Goal: Task Accomplishment & Management: Manage account settings

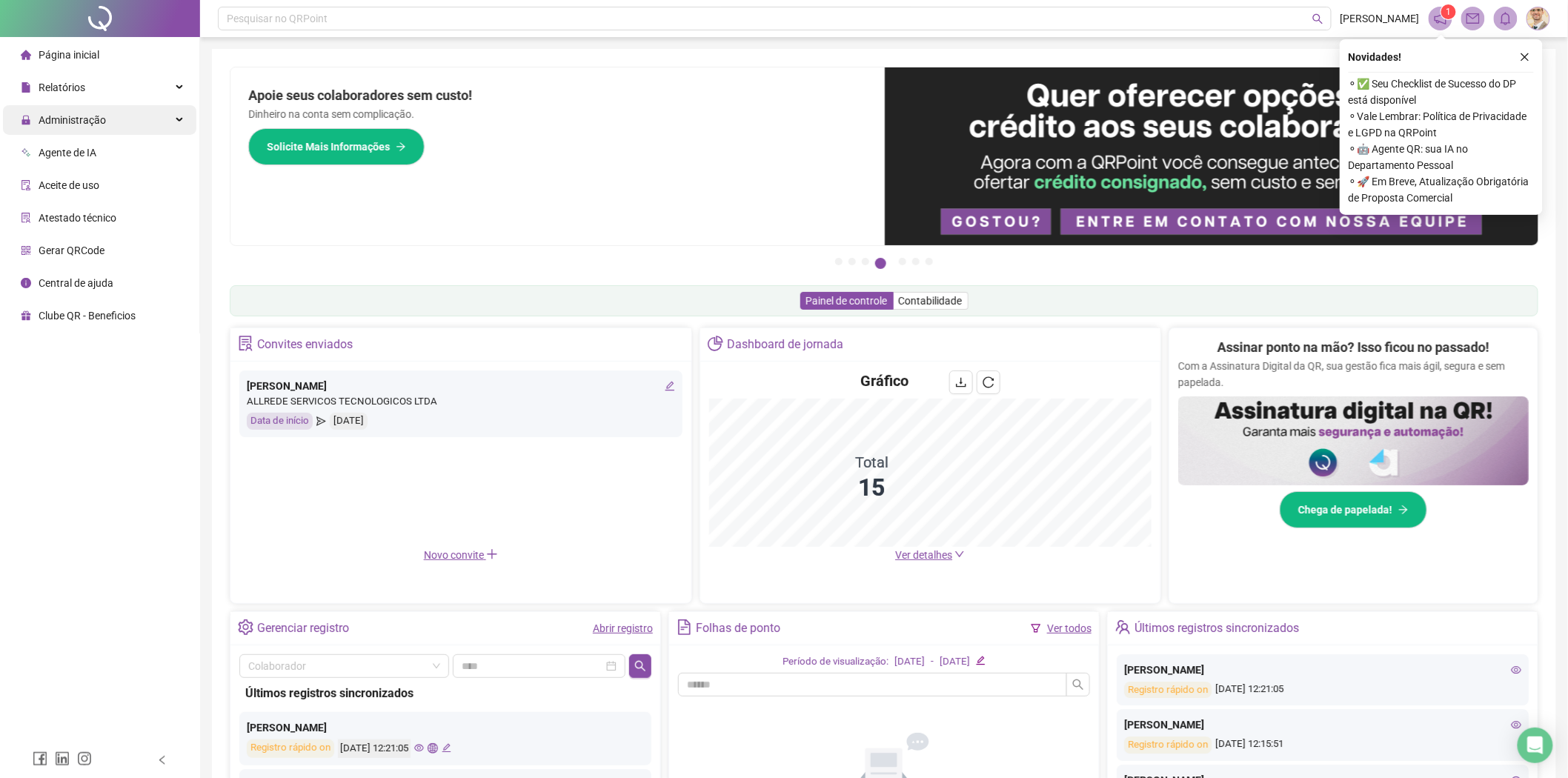
click at [96, 121] on span "Administração" at bounding box center [72, 119] width 67 height 12
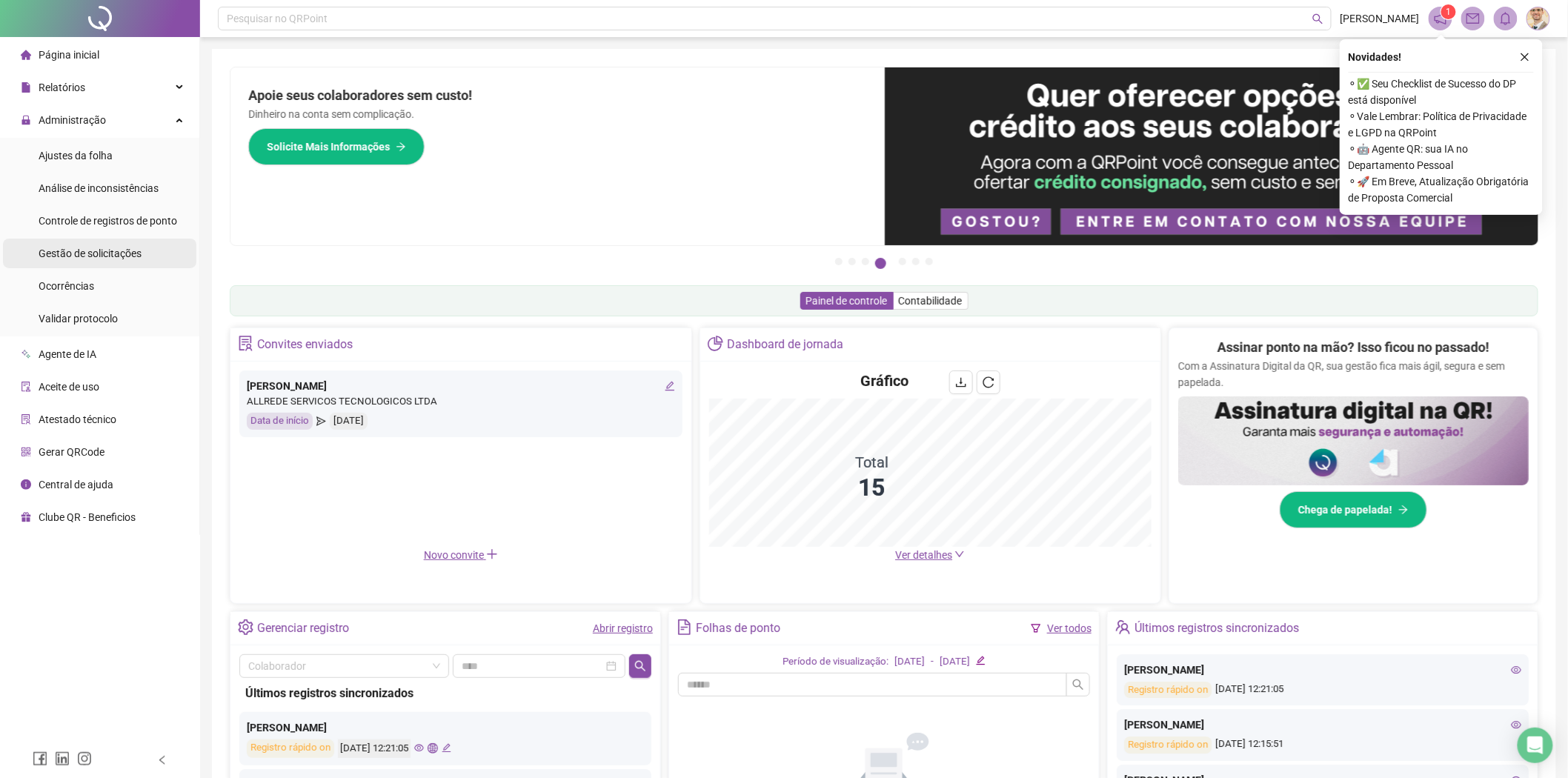
click at [105, 256] on span "Gestão de solicitações" at bounding box center [90, 253] width 103 height 12
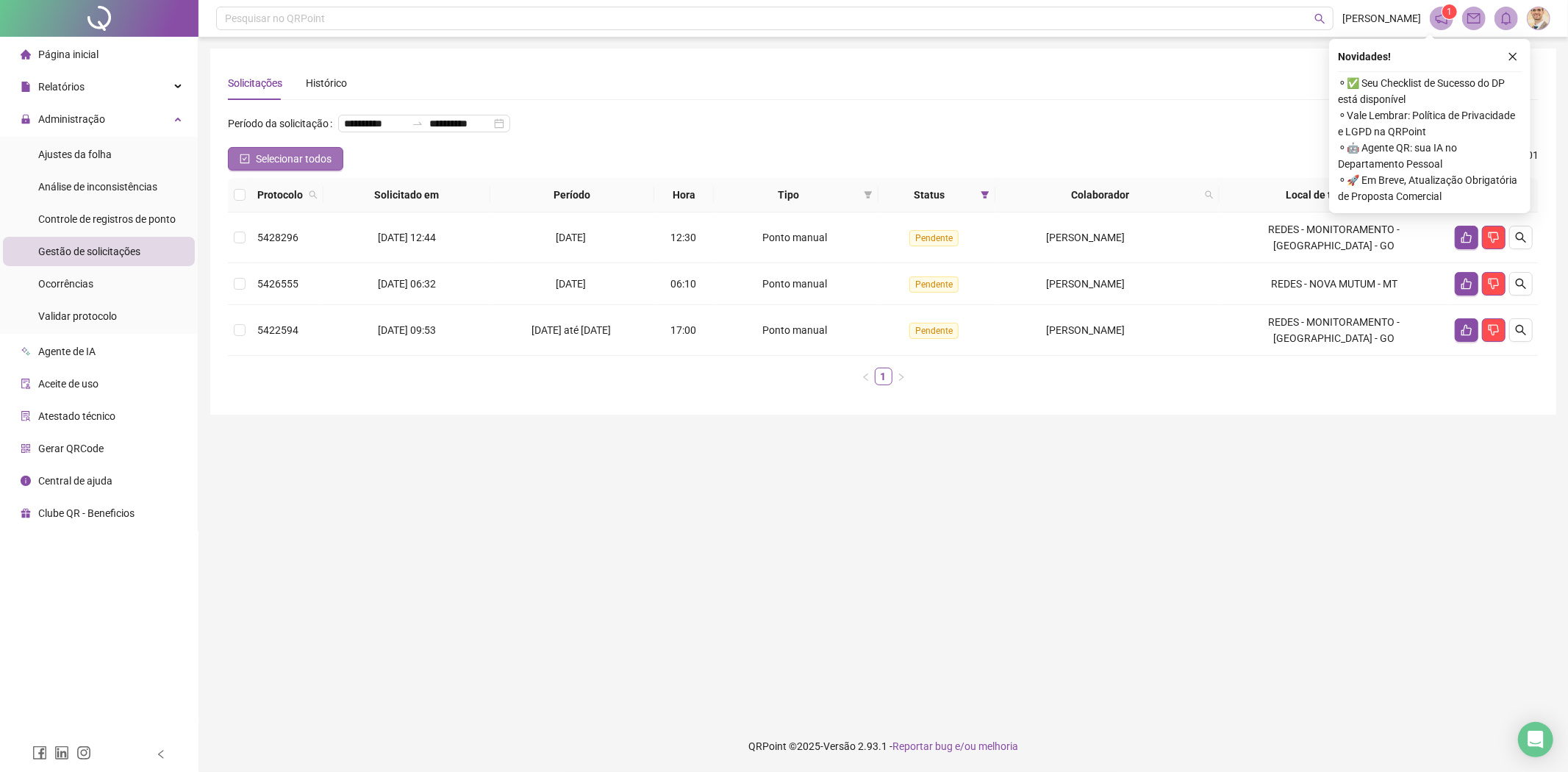
click at [247, 156] on icon "check-square" at bounding box center [244, 158] width 10 height 10
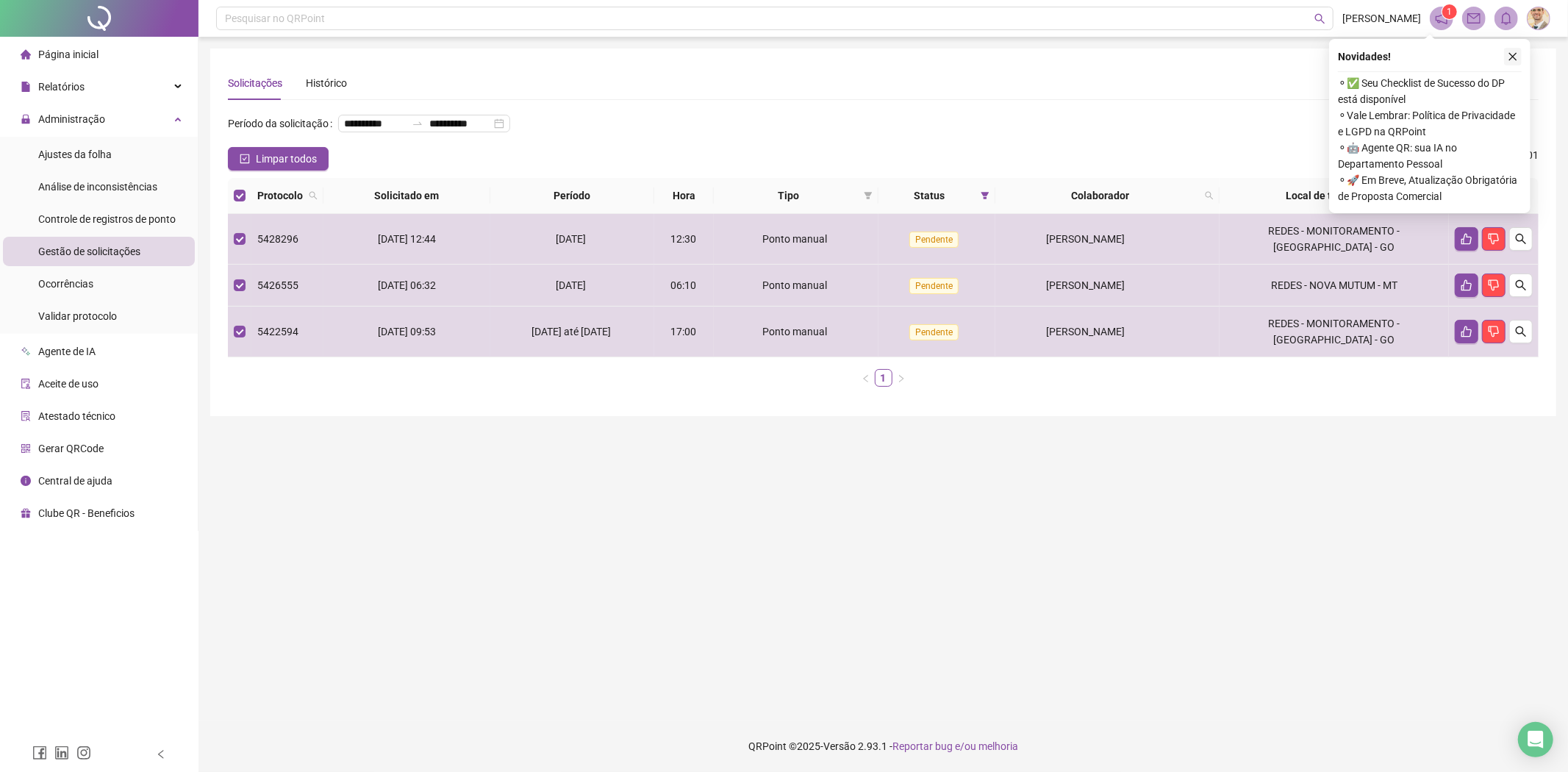
click at [1518, 54] on button "button" at bounding box center [1512, 57] width 18 height 18
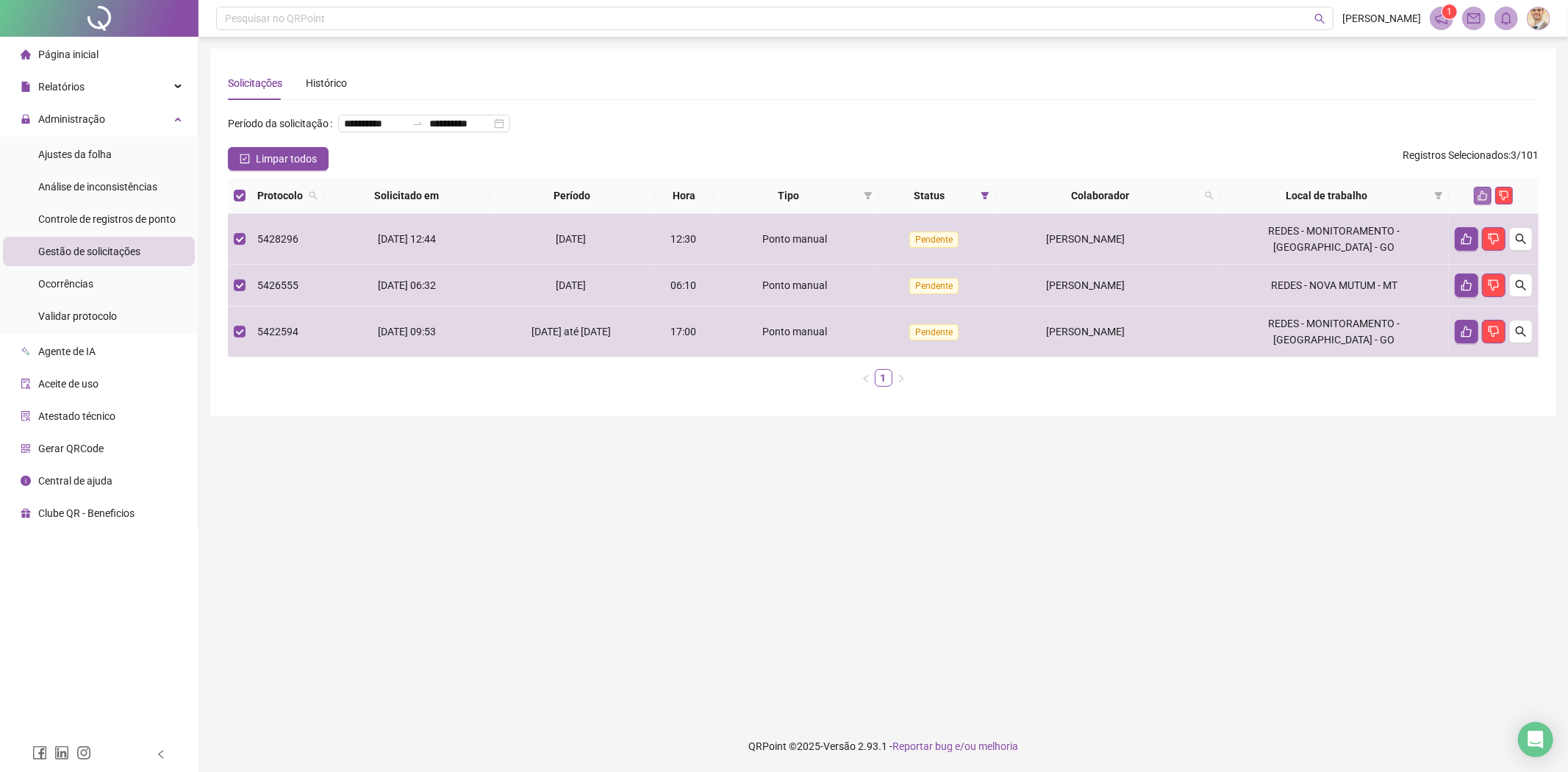
click at [1480, 196] on icon "like" at bounding box center [1483, 196] width 9 height 9
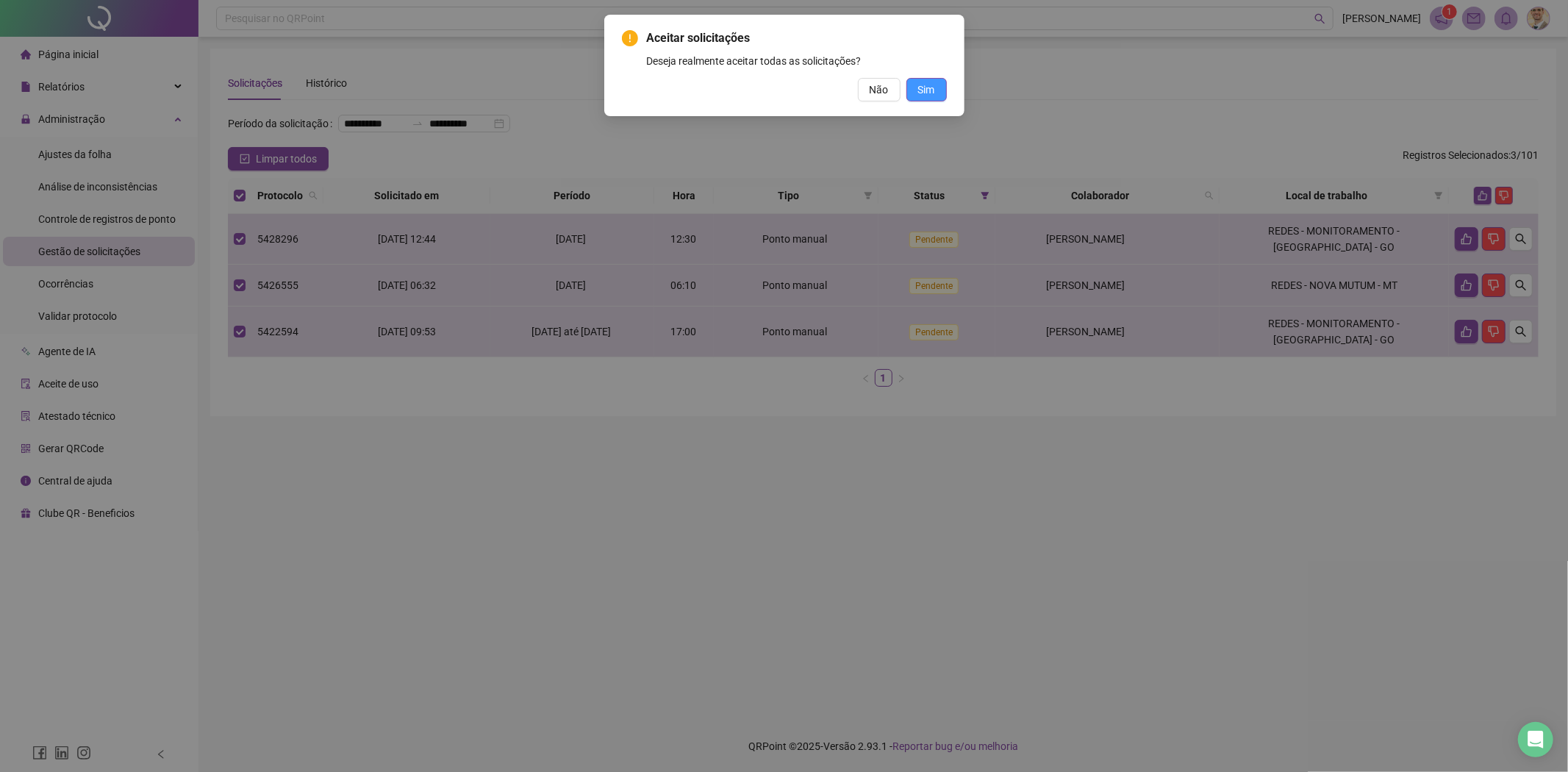
click at [926, 85] on span "Sim" at bounding box center [927, 89] width 17 height 16
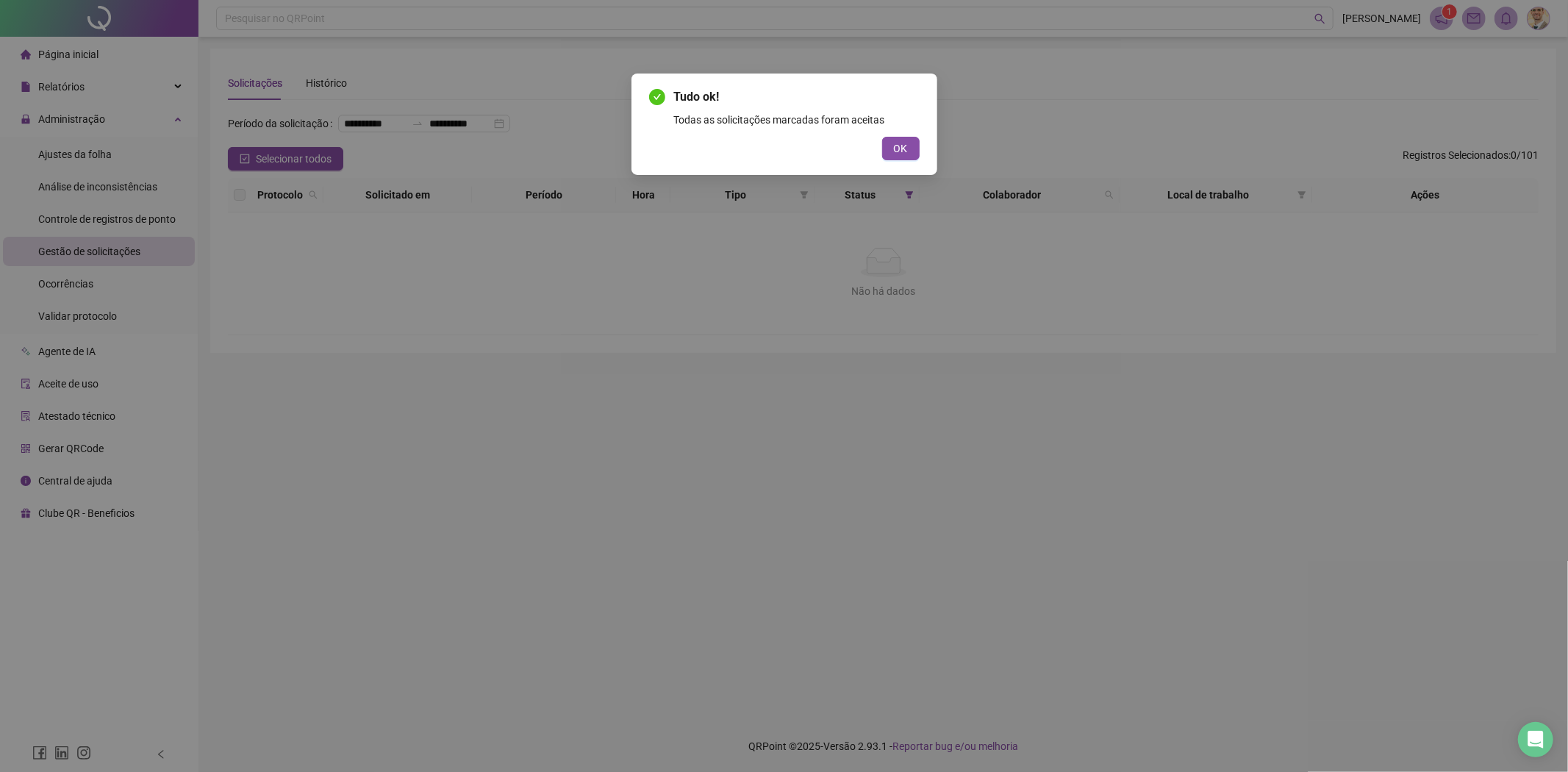
click at [911, 146] on button "OK" at bounding box center [901, 149] width 37 height 23
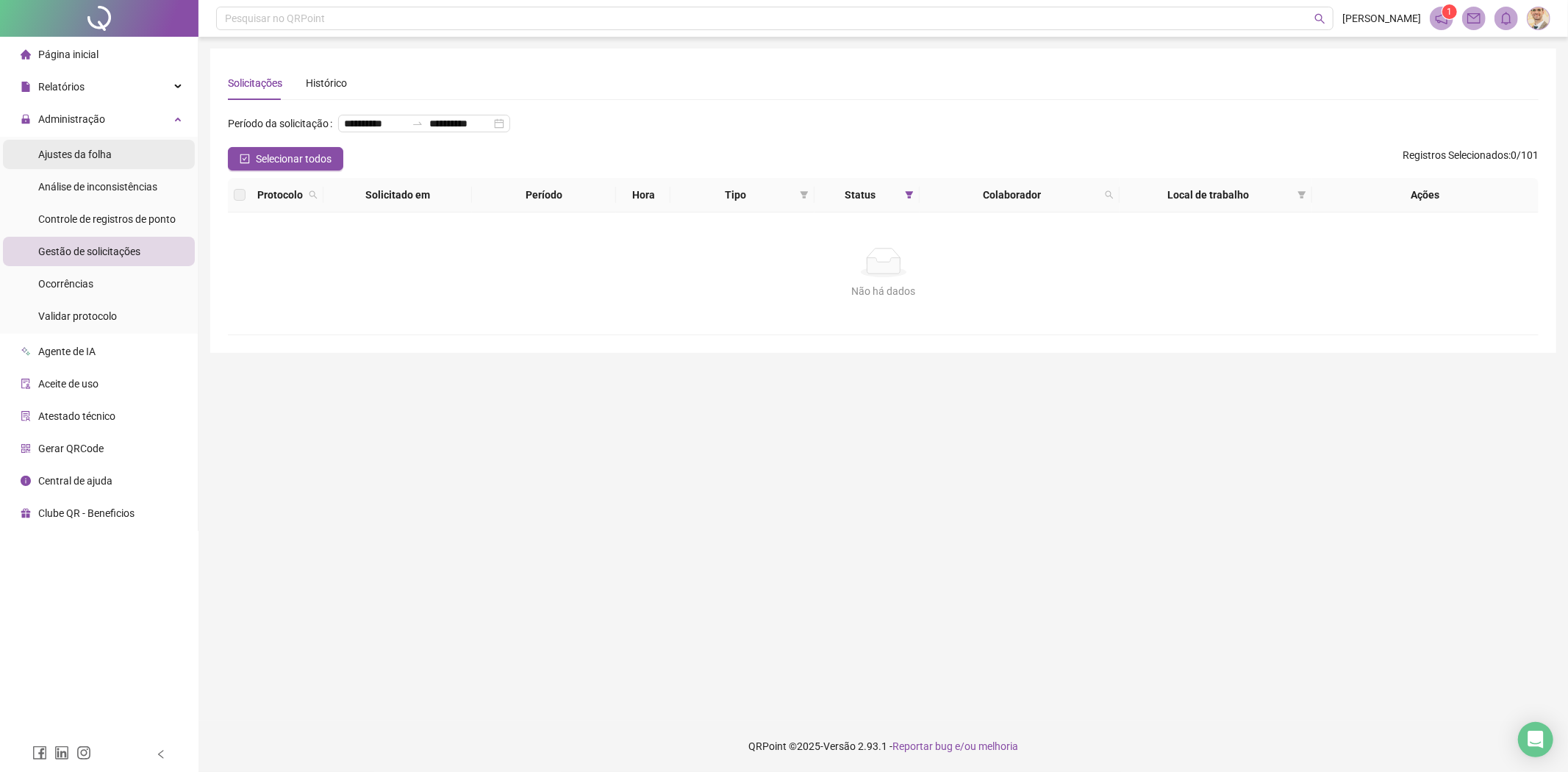
click at [60, 149] on span "Ajustes da folha" at bounding box center [74, 154] width 74 height 12
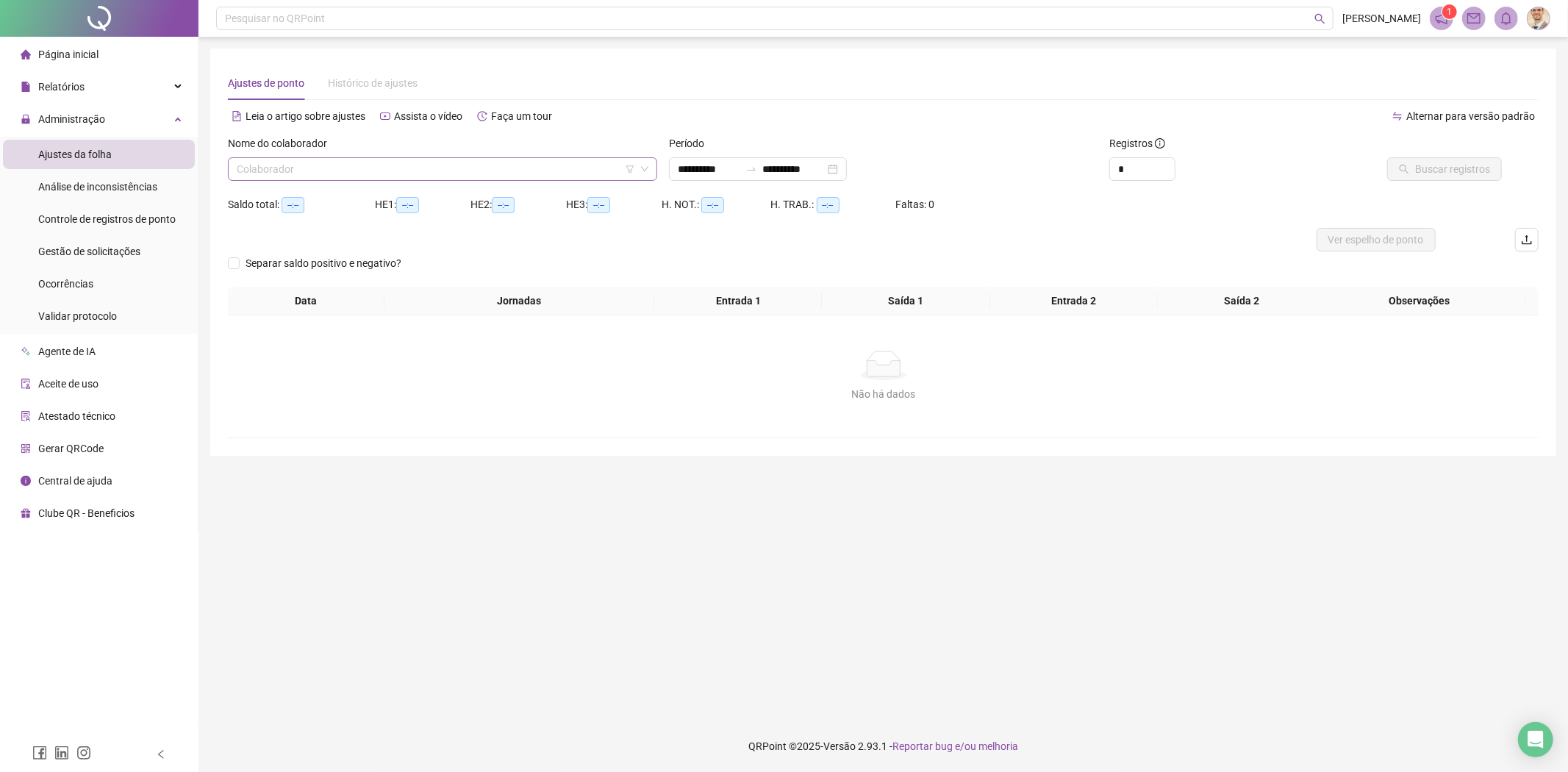
click at [492, 166] on input "search" at bounding box center [436, 169] width 398 height 22
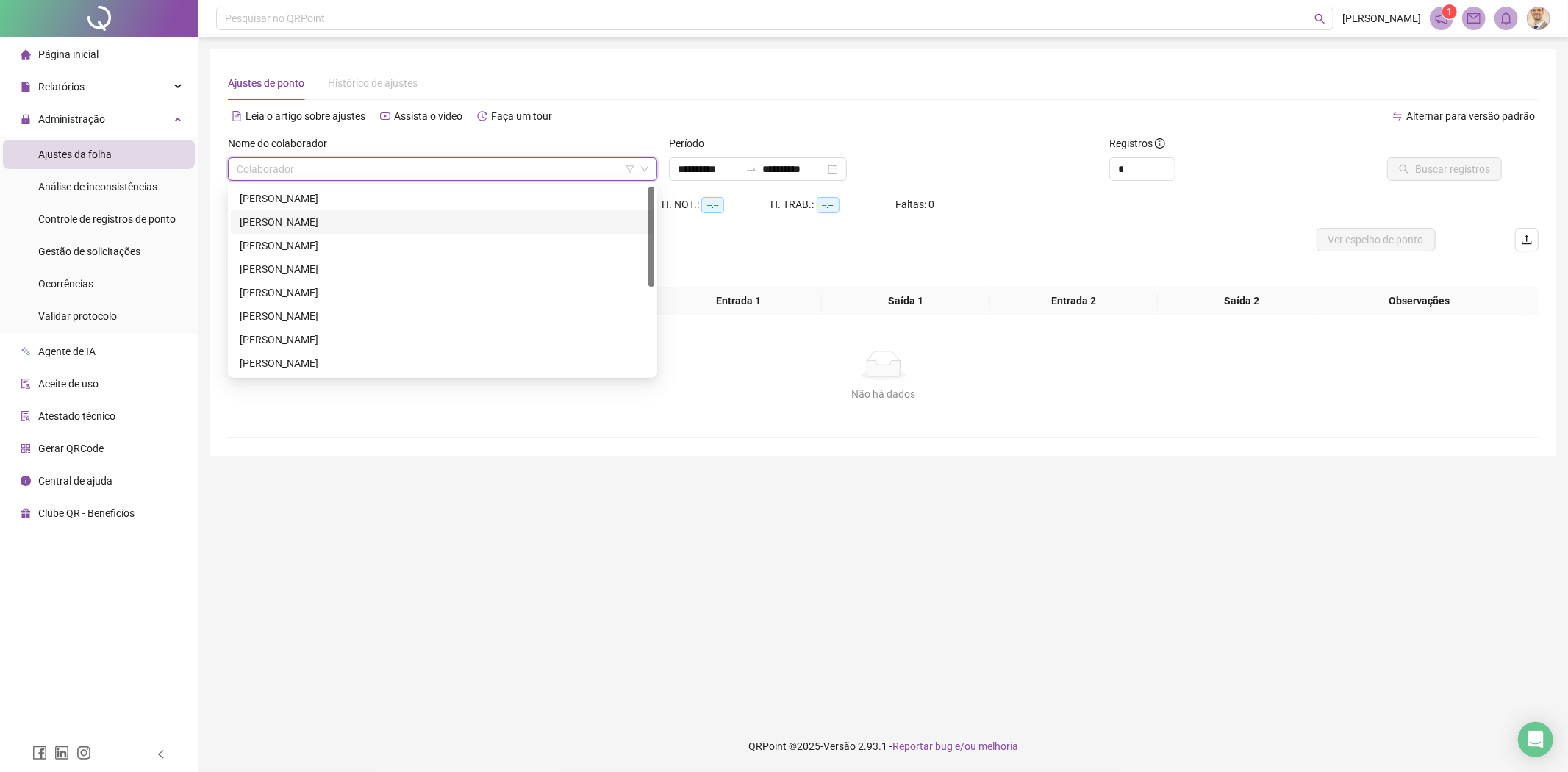
click at [342, 221] on div "[PERSON_NAME]" at bounding box center [442, 221] width 406 height 16
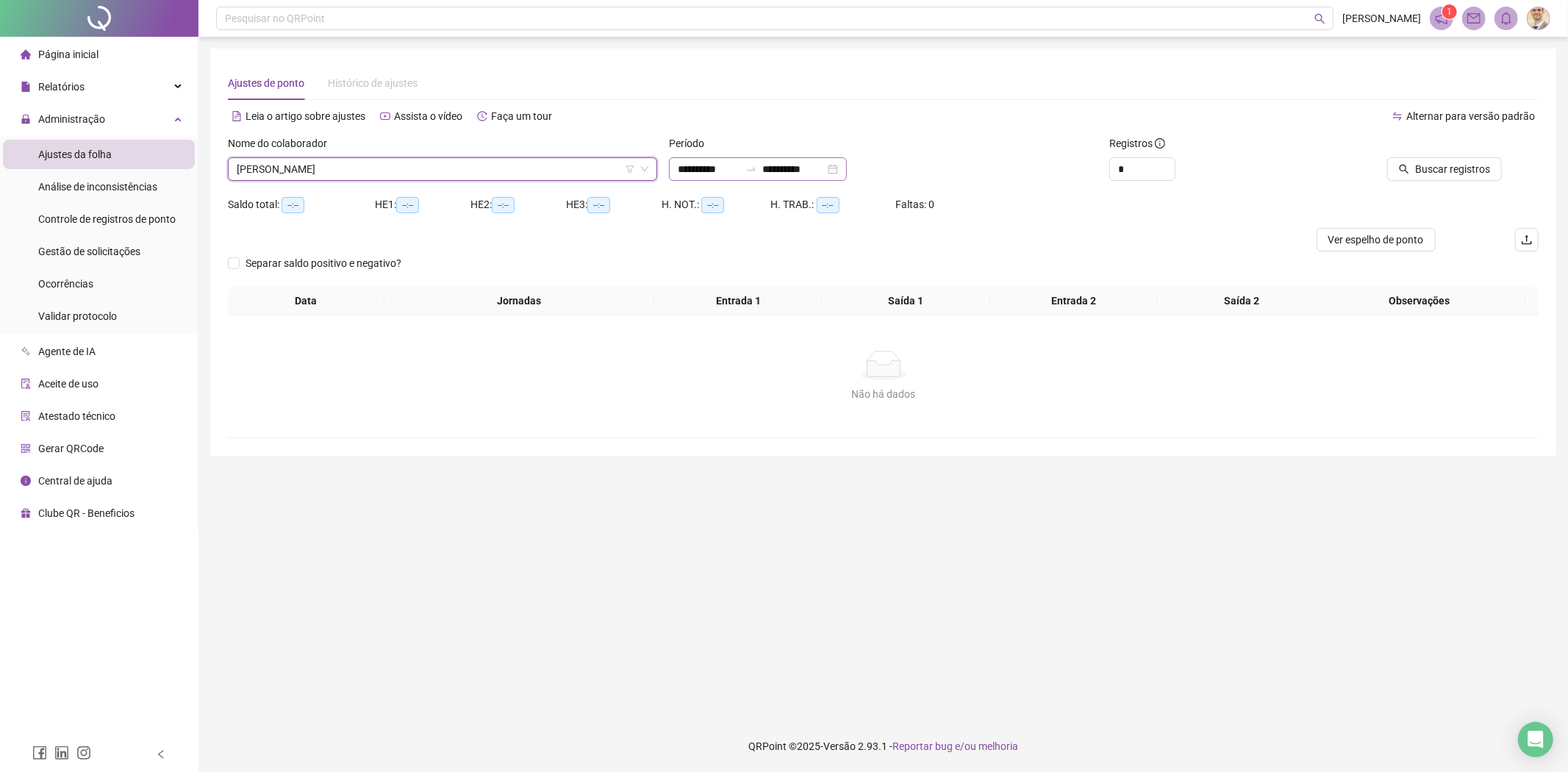
click at [847, 166] on div "**********" at bounding box center [758, 169] width 178 height 23
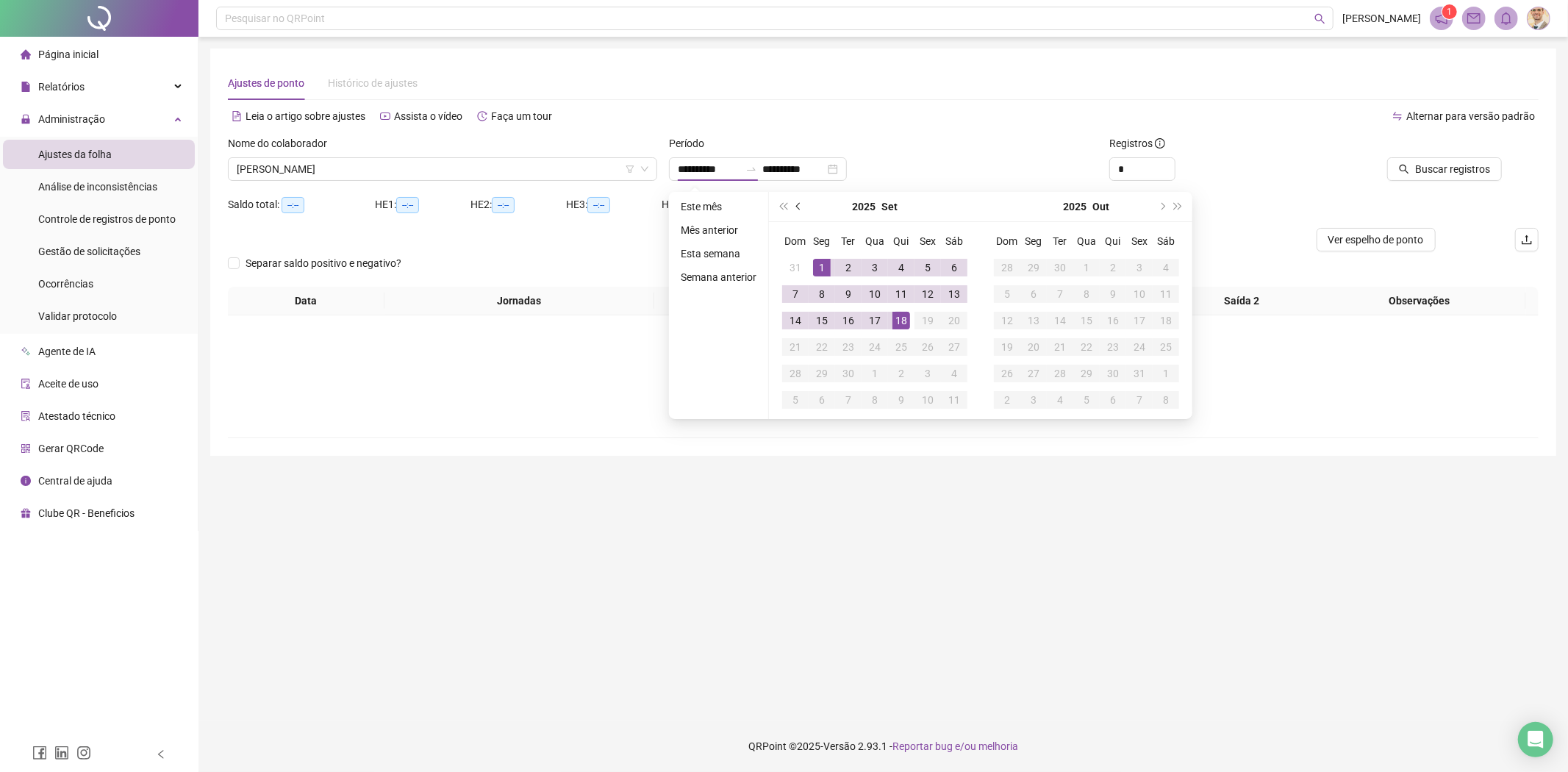
click at [802, 204] on button "prev-year" at bounding box center [798, 207] width 16 height 29
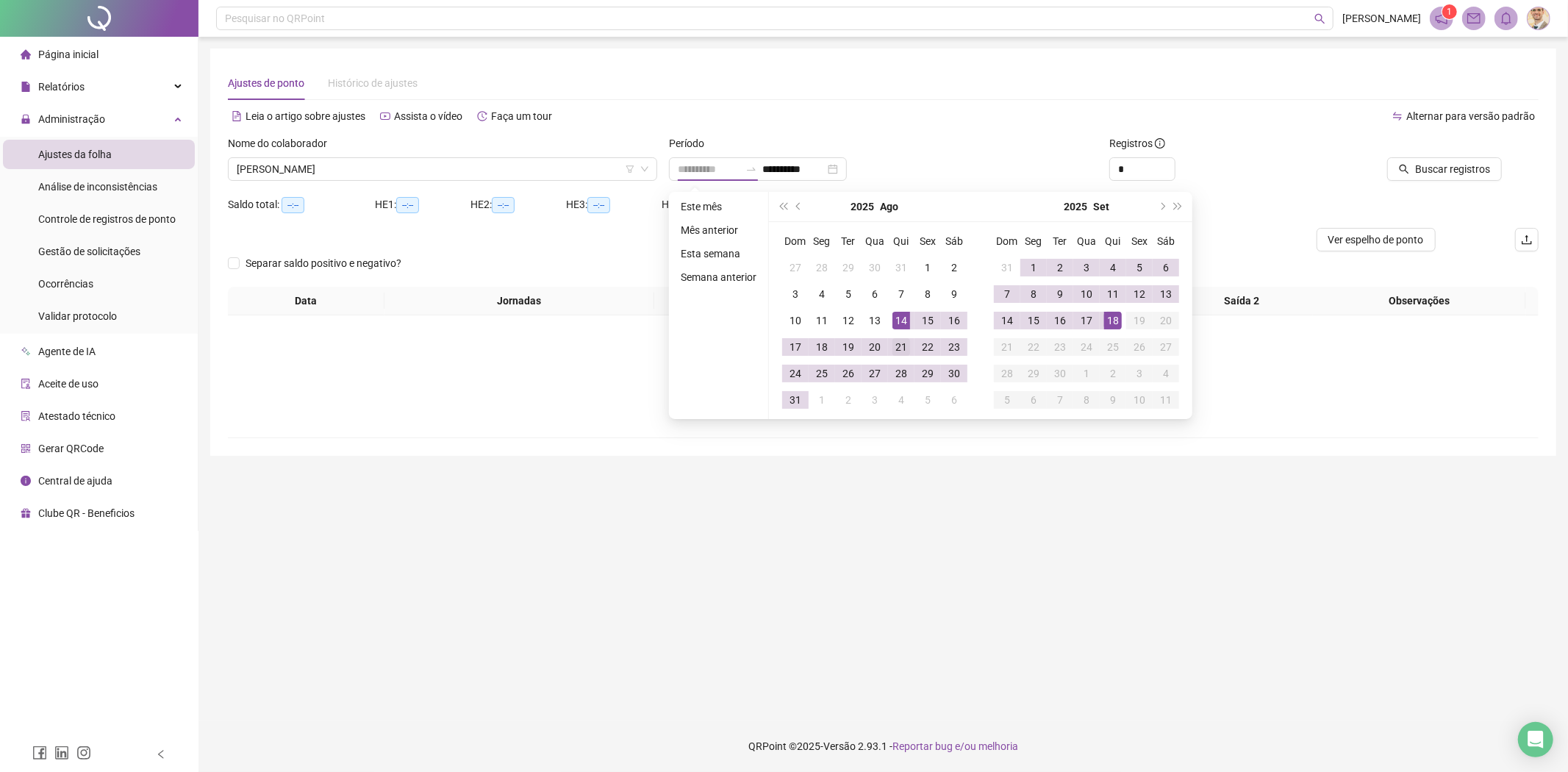
type input "**********"
click at [897, 343] on div "21" at bounding box center [901, 347] width 18 height 18
type input "**********"
click at [1114, 327] on div "18" at bounding box center [1113, 320] width 18 height 18
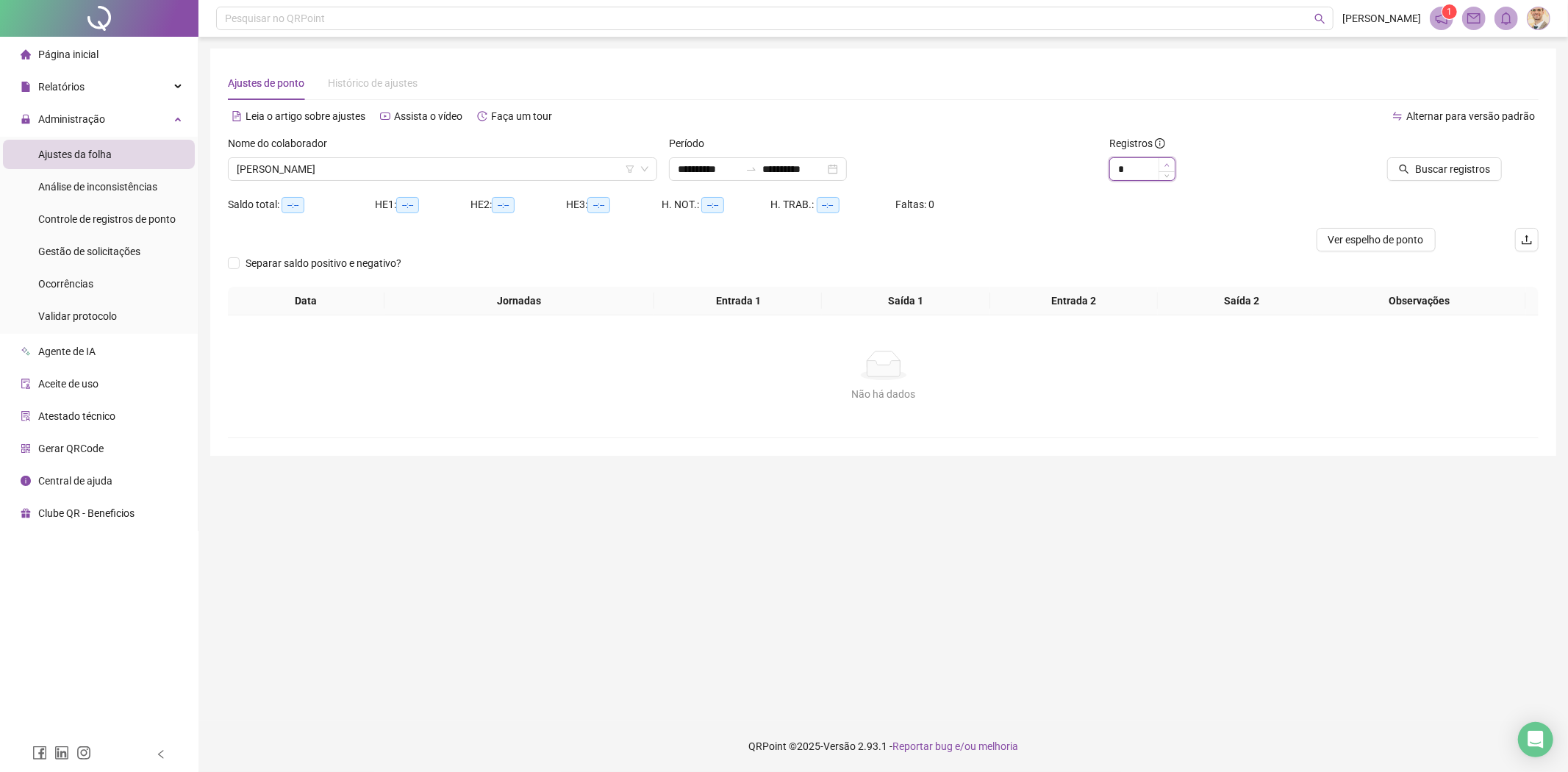
click at [1170, 163] on span "Increase Value" at bounding box center [1166, 164] width 16 height 13
type input "*"
click at [1170, 163] on span "Increase Value" at bounding box center [1166, 164] width 16 height 13
click at [1472, 166] on span "Buscar registros" at bounding box center [1452, 169] width 75 height 16
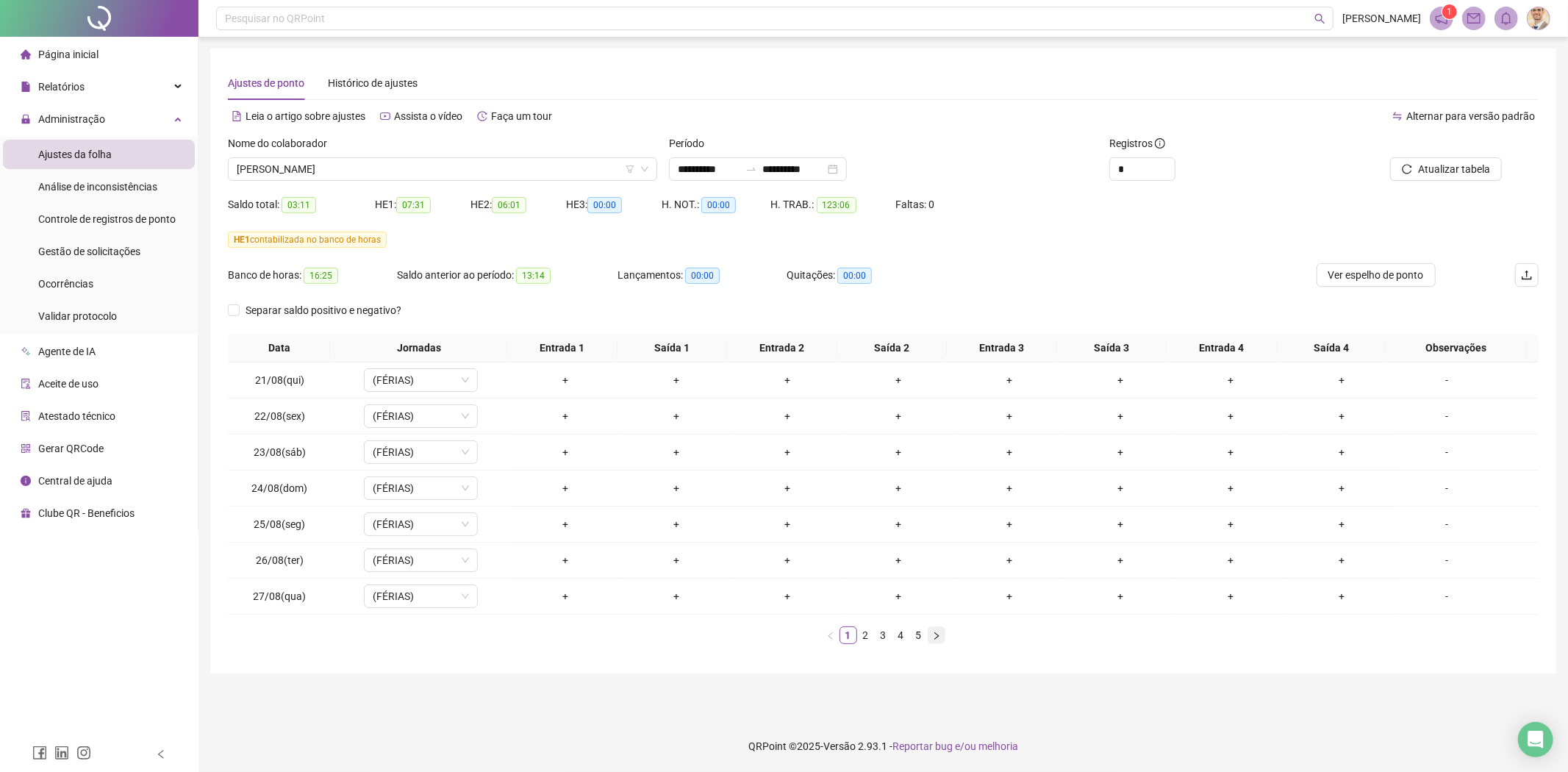
click at [938, 637] on icon "right" at bounding box center [936, 635] width 9 height 9
click at [938, 631] on icon "right" at bounding box center [936, 635] width 9 height 9
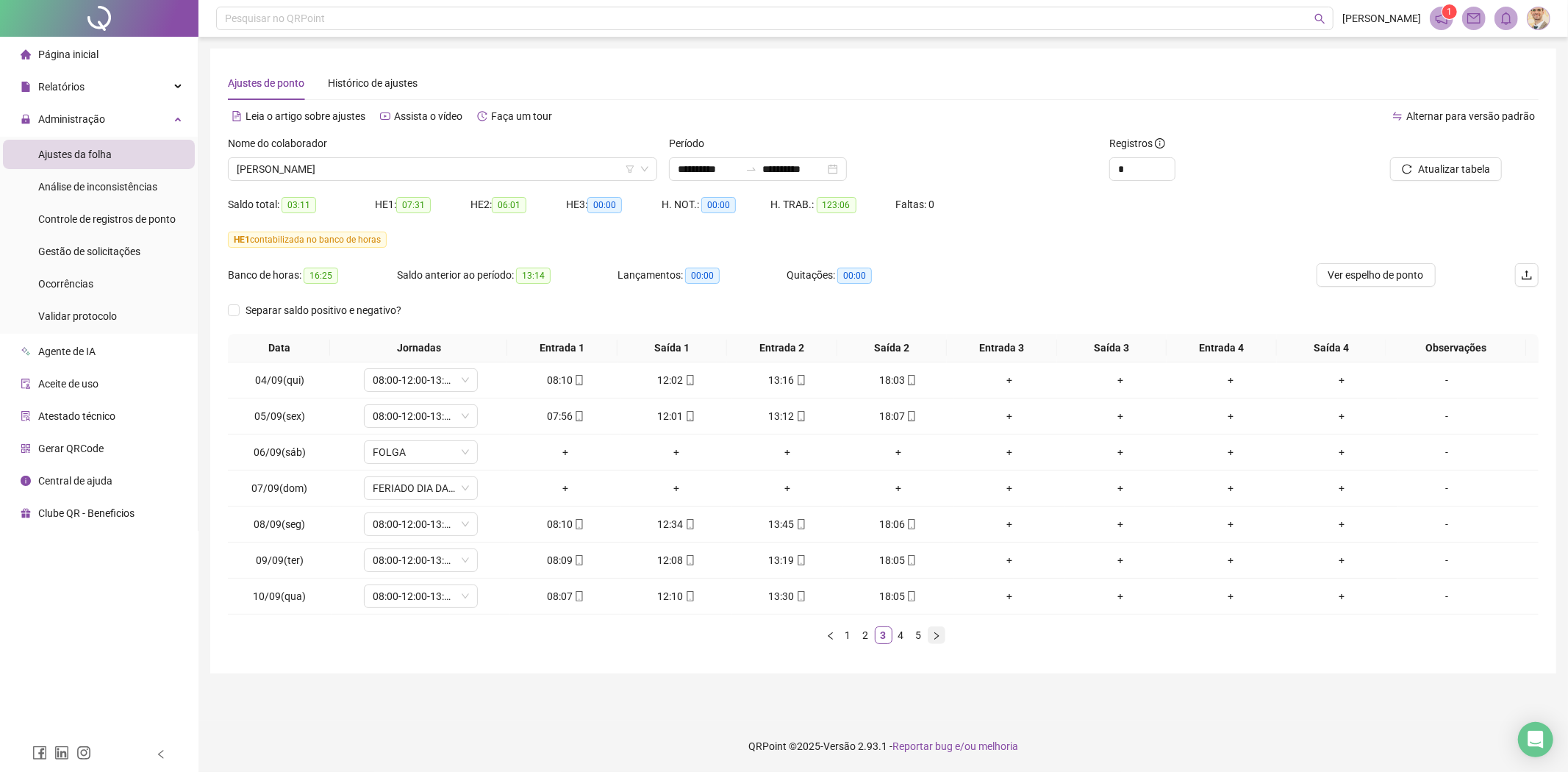
click at [941, 630] on button "button" at bounding box center [936, 635] width 18 height 18
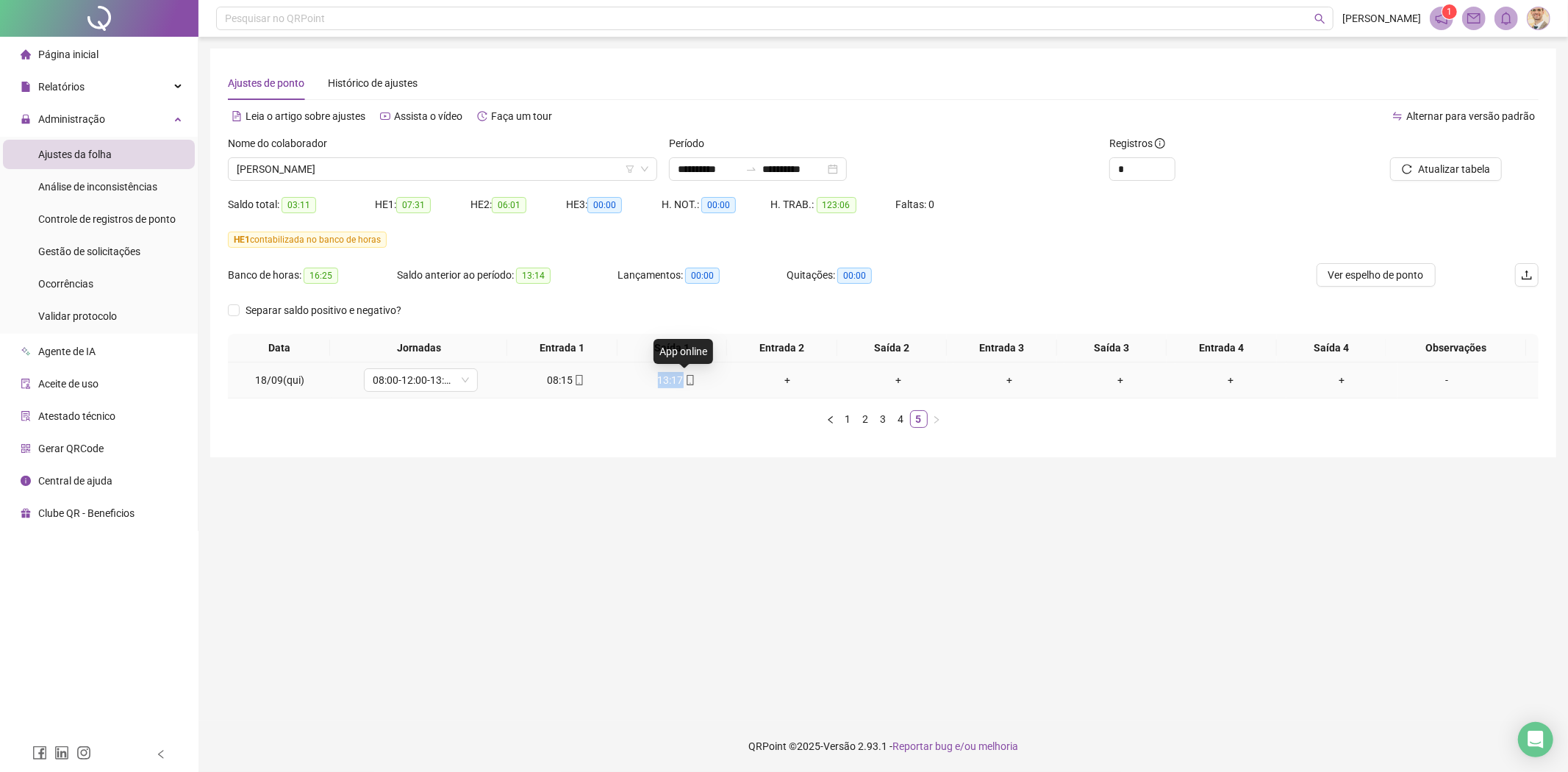
drag, startPoint x: 647, startPoint y: 379, endPoint x: 681, endPoint y: 384, distance: 34.4
click at [681, 384] on div "13:17" at bounding box center [677, 379] width 99 height 16
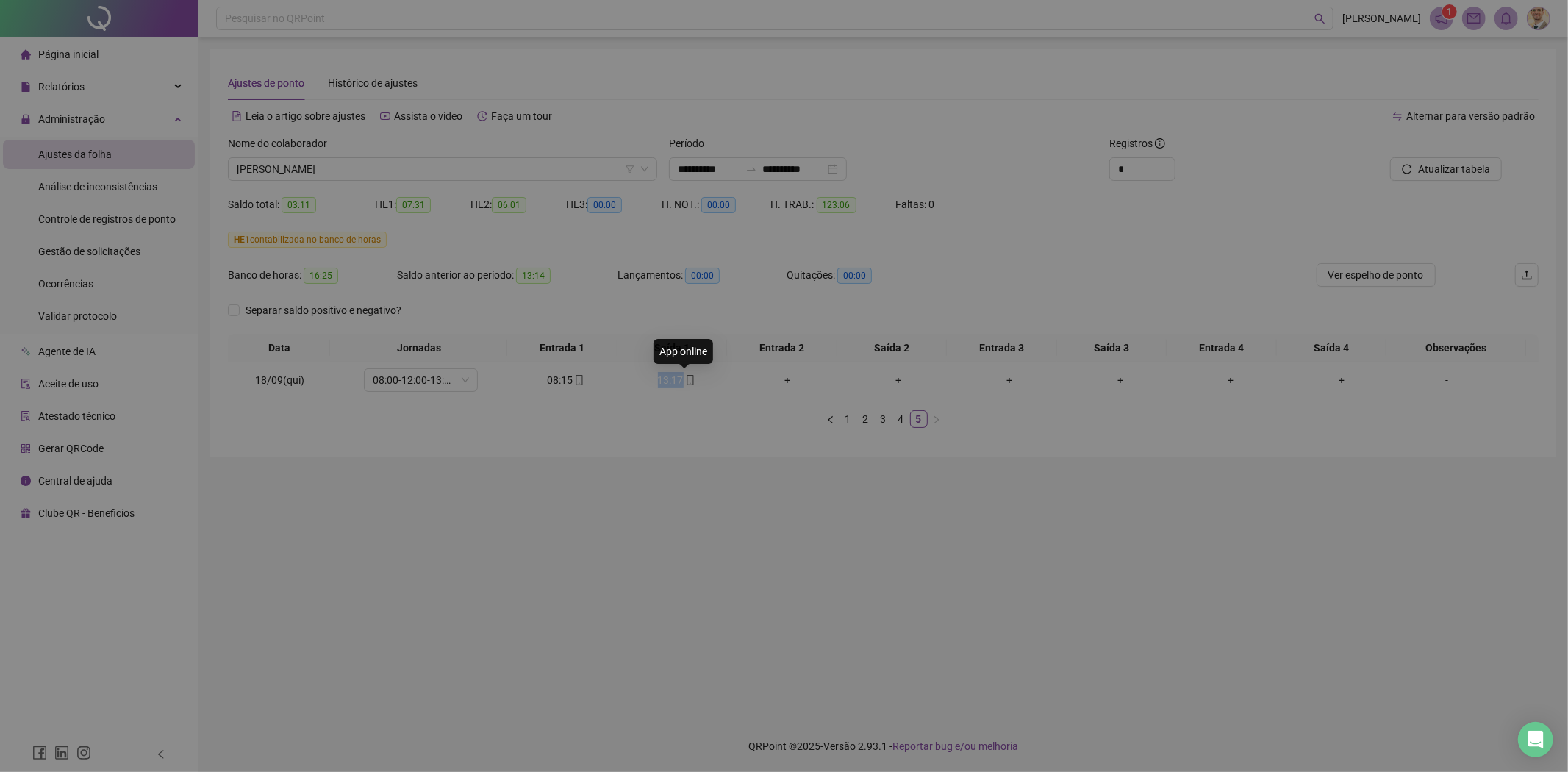
type input "**********"
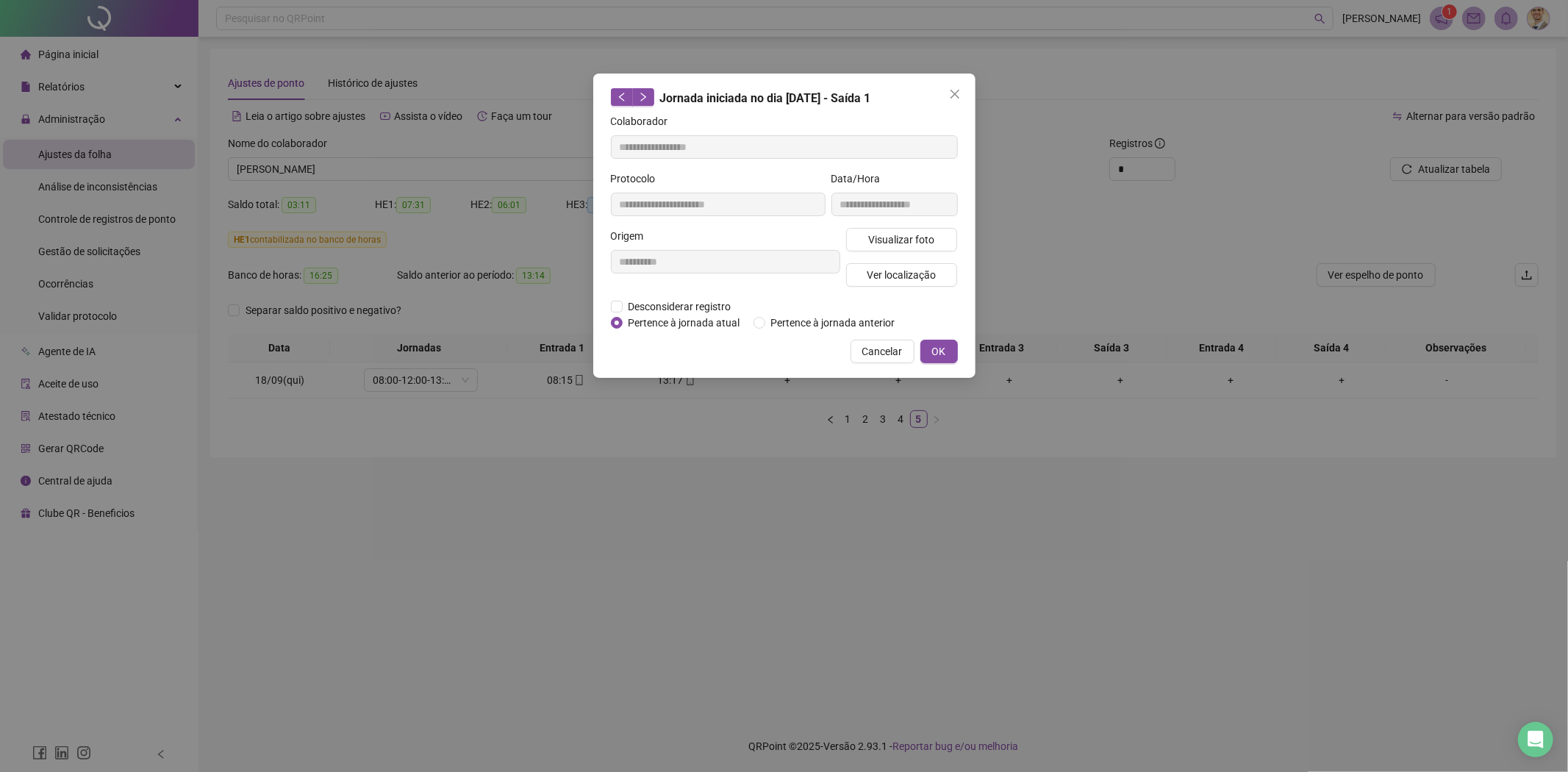
click at [876, 501] on div "**********" at bounding box center [784, 386] width 1568 height 772
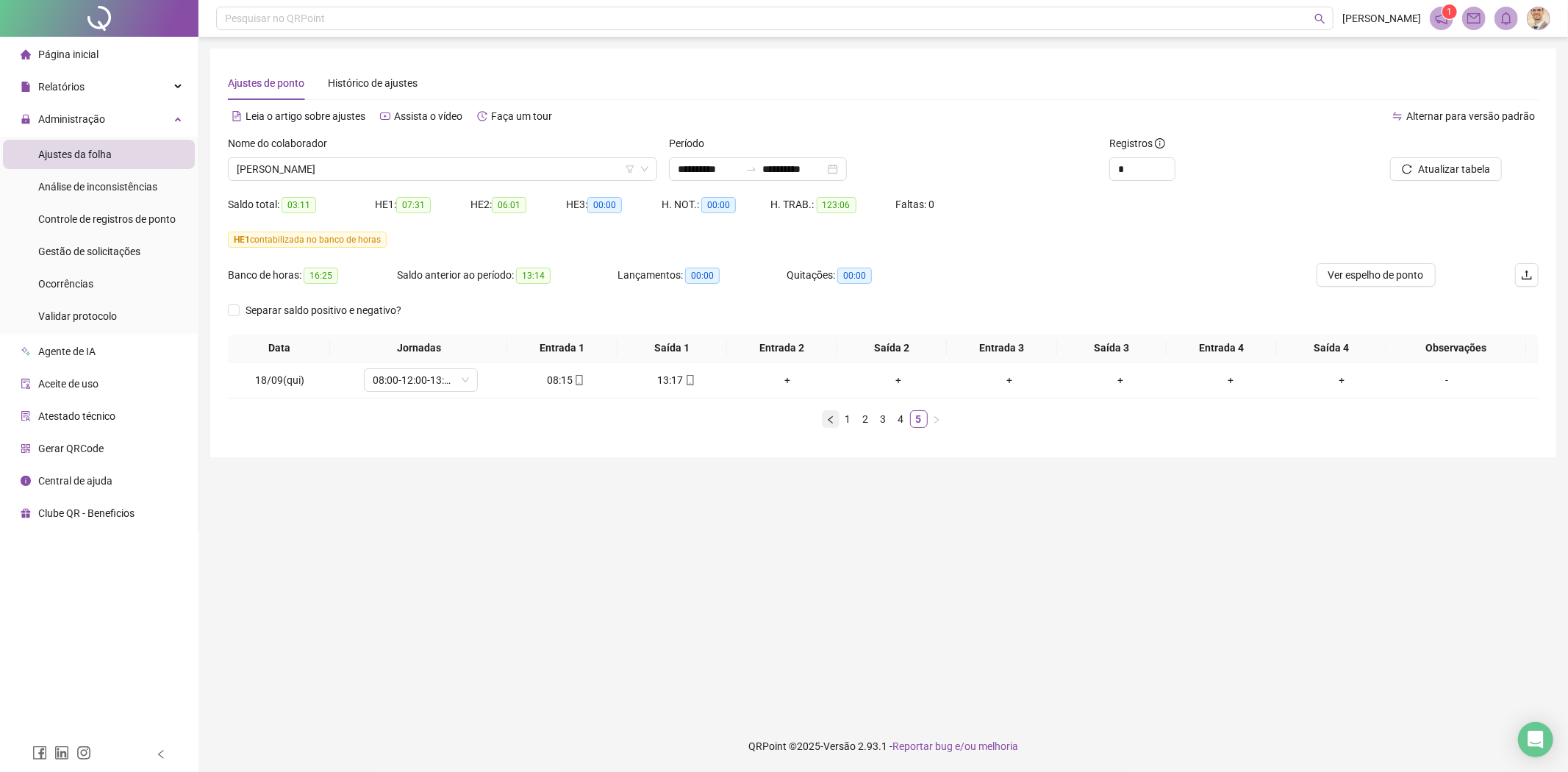
click at [824, 420] on button "button" at bounding box center [830, 419] width 18 height 18
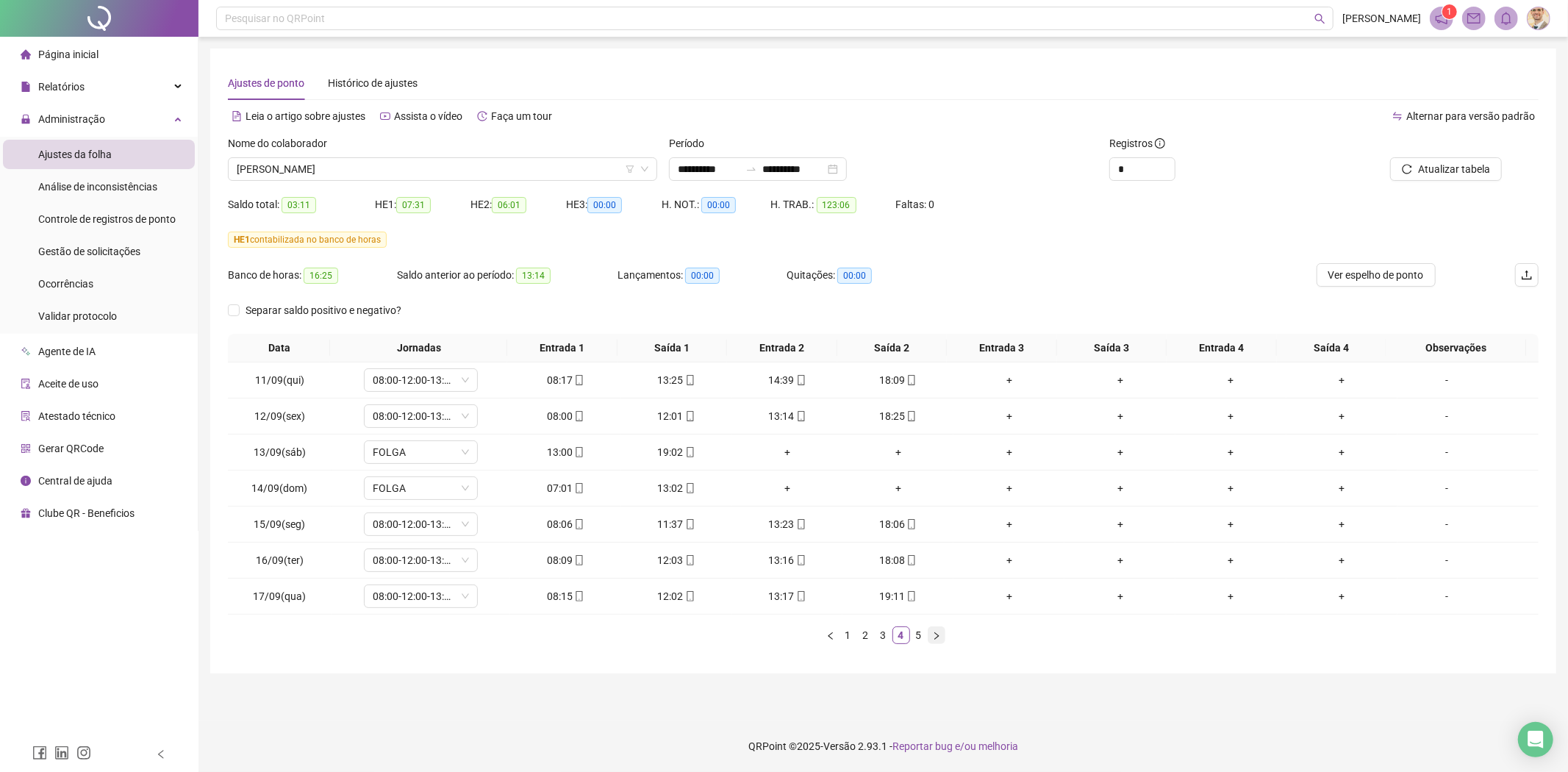
click at [930, 633] on button "button" at bounding box center [936, 635] width 18 height 18
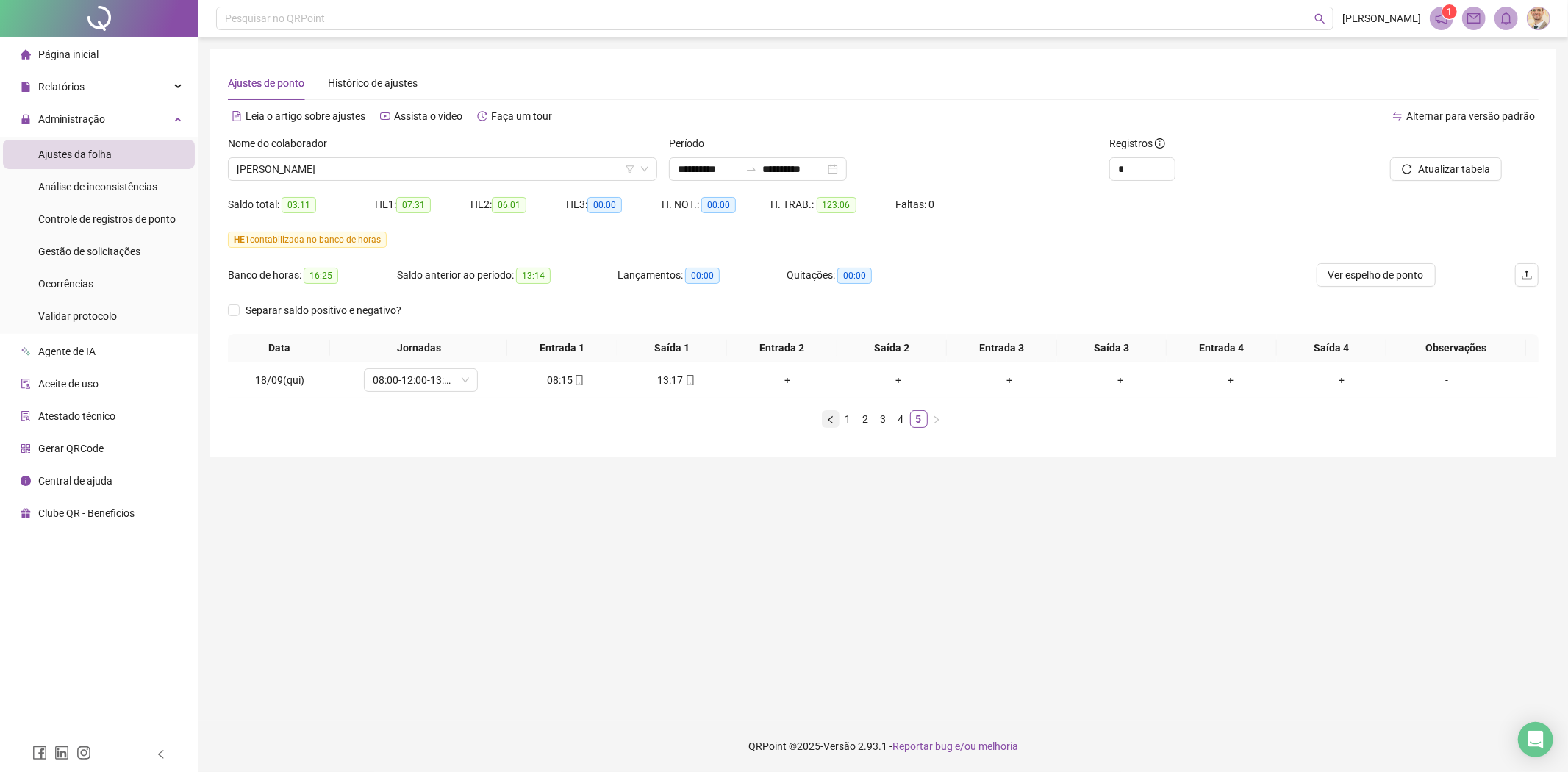
click at [828, 417] on icon "left" at bounding box center [830, 419] width 9 height 9
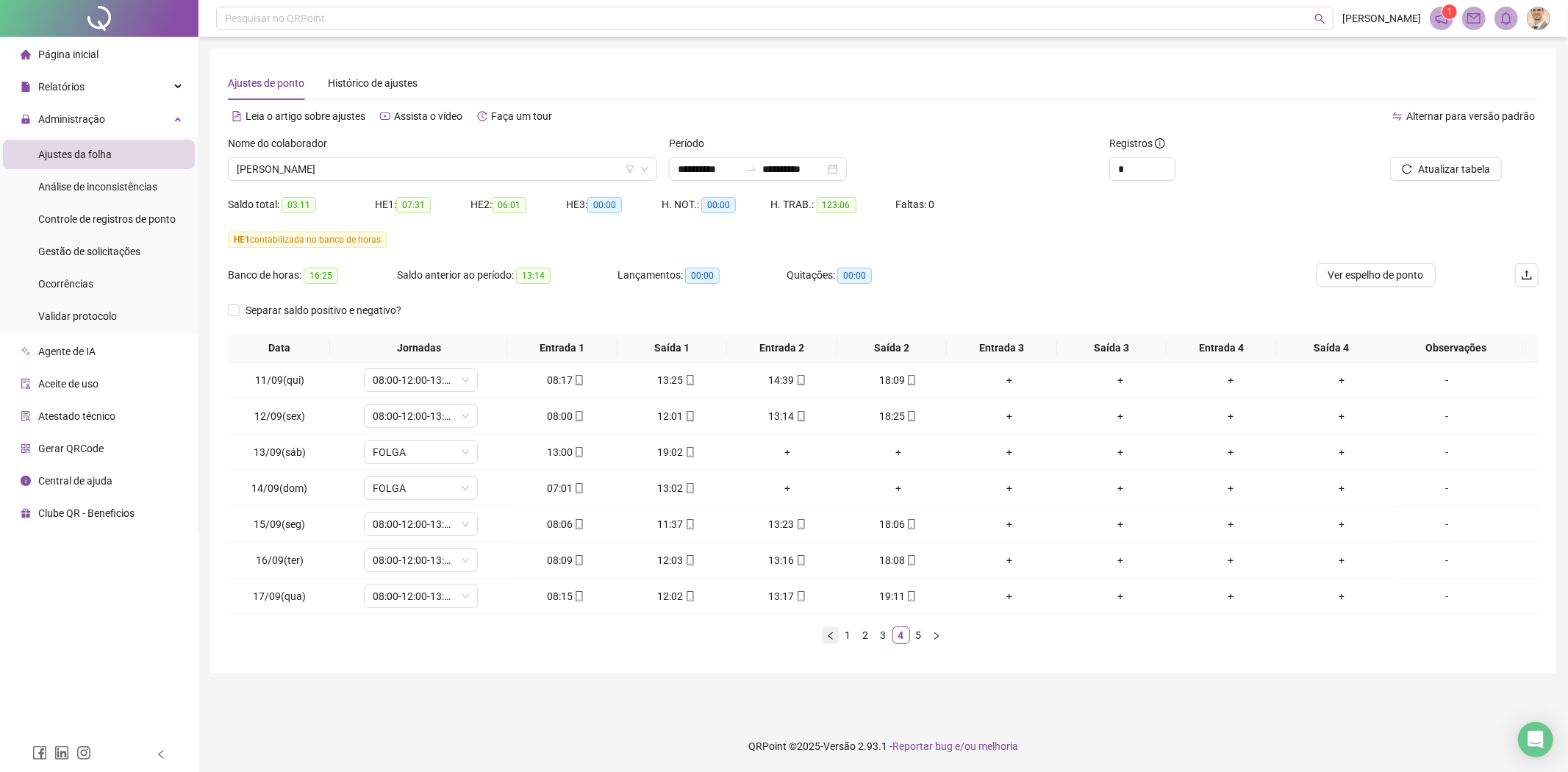
click at [828, 636] on icon "left" at bounding box center [830, 634] width 5 height 7
click at [935, 637] on icon "right" at bounding box center [937, 634] width 5 height 7
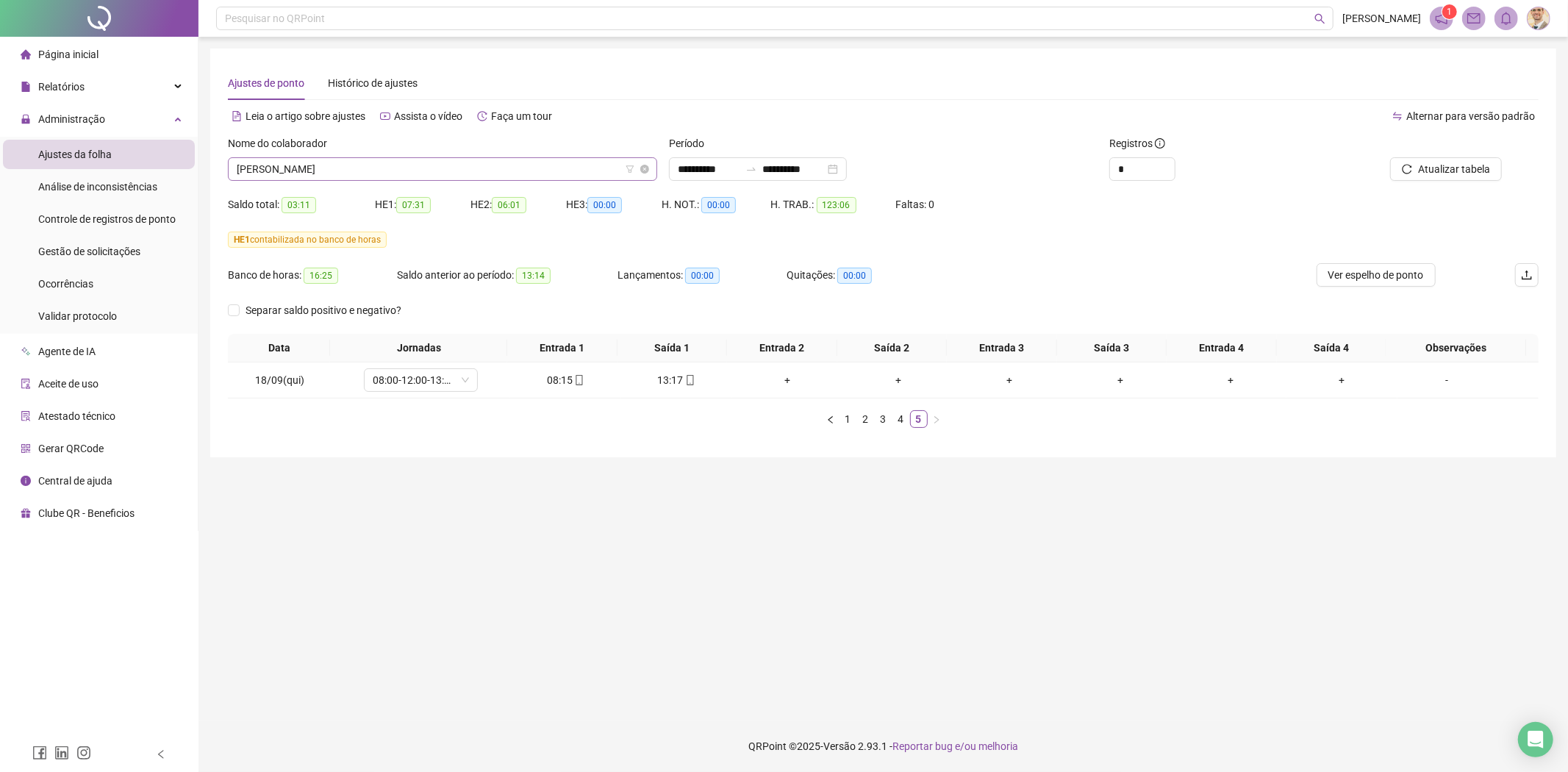
click at [440, 163] on span "[PERSON_NAME]" at bounding box center [443, 169] width 412 height 22
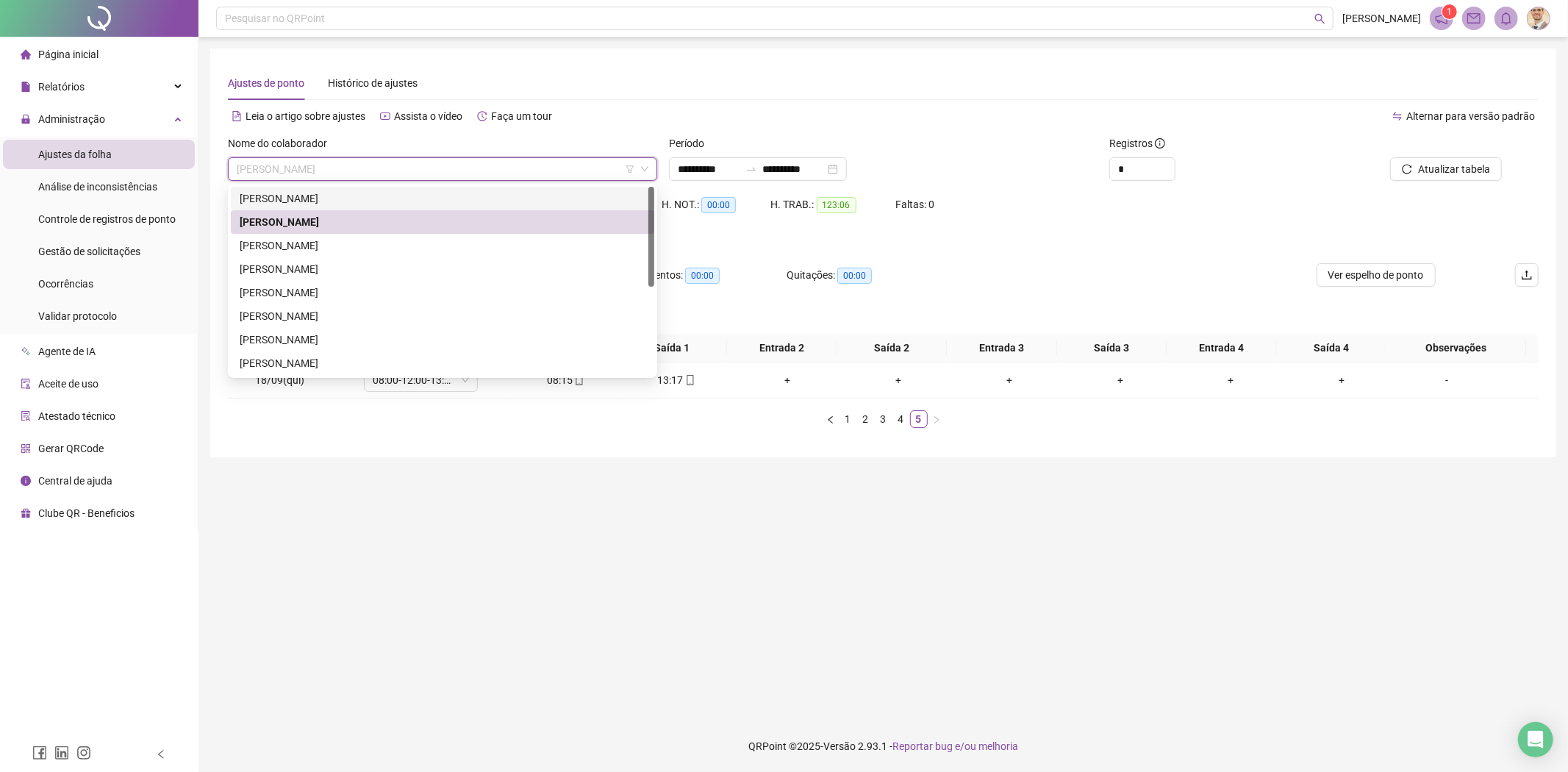
click at [366, 199] on div "[PERSON_NAME]" at bounding box center [442, 198] width 406 height 16
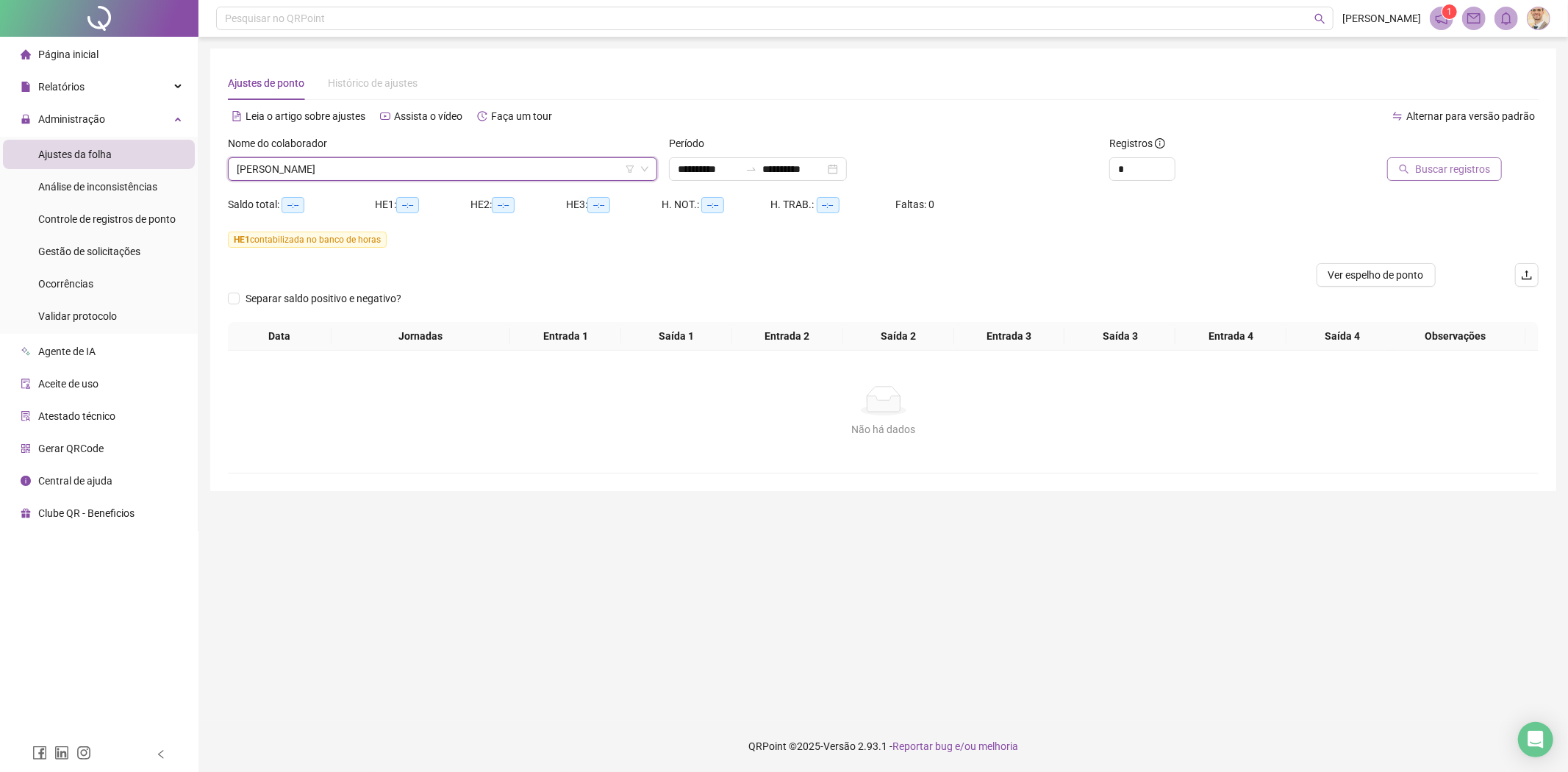
click at [1409, 164] on icon "search" at bounding box center [1403, 169] width 10 height 10
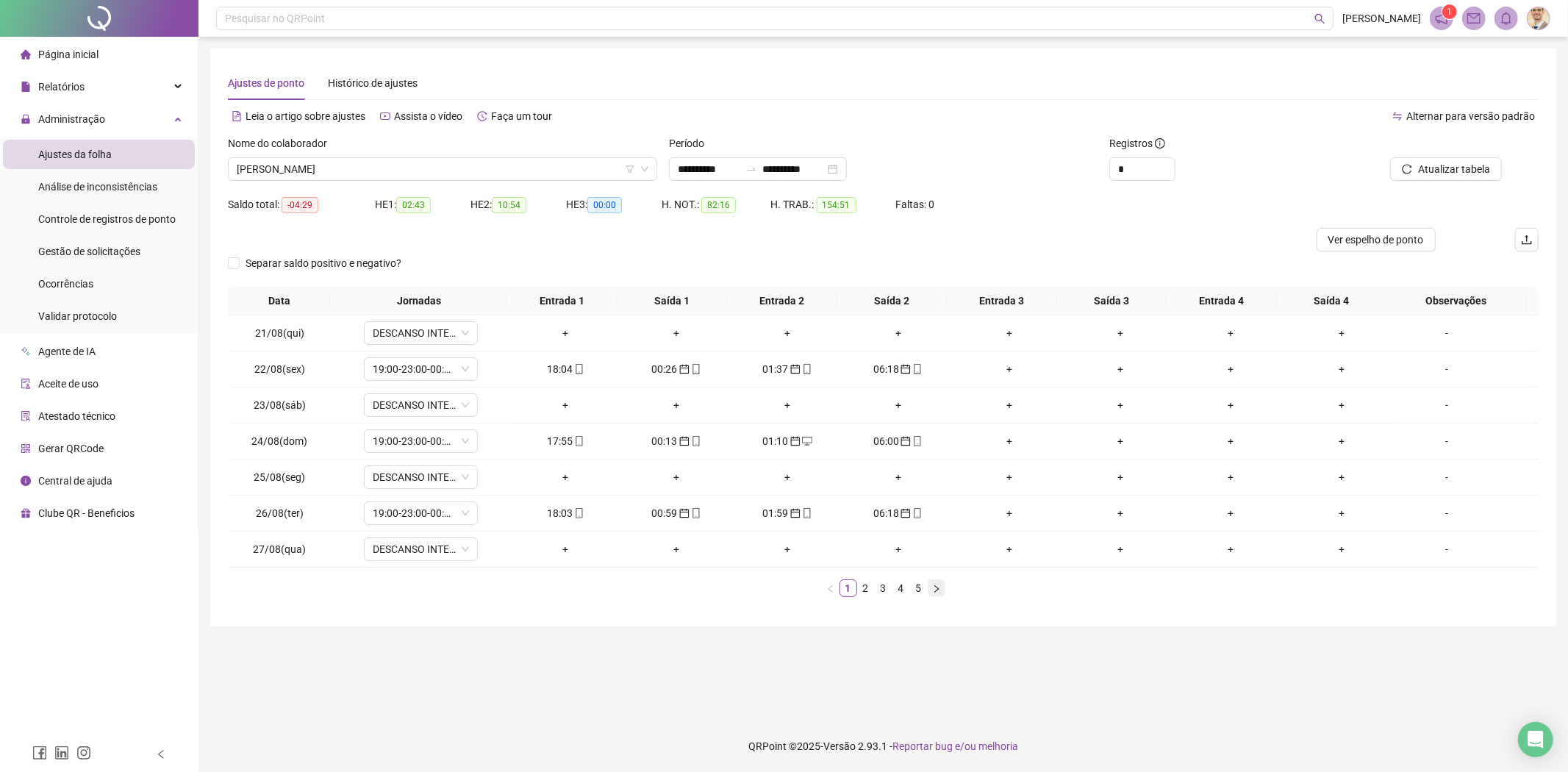
click at [937, 587] on icon "right" at bounding box center [936, 588] width 9 height 9
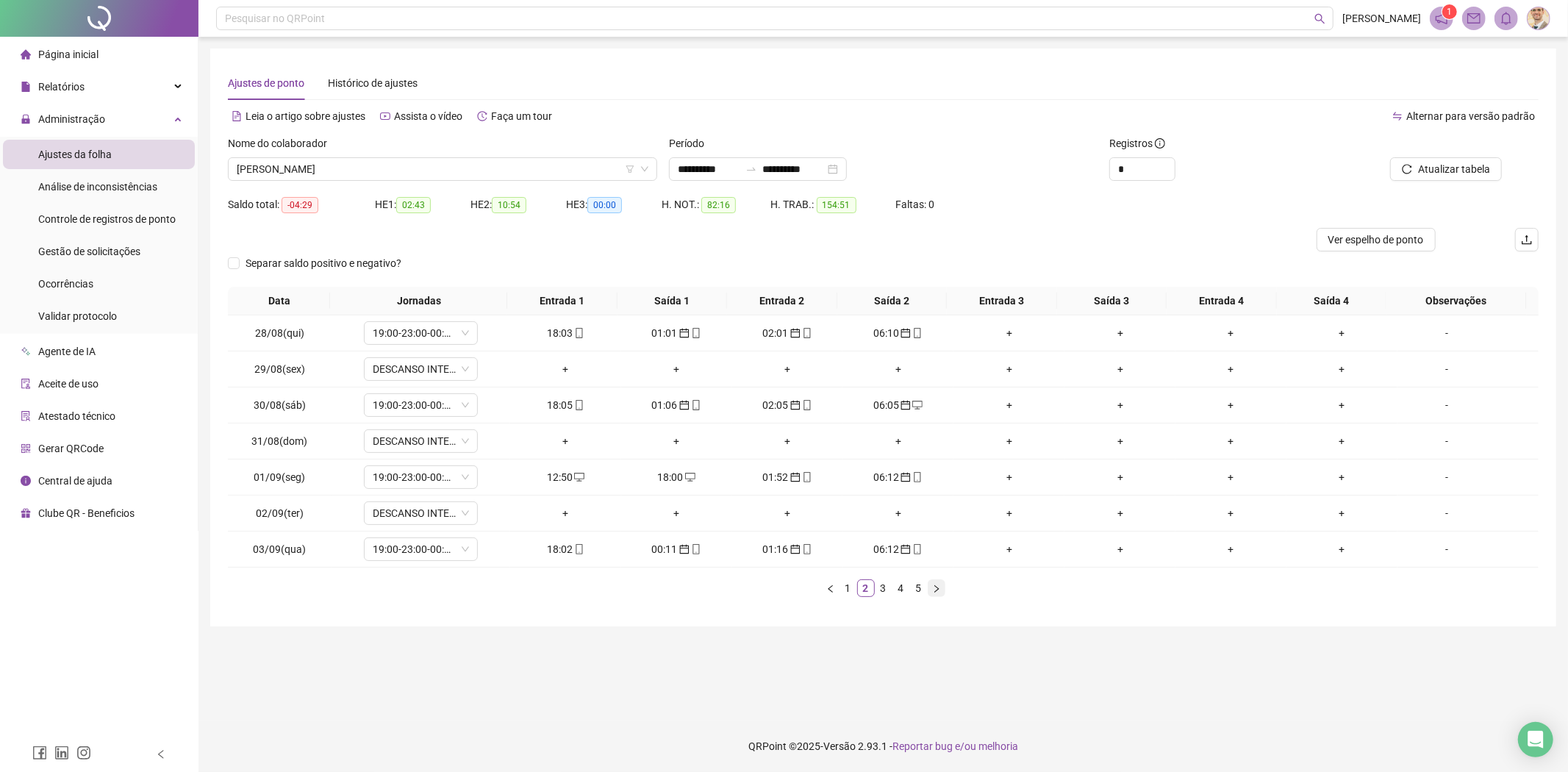
click at [937, 587] on icon "right" at bounding box center [936, 588] width 9 height 9
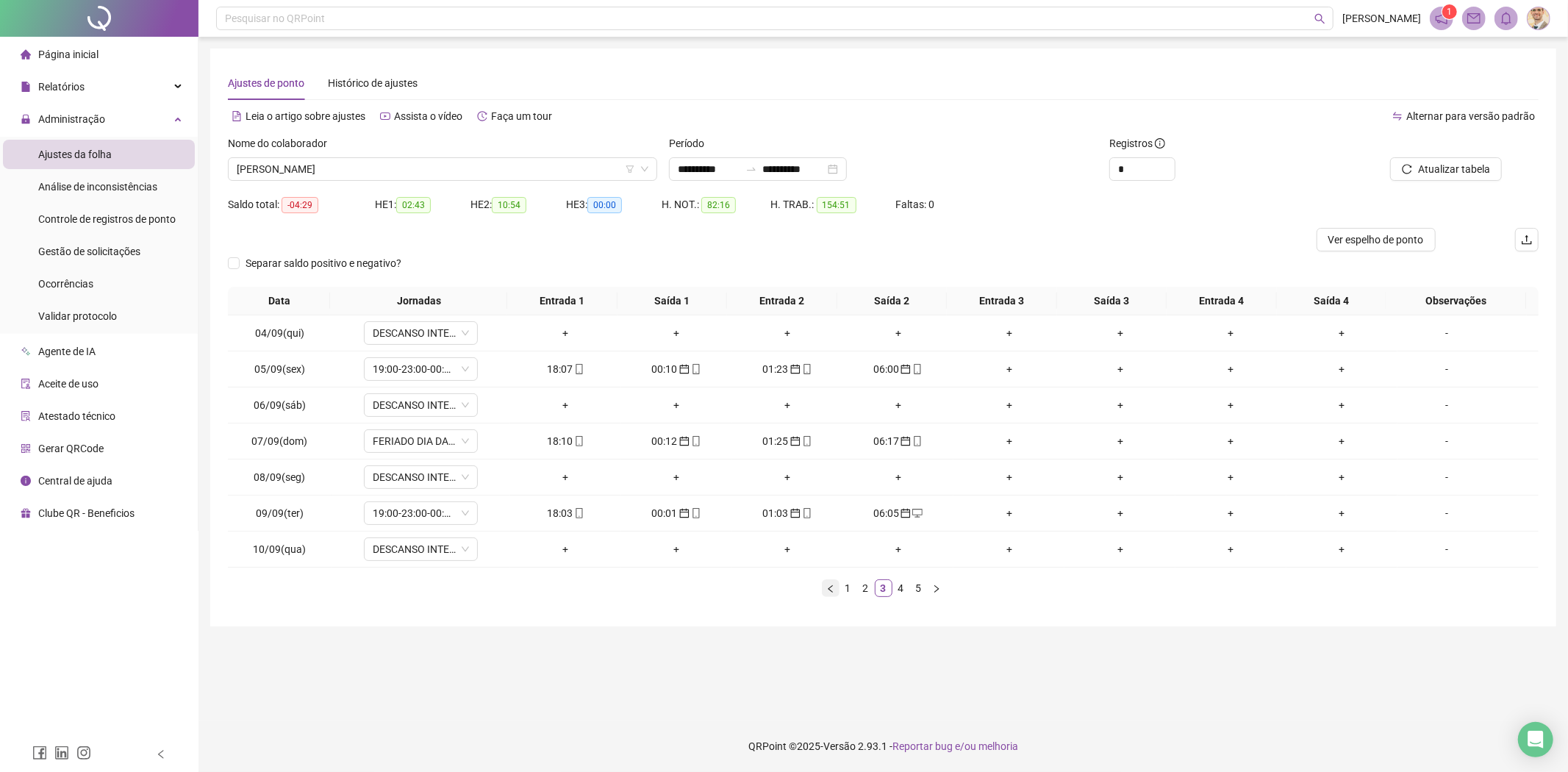
click at [832, 586] on icon "left" at bounding box center [830, 588] width 9 height 9
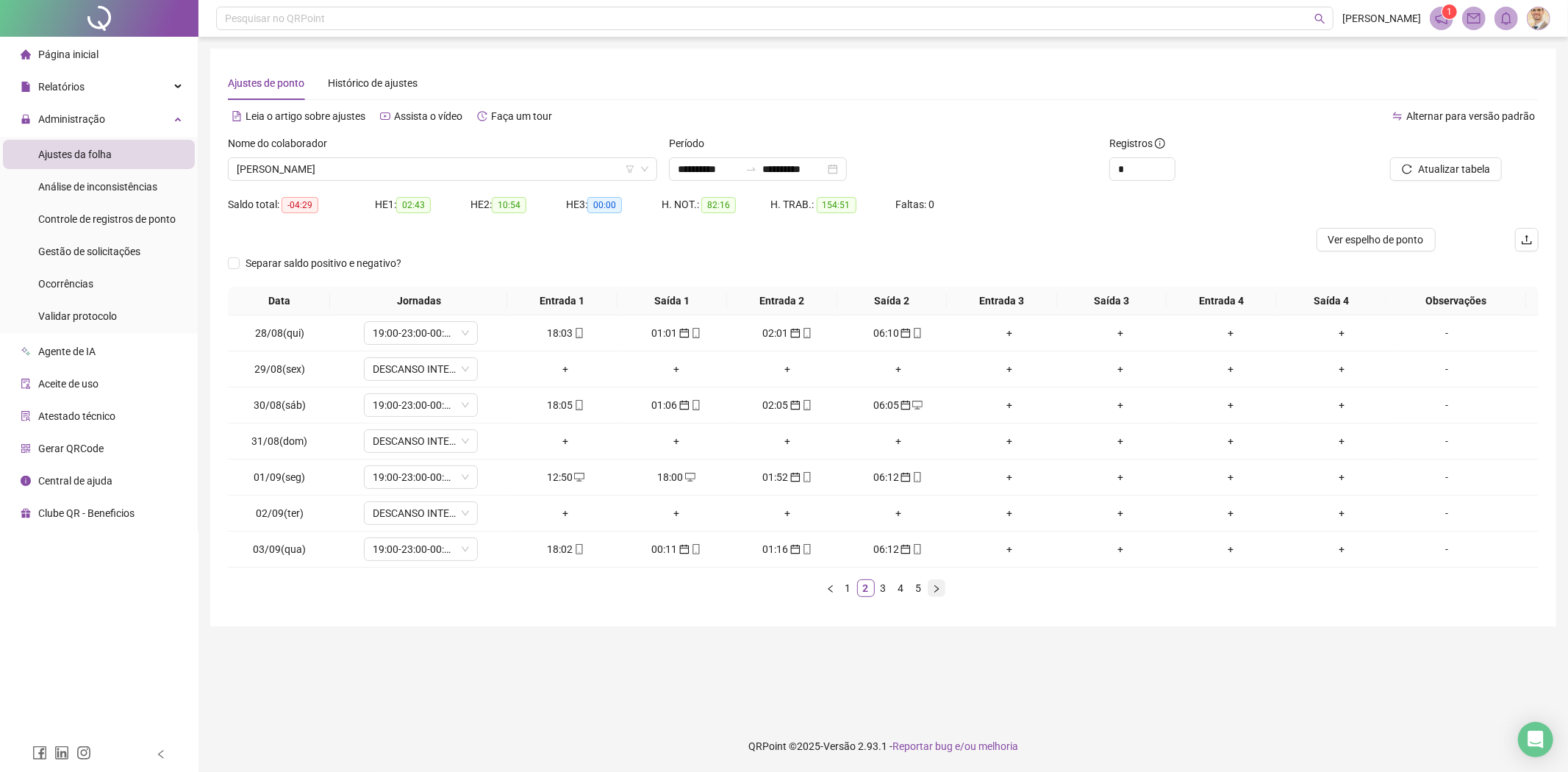
click at [932, 590] on icon "right" at bounding box center [936, 588] width 9 height 9
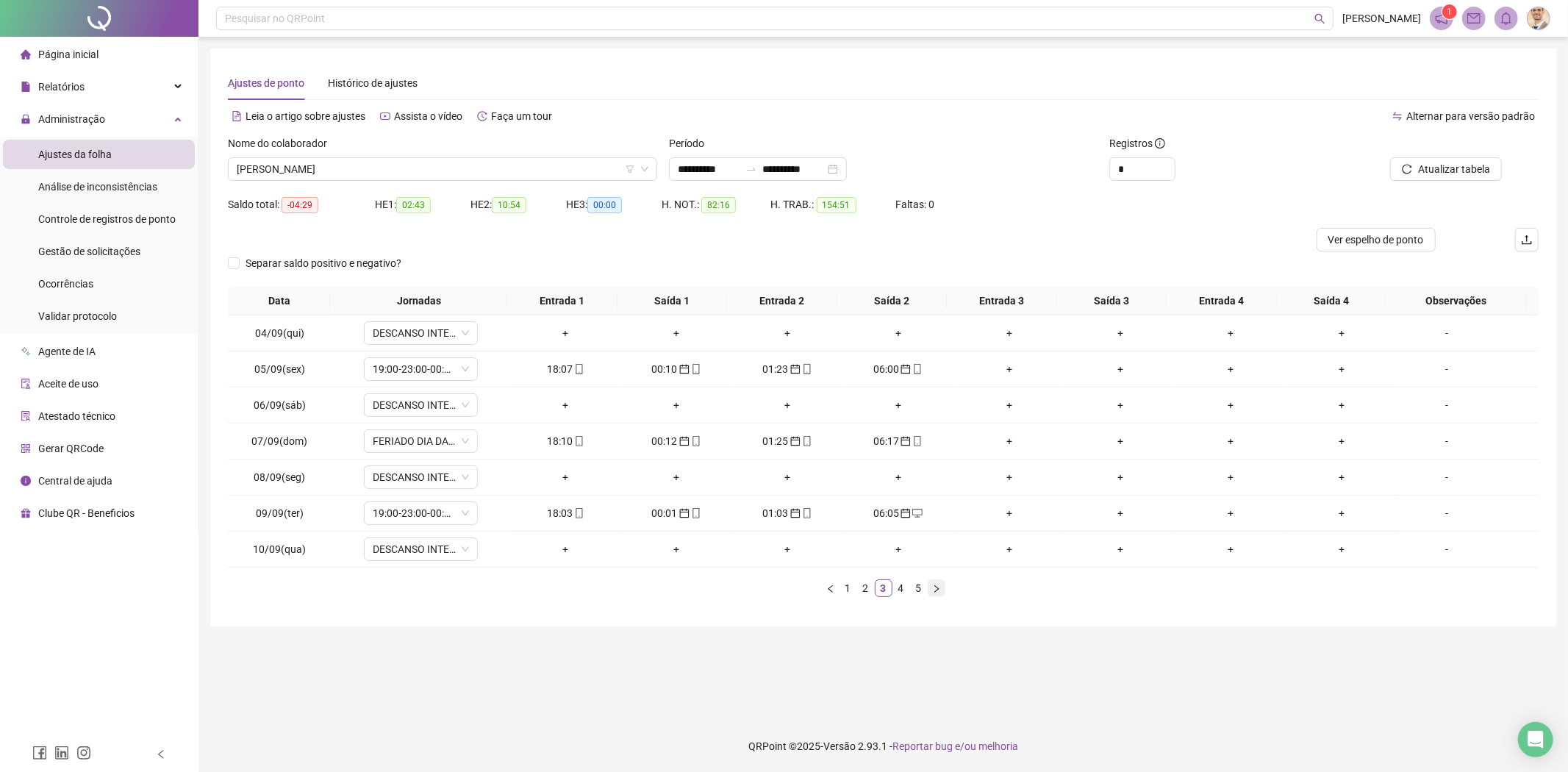
click at [932, 590] on icon "right" at bounding box center [936, 588] width 9 height 9
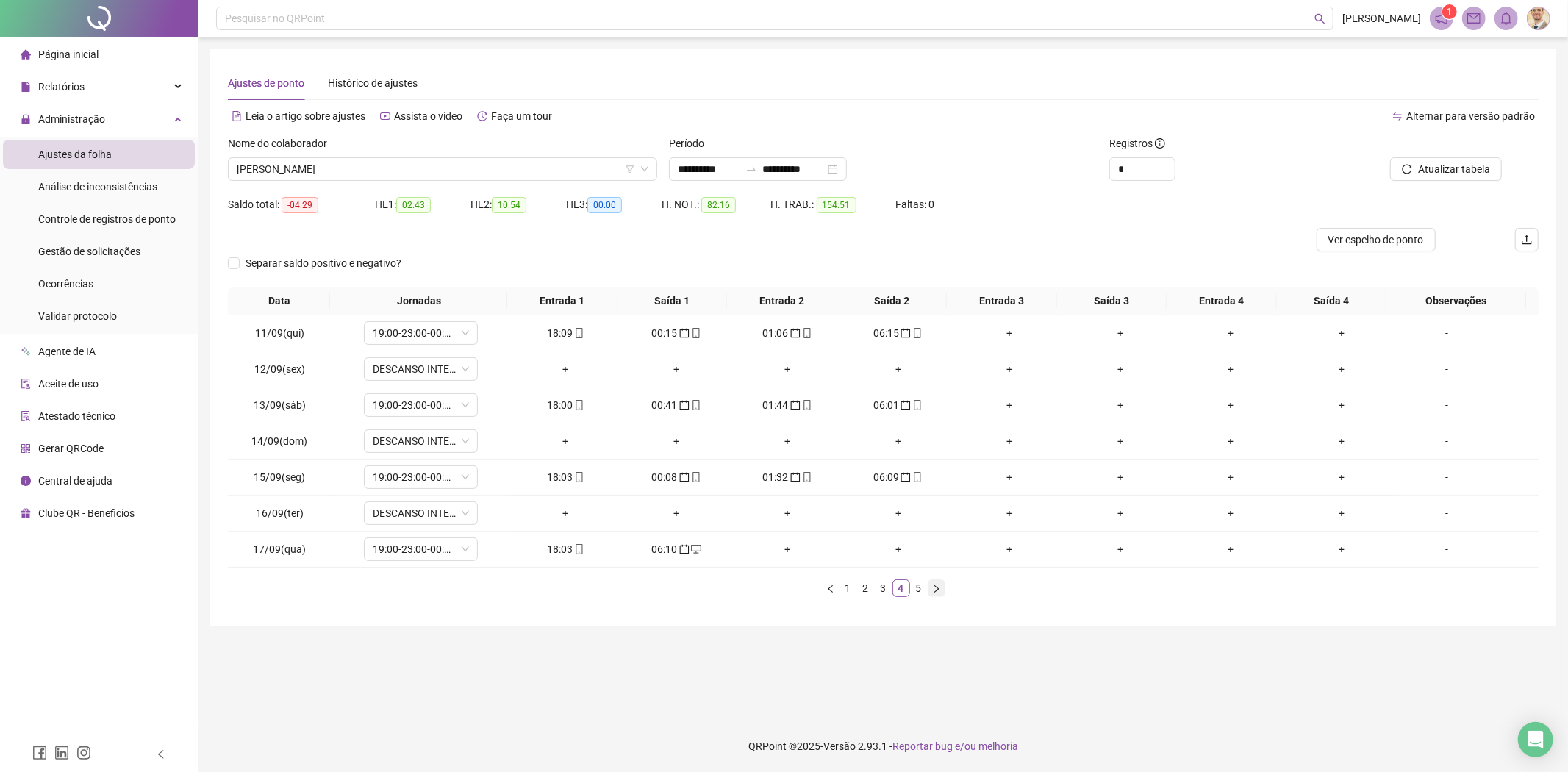
click at [932, 590] on icon "right" at bounding box center [936, 588] width 9 height 9
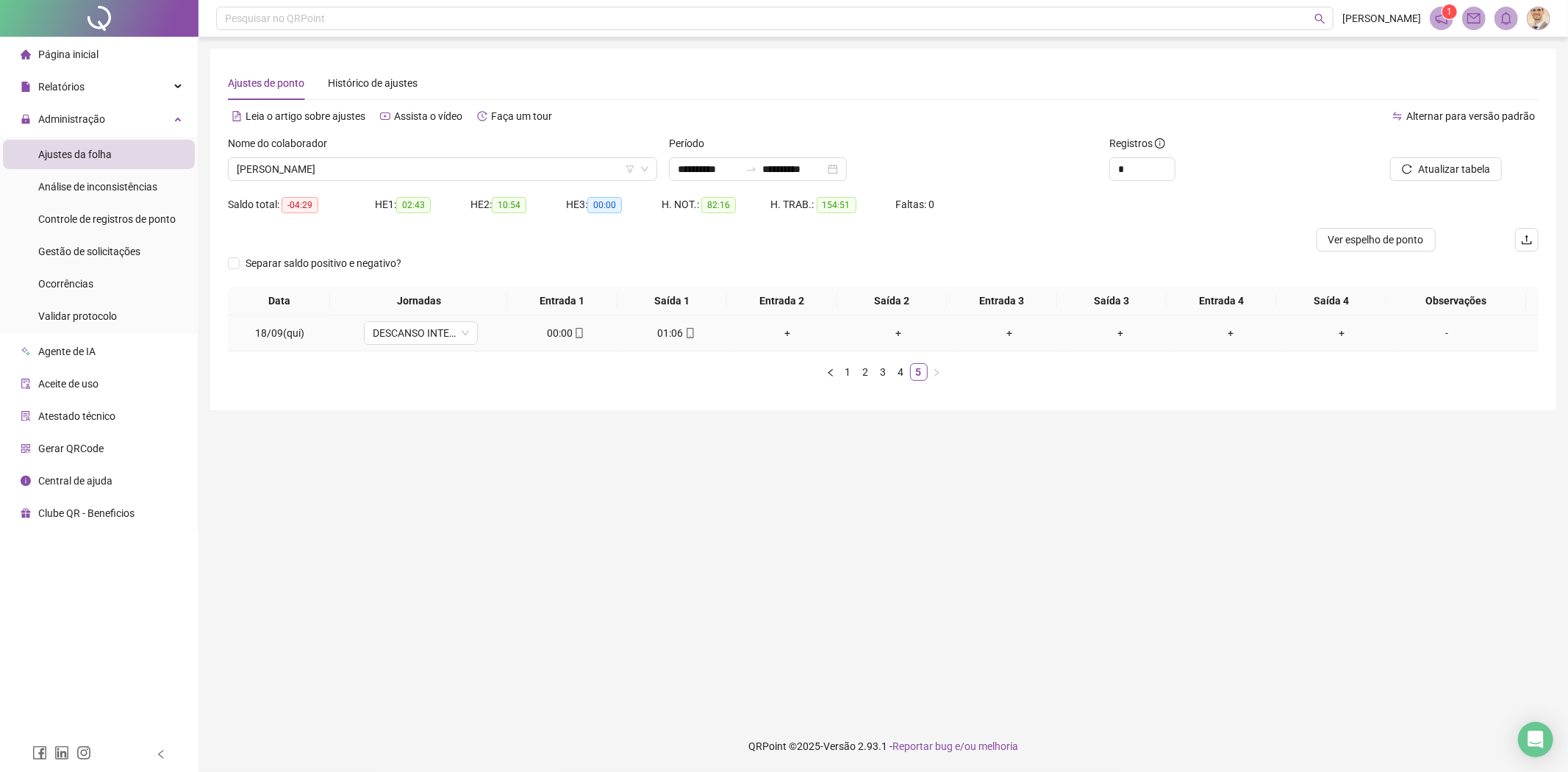
click at [548, 334] on div "00:00" at bounding box center [565, 333] width 99 height 16
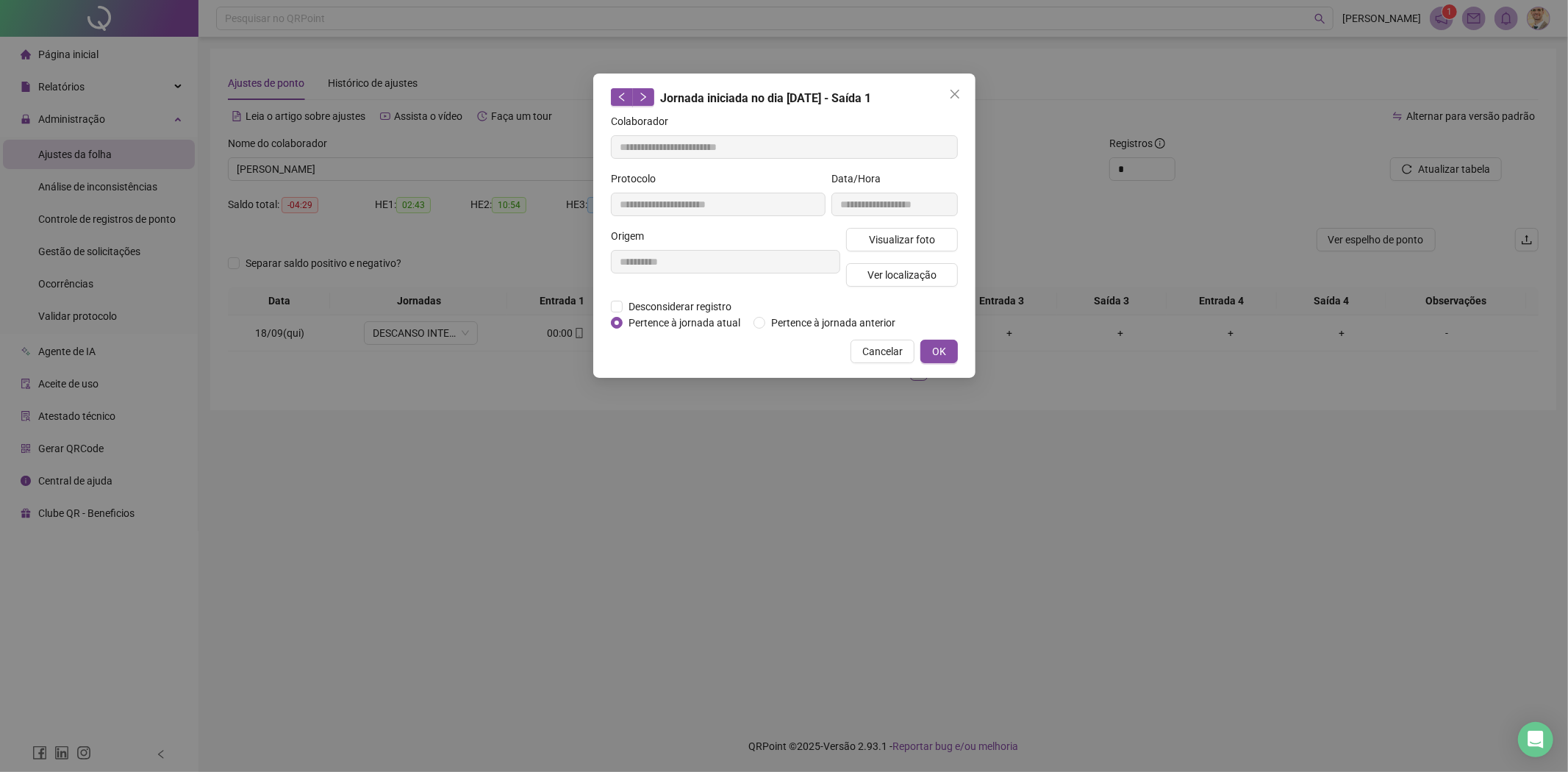
type input "**********"
click at [785, 326] on span "Pertence à jornada anterior" at bounding box center [833, 322] width 136 height 16
click at [941, 343] on span "OK" at bounding box center [939, 351] width 14 height 16
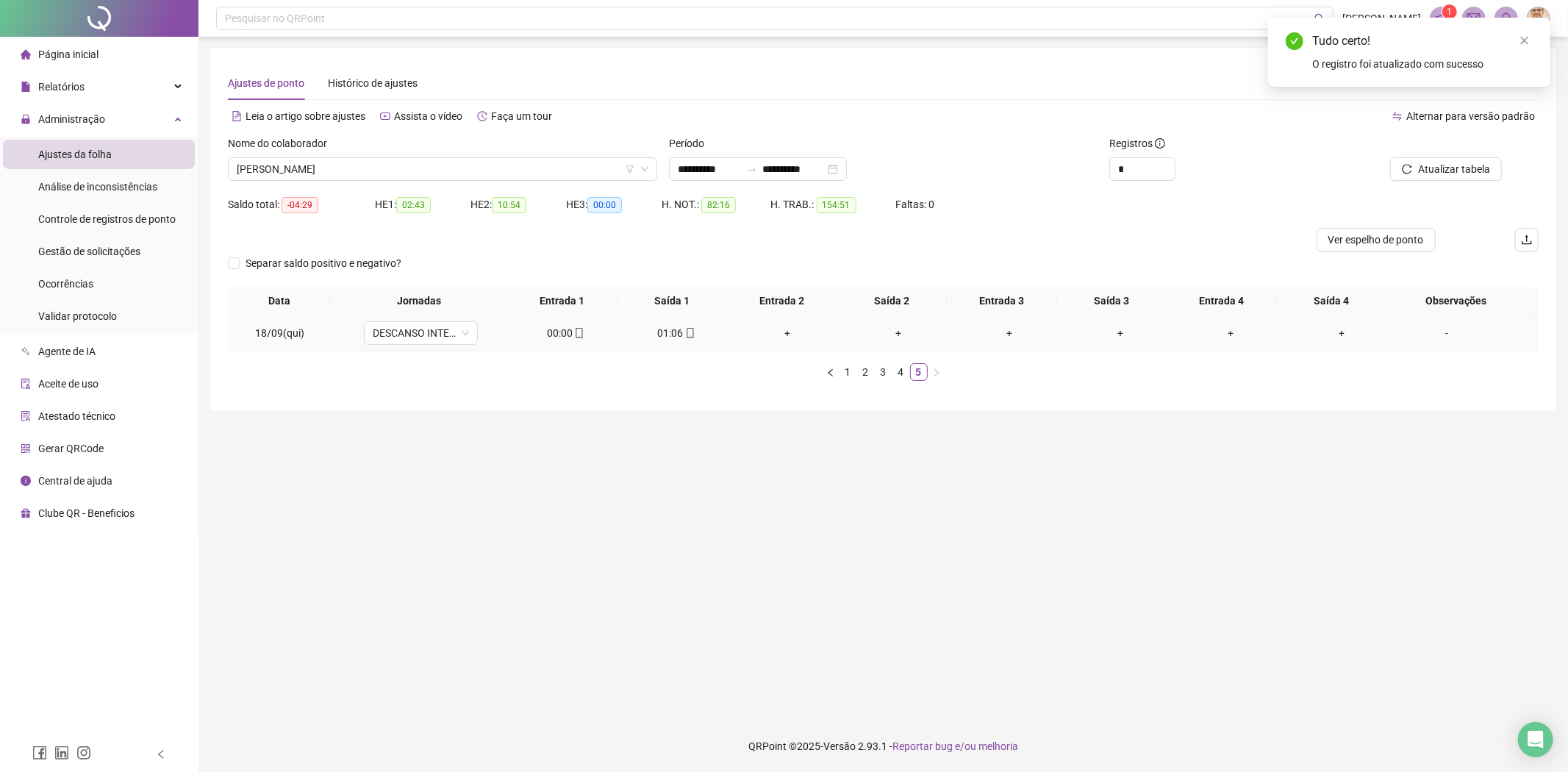
click at [663, 334] on div "01:06" at bounding box center [677, 333] width 99 height 16
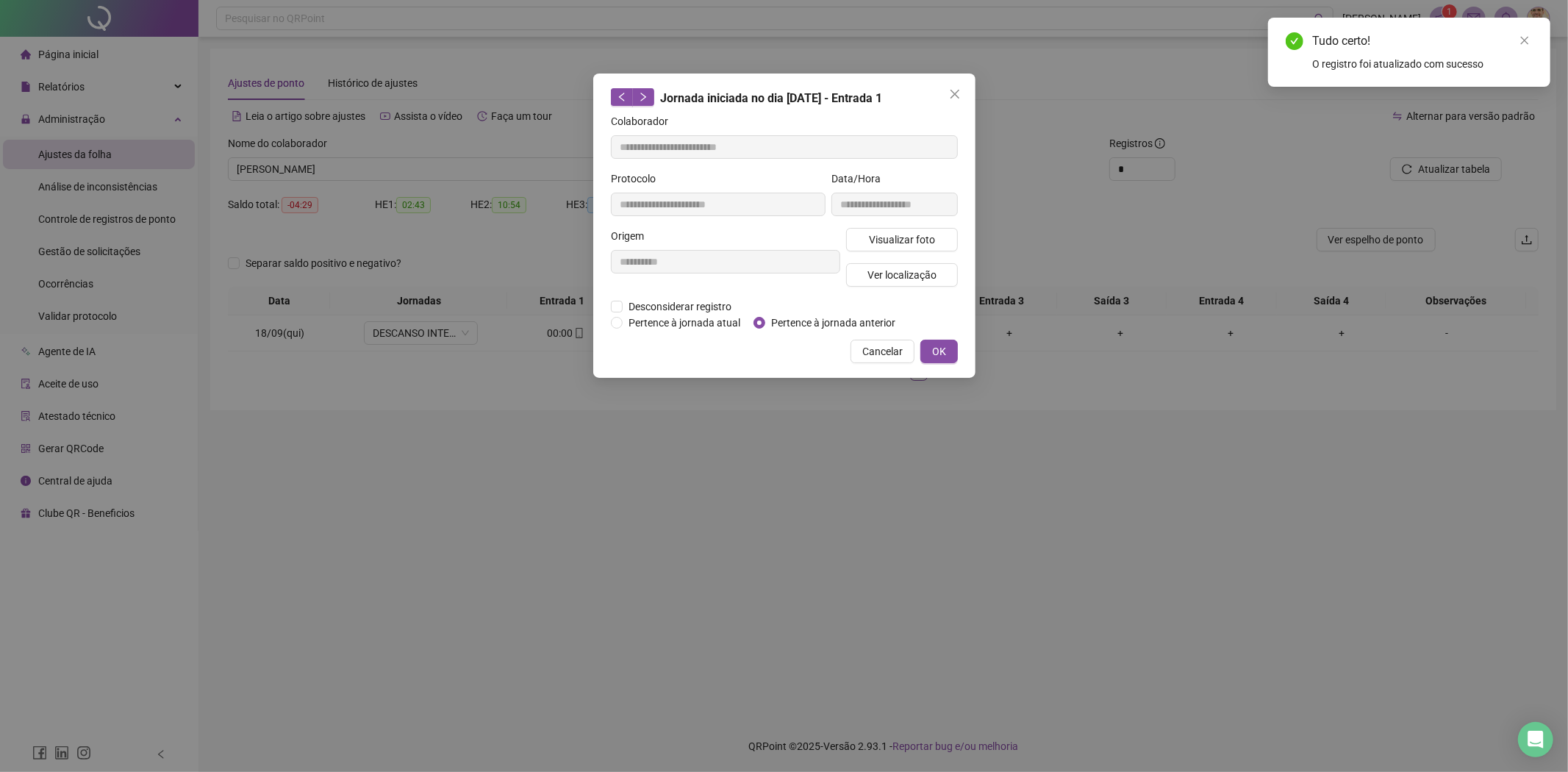
type input "**********"
click at [849, 327] on span "Pertence à jornada anterior" at bounding box center [833, 322] width 136 height 16
click at [943, 346] on span "OK" at bounding box center [939, 351] width 14 height 16
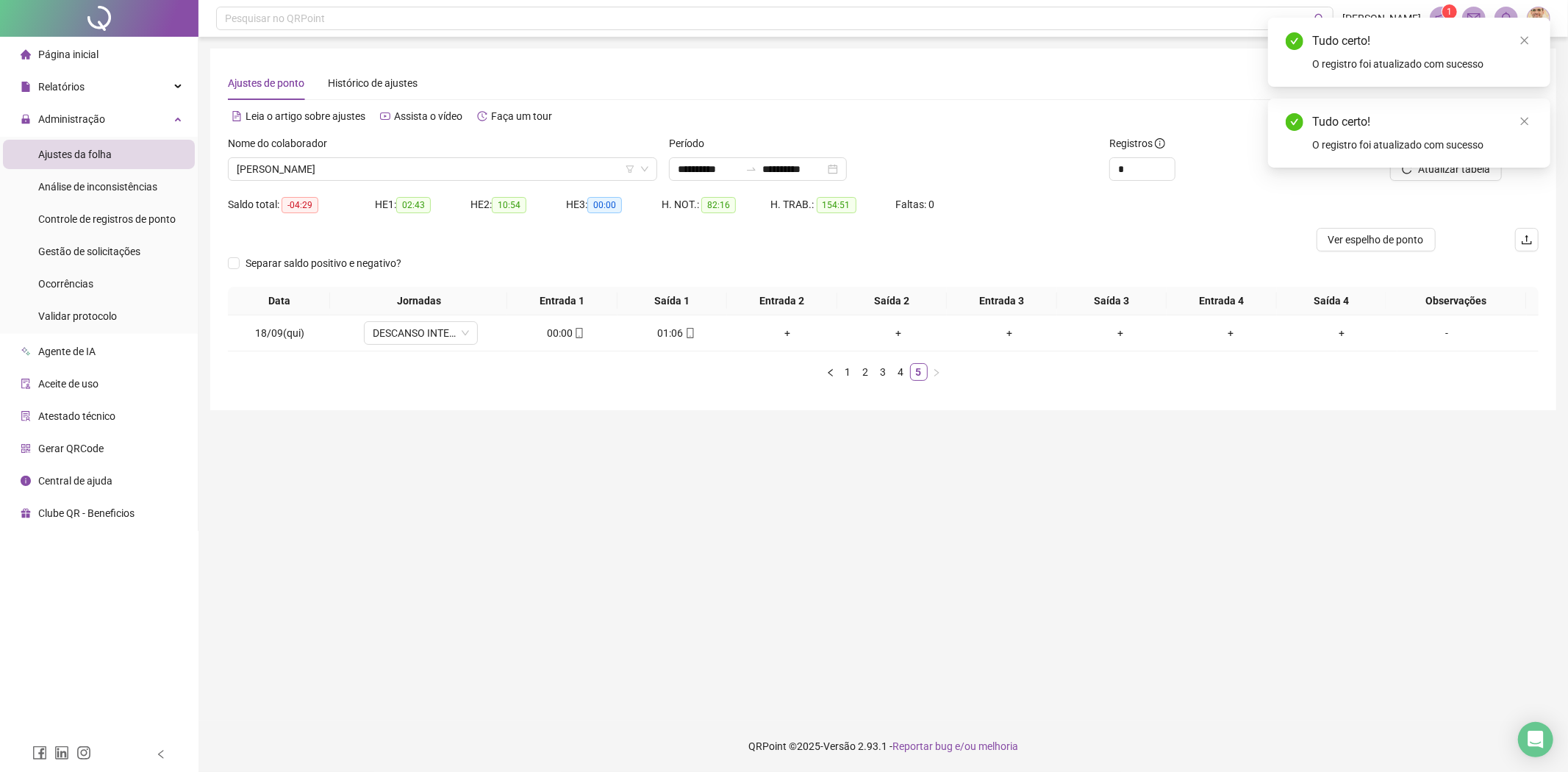
click at [1435, 167] on div "Tudo certo! O registro foi atualizado com sucesso" at bounding box center [1408, 132] width 283 height 69
click at [1522, 123] on icon "close" at bounding box center [1524, 121] width 10 height 10
click at [1454, 164] on span "Atualizar tabela" at bounding box center [1453, 169] width 72 height 16
click at [1529, 36] on icon "close" at bounding box center [1524, 40] width 10 height 10
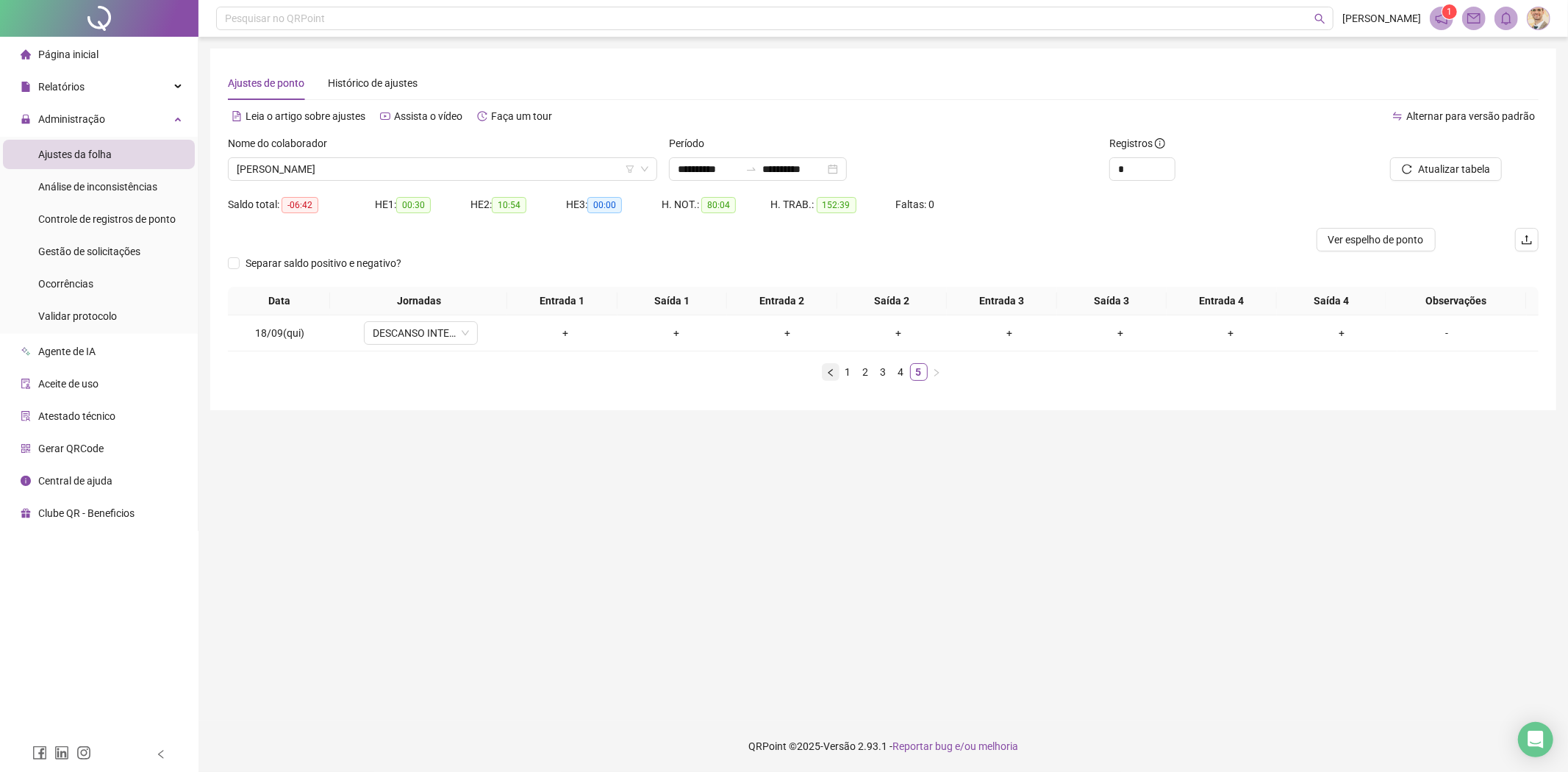
click at [823, 370] on button "button" at bounding box center [830, 372] width 18 height 18
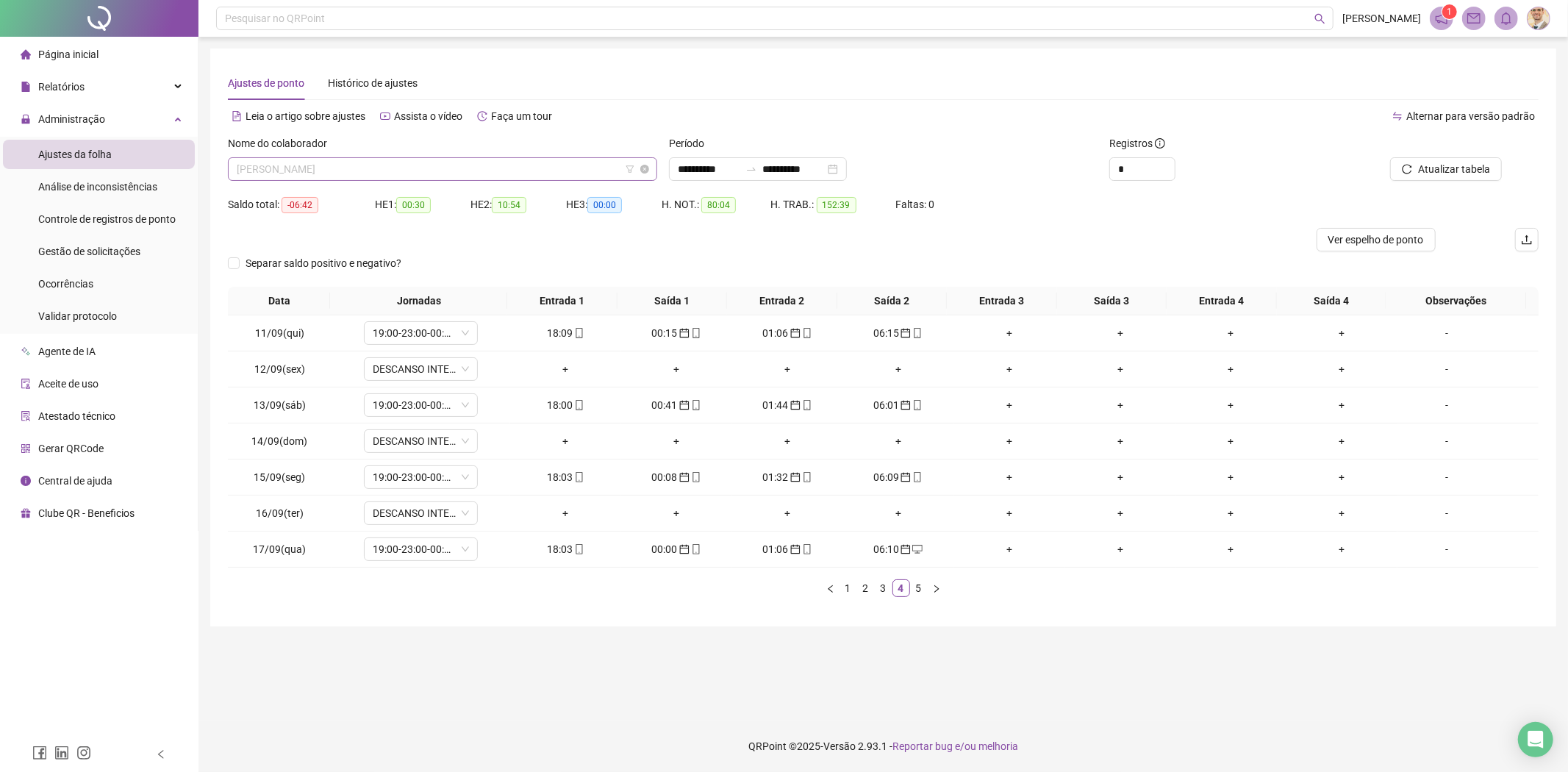
click at [497, 173] on span "[PERSON_NAME]" at bounding box center [443, 169] width 412 height 22
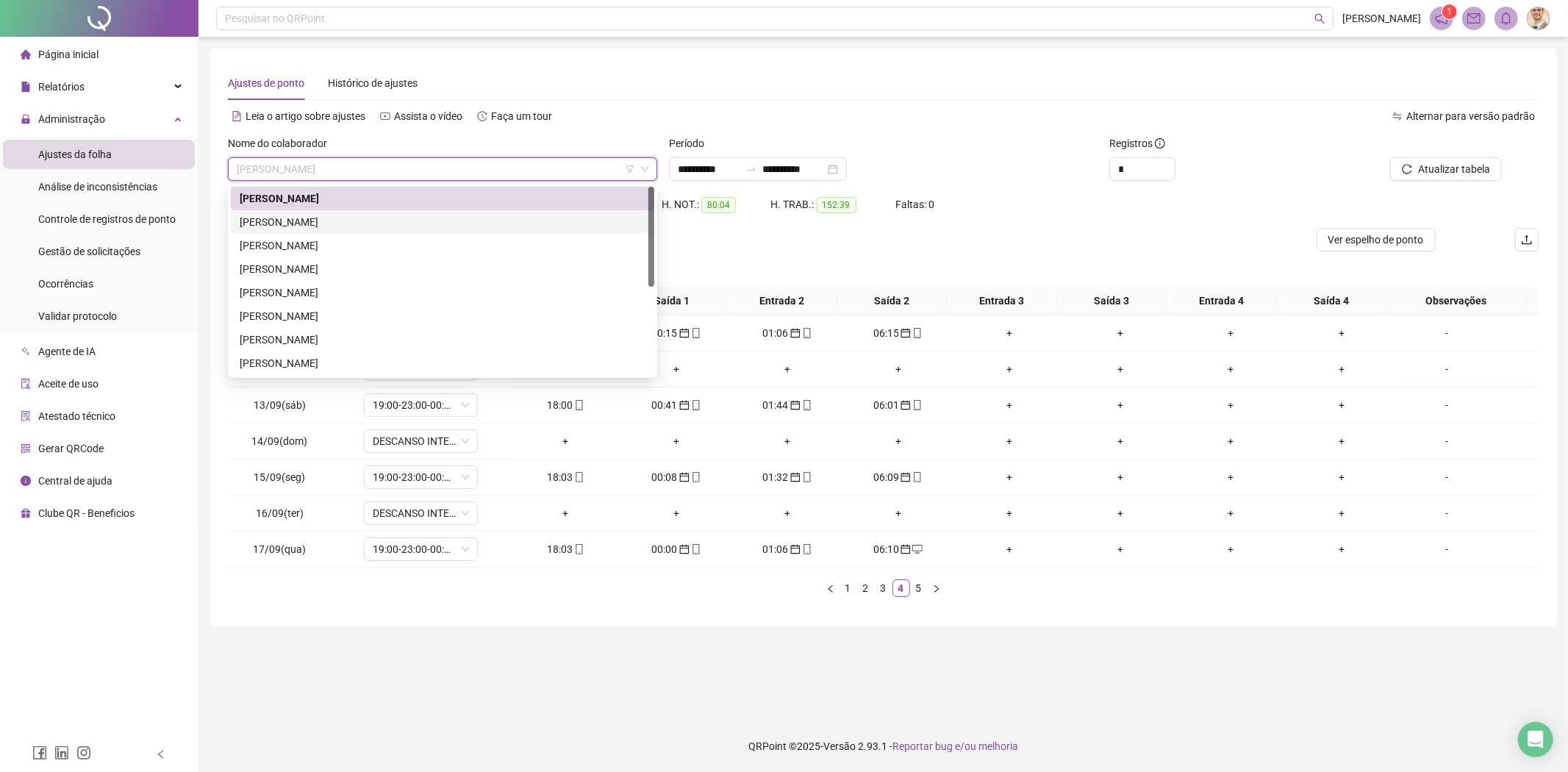
click at [301, 221] on div "[PERSON_NAME]" at bounding box center [442, 221] width 406 height 16
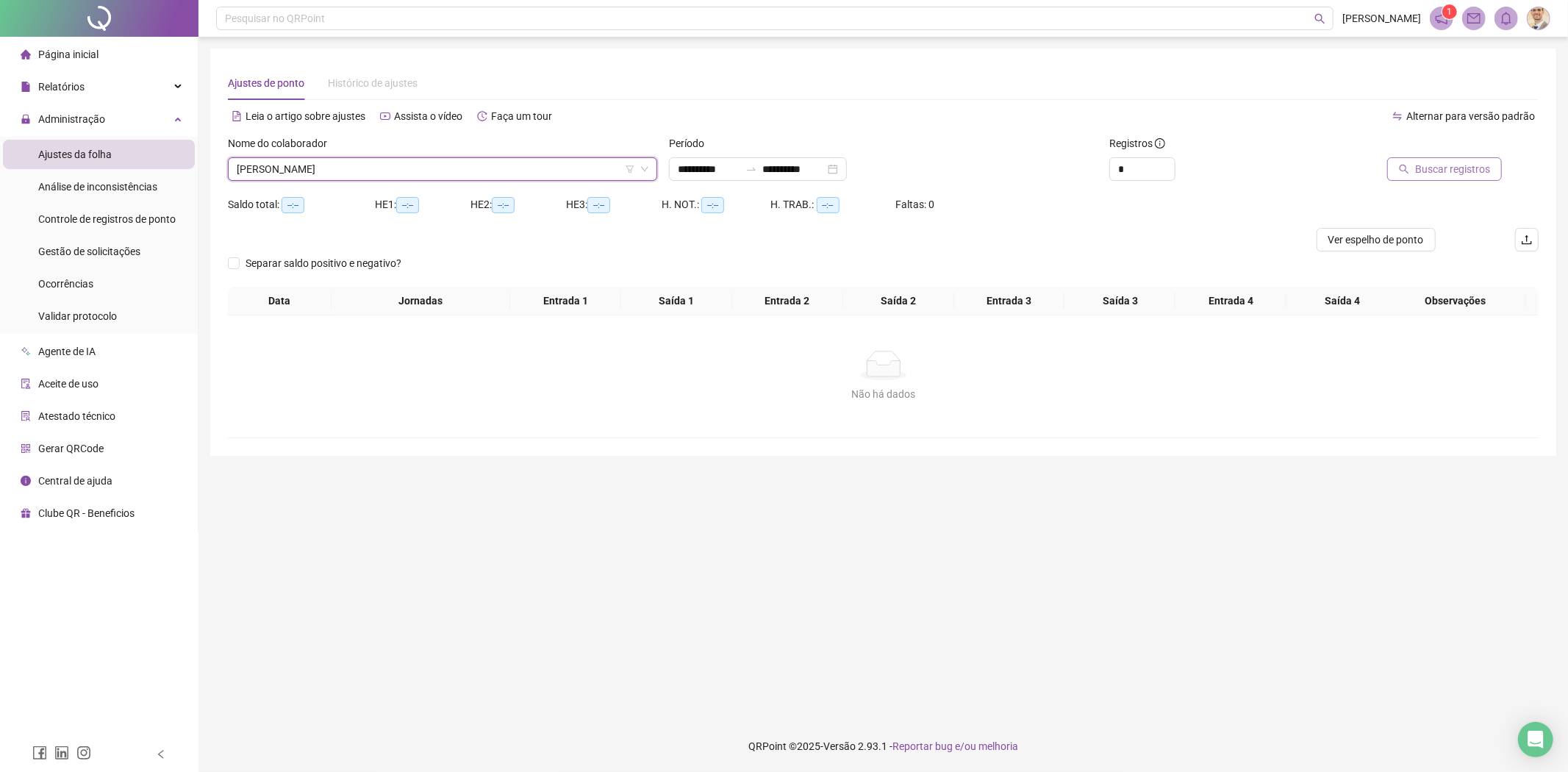
click at [1436, 170] on span "Buscar registros" at bounding box center [1452, 169] width 75 height 16
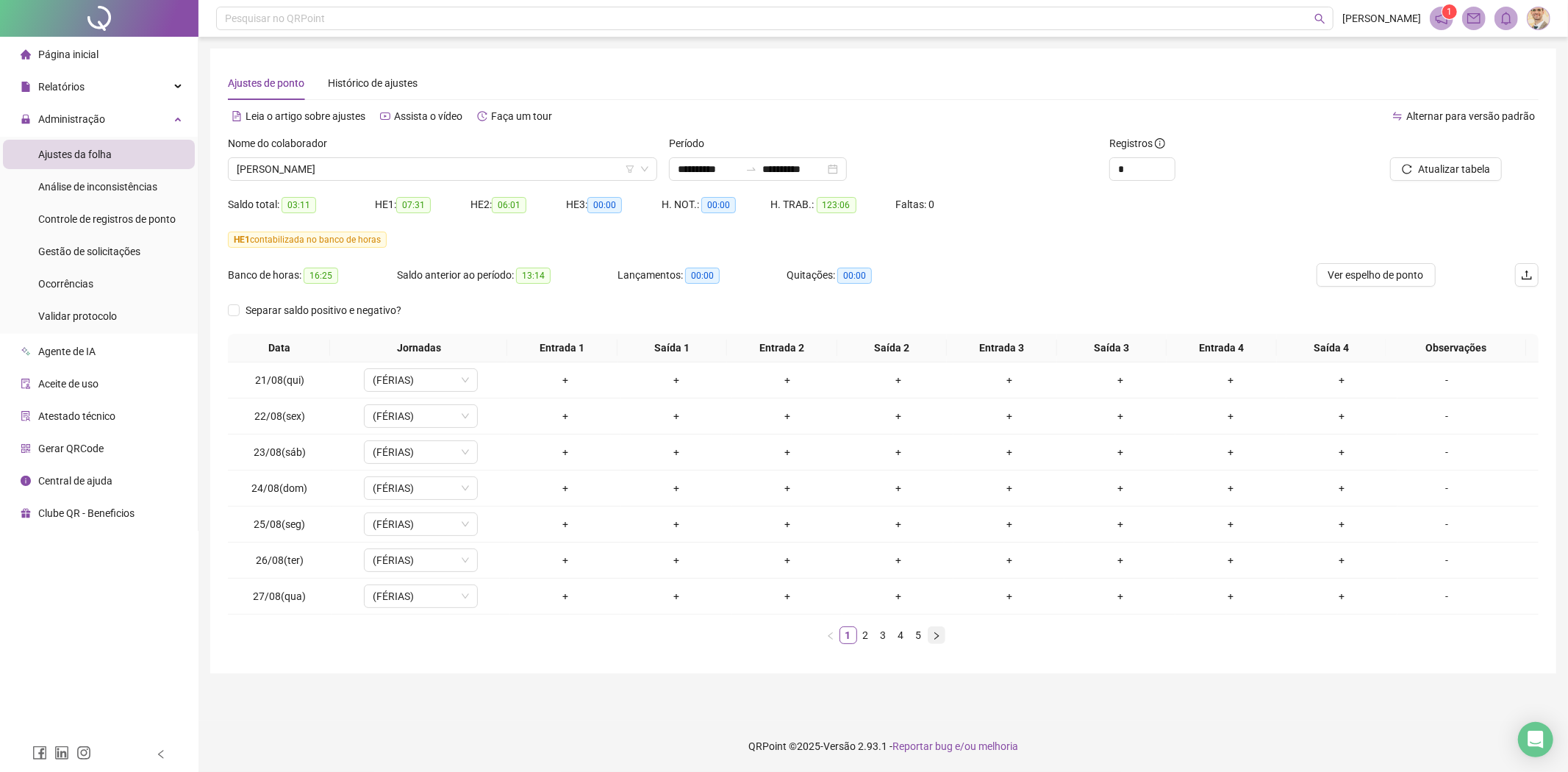
click at [942, 638] on button "button" at bounding box center [936, 635] width 18 height 18
click at [934, 638] on icon "right" at bounding box center [936, 635] width 9 height 9
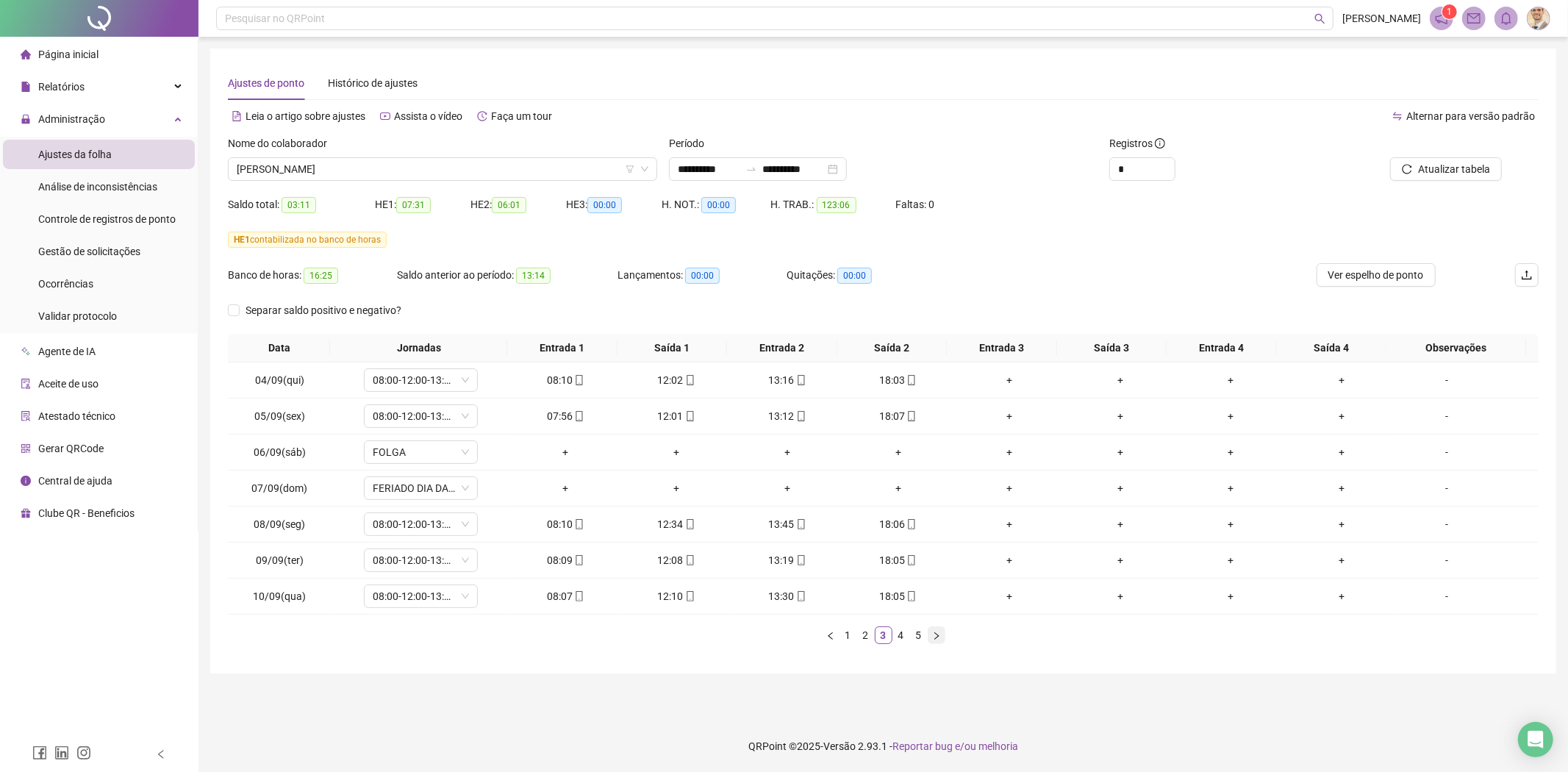
click at [934, 638] on icon "right" at bounding box center [936, 635] width 9 height 9
click at [935, 638] on icon "right" at bounding box center [936, 635] width 9 height 9
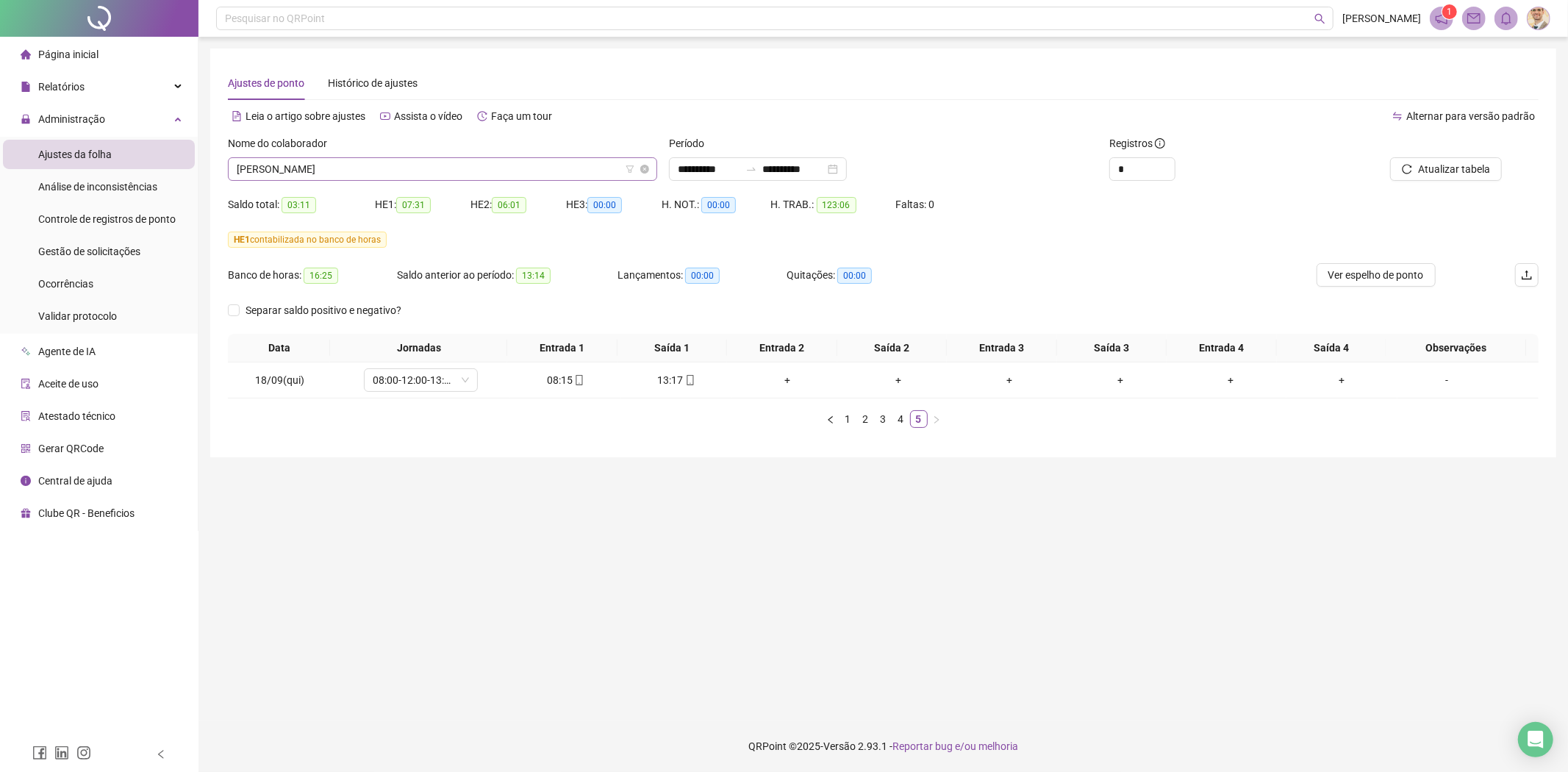
click at [438, 166] on span "[PERSON_NAME]" at bounding box center [443, 169] width 412 height 22
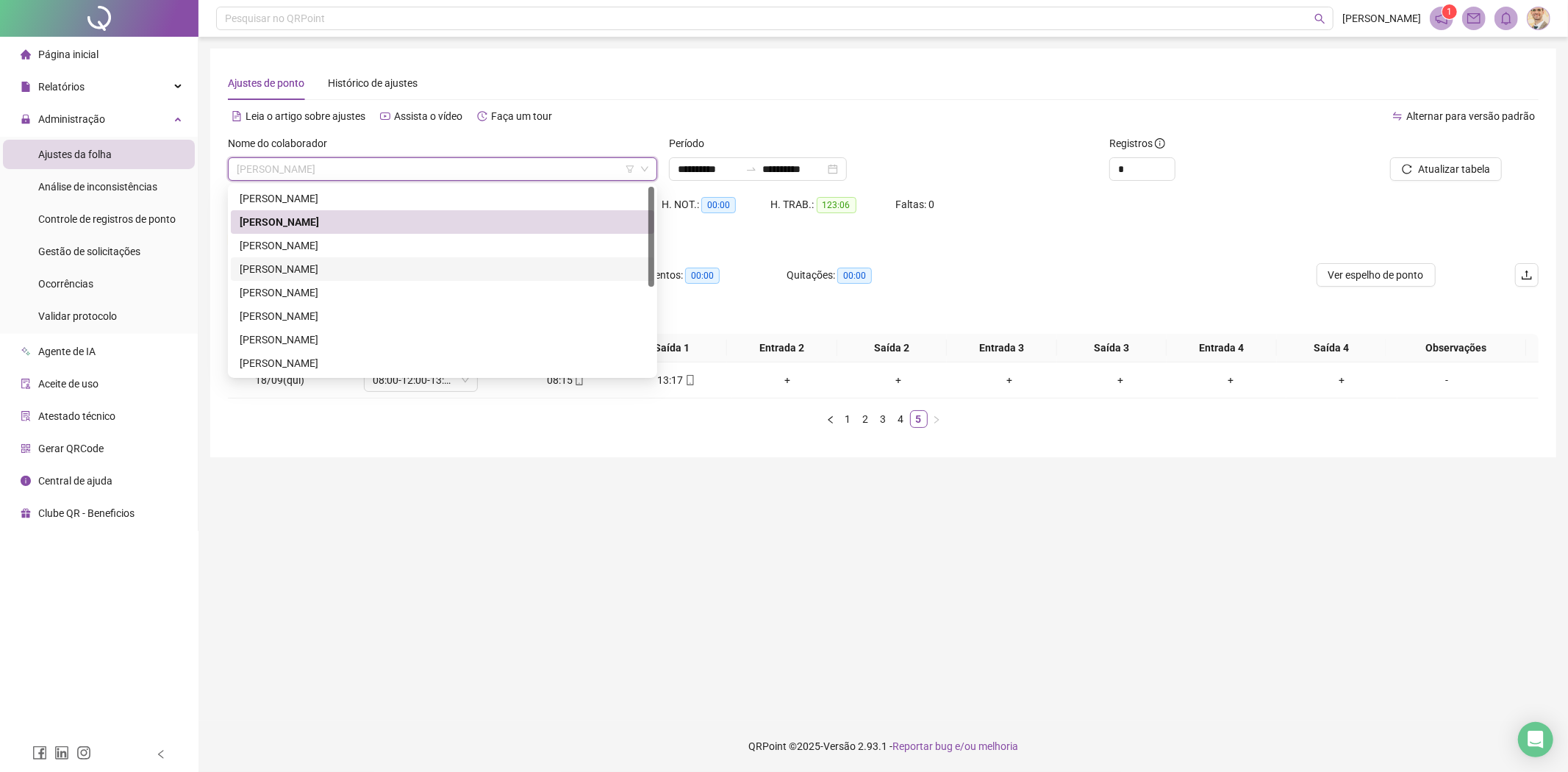
click at [314, 261] on div "[PERSON_NAME]" at bounding box center [442, 269] width 406 height 16
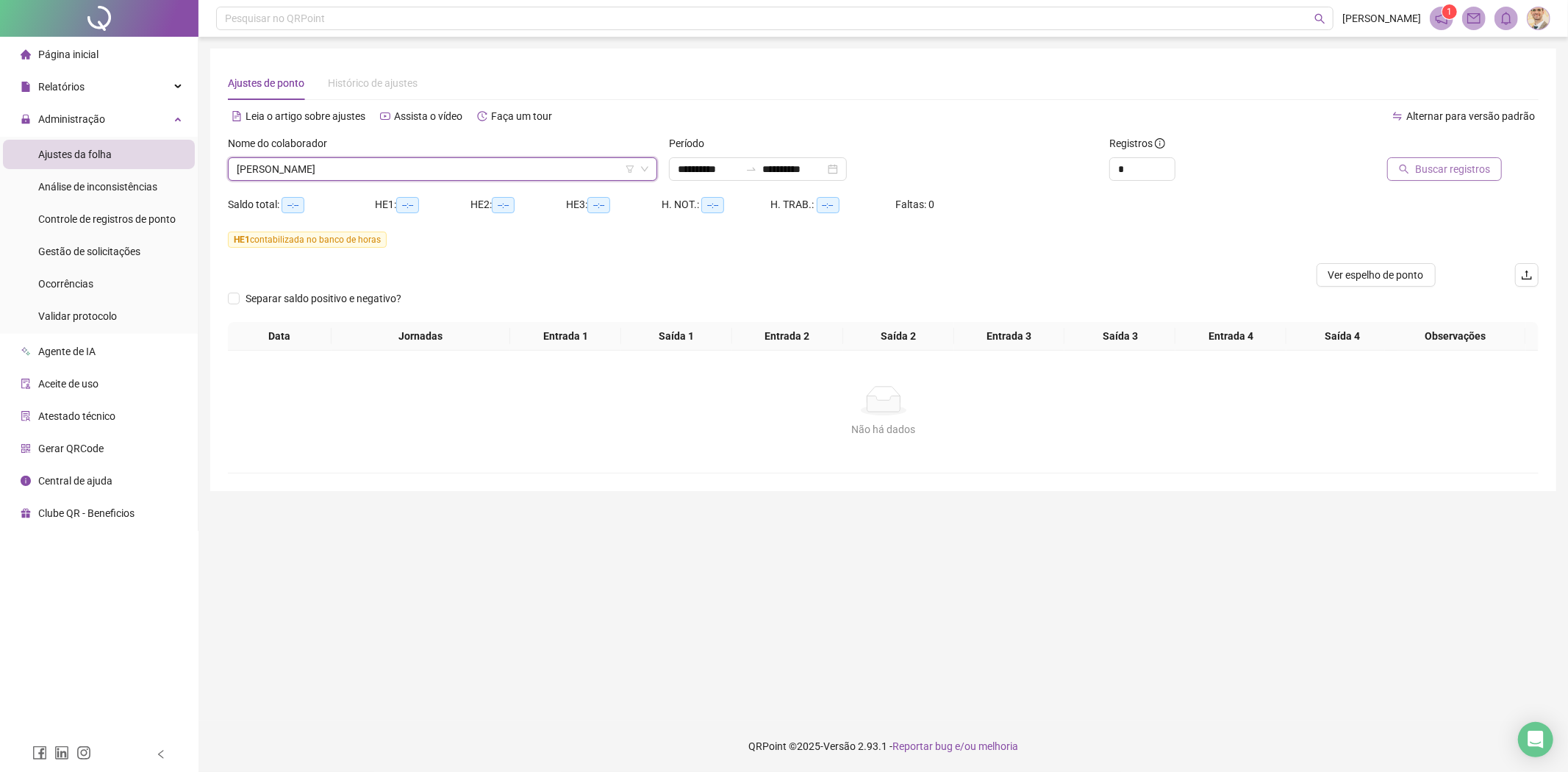
click at [1446, 158] on button "Buscar registros" at bounding box center [1444, 169] width 115 height 23
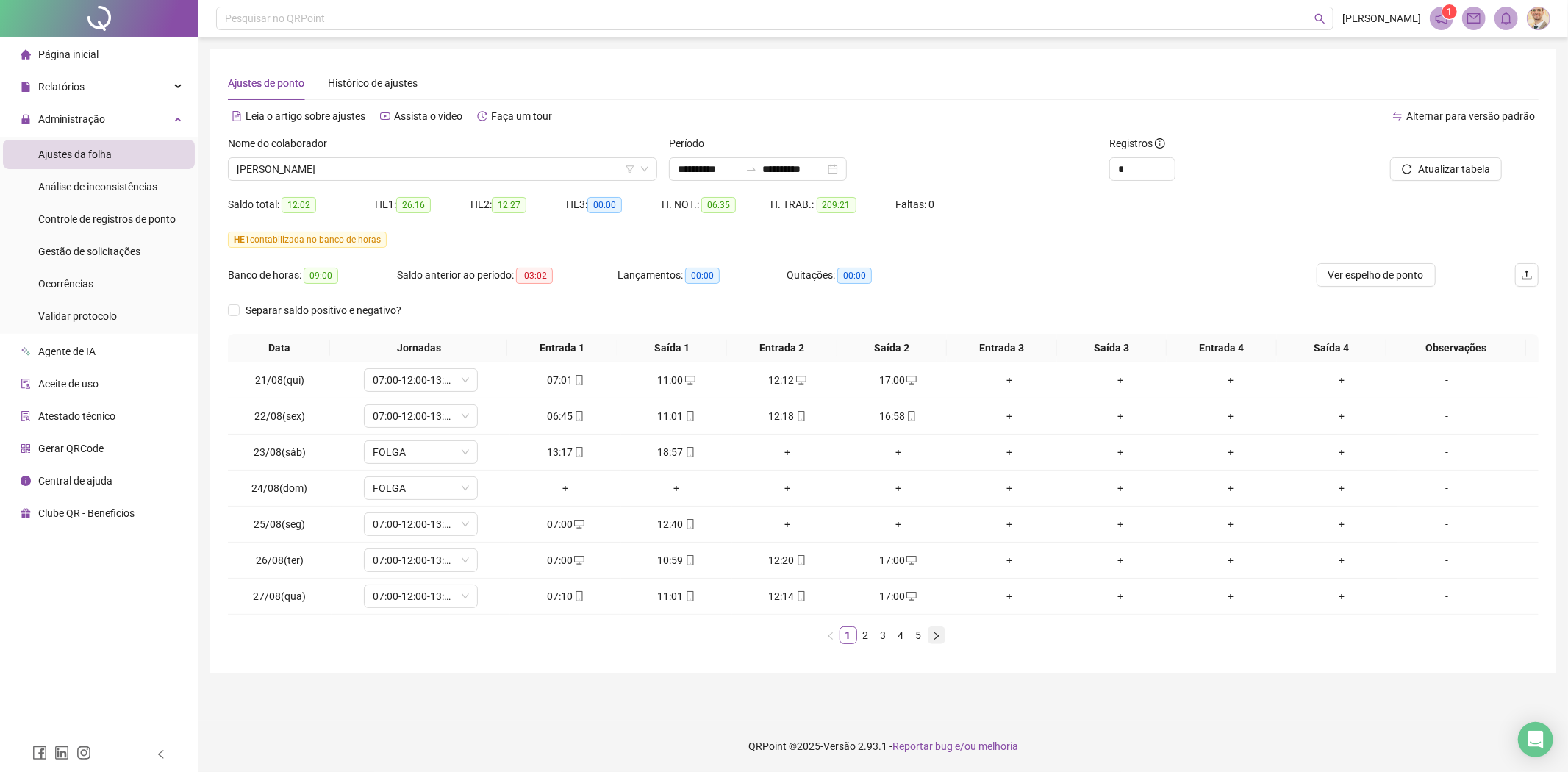
click at [935, 638] on icon "right" at bounding box center [937, 634] width 5 height 7
click at [930, 634] on button "button" at bounding box center [936, 635] width 18 height 18
click at [936, 637] on icon "right" at bounding box center [937, 634] width 5 height 7
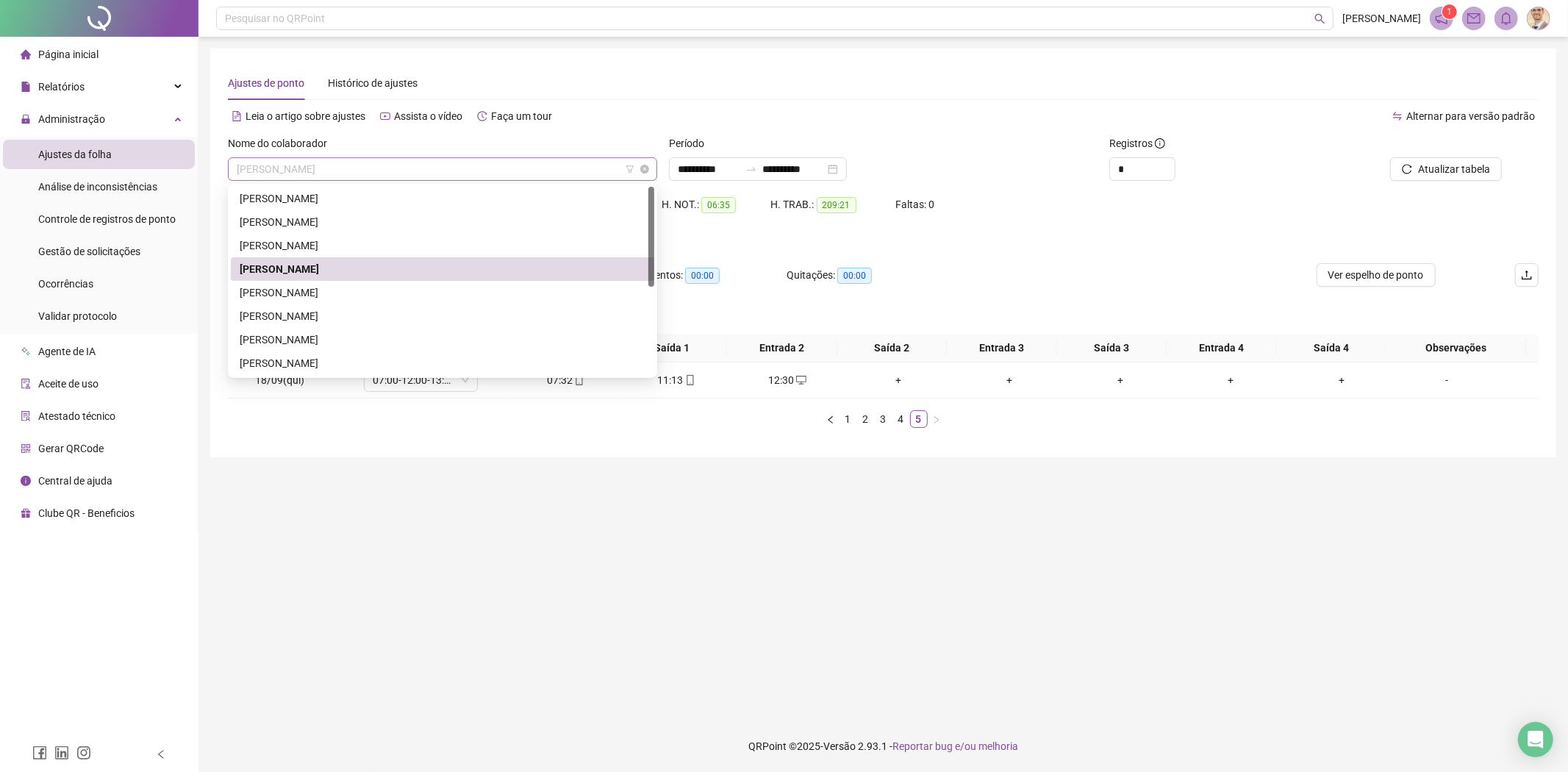
click at [446, 173] on span "[PERSON_NAME]" at bounding box center [443, 169] width 412 height 22
click at [386, 292] on div "[PERSON_NAME]" at bounding box center [442, 292] width 406 height 16
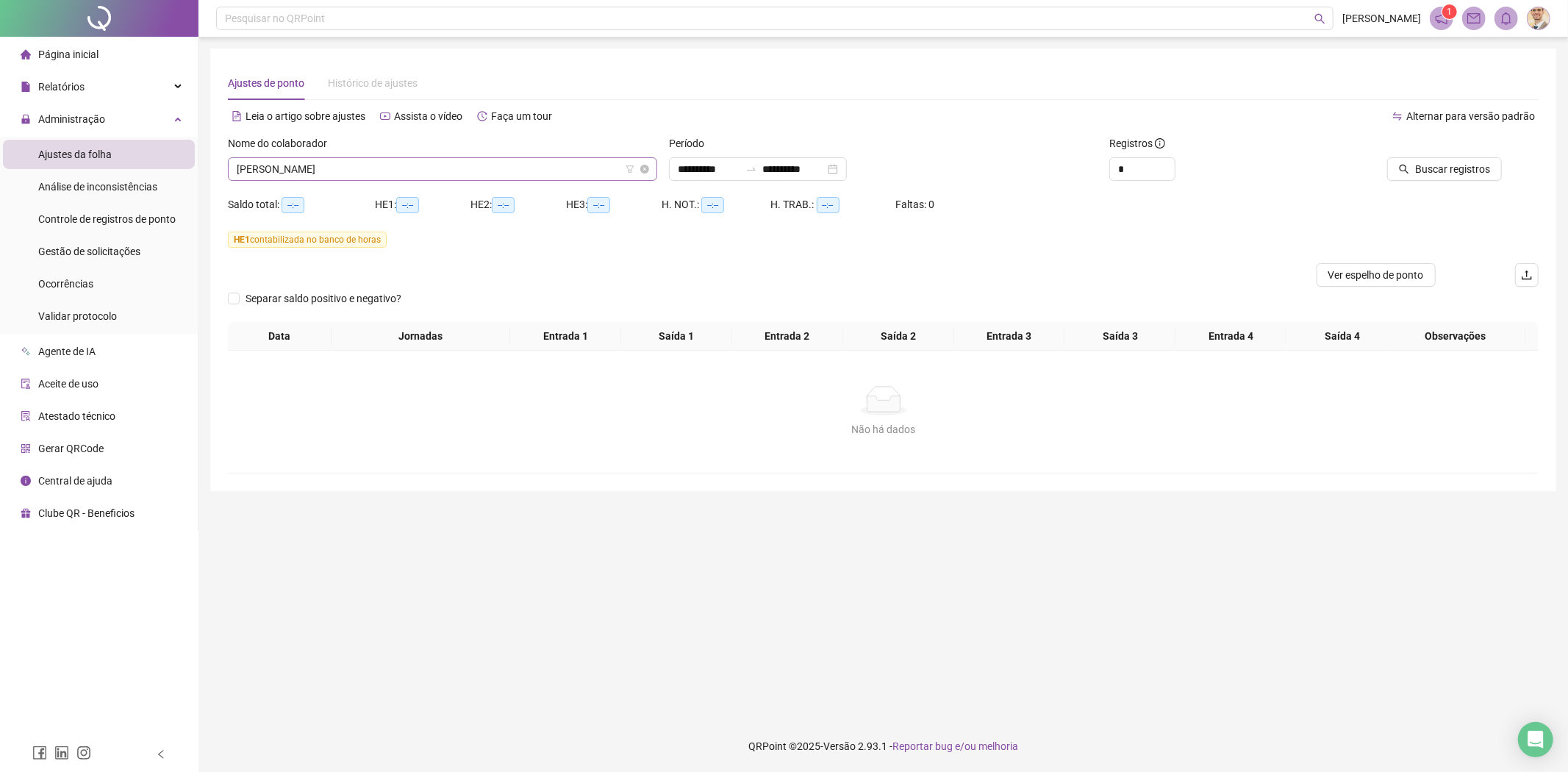
click at [499, 170] on span "[PERSON_NAME]" at bounding box center [443, 169] width 412 height 22
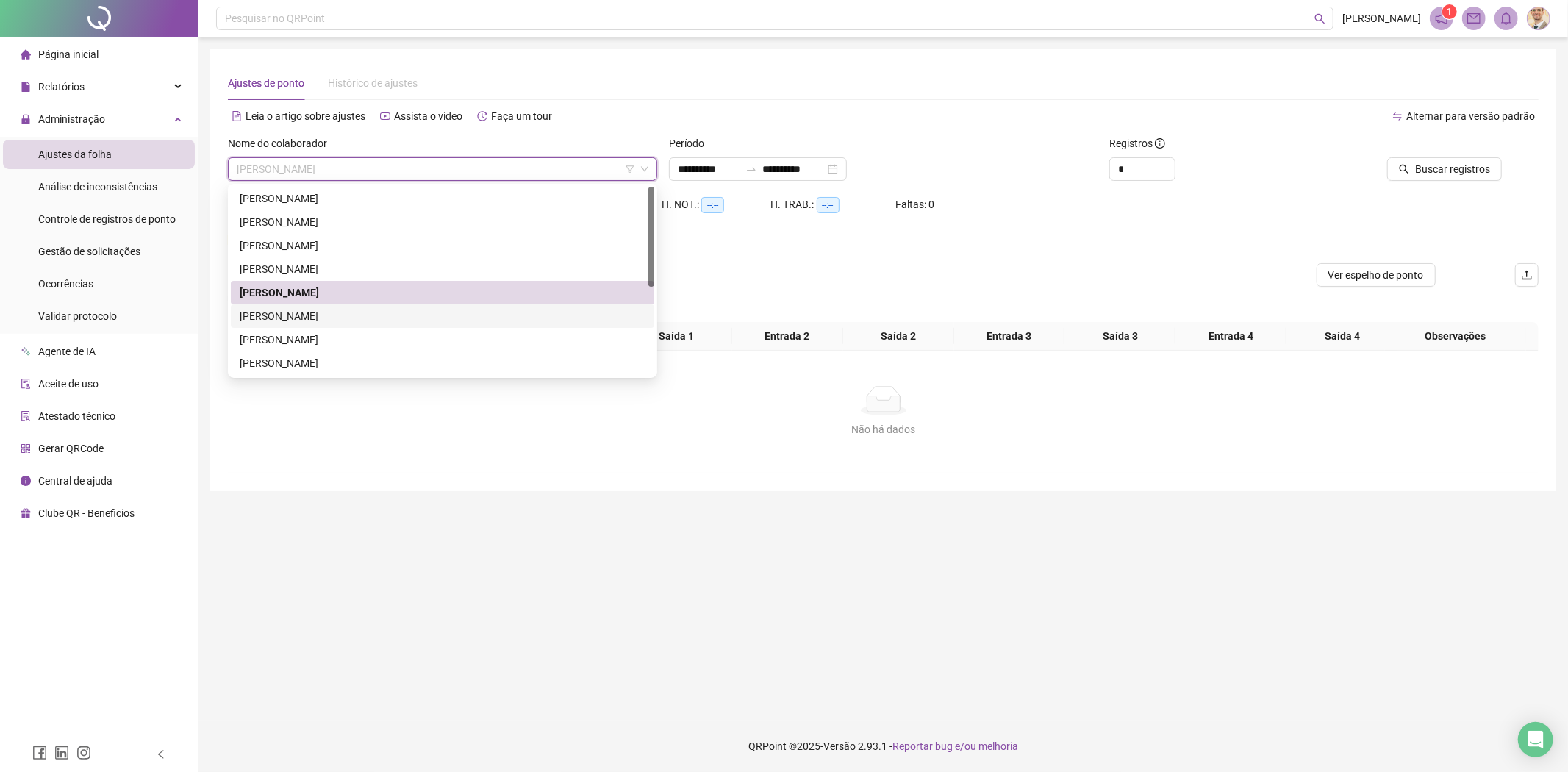
click at [389, 316] on div "[PERSON_NAME]" at bounding box center [442, 316] width 406 height 16
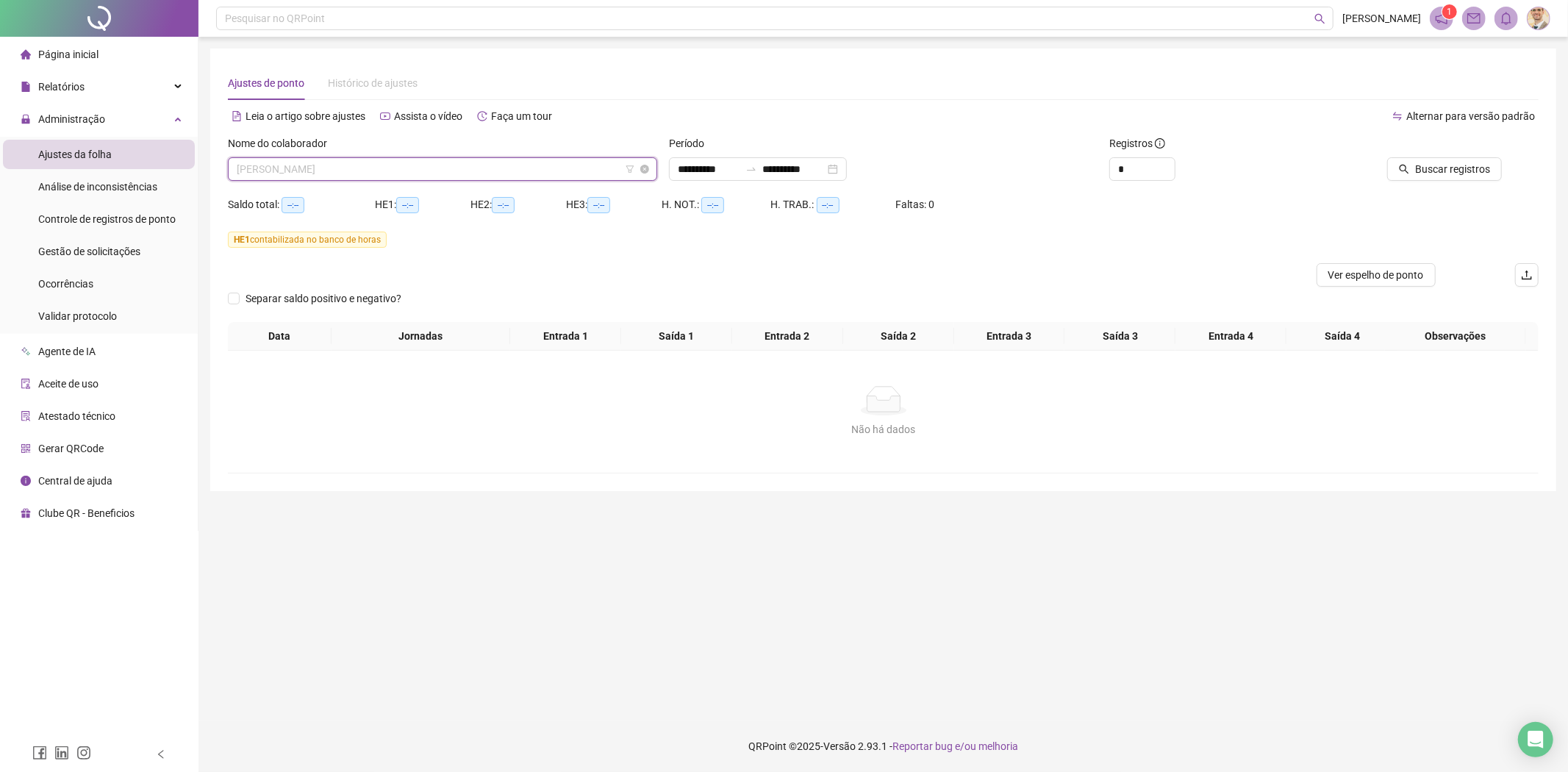
click at [449, 167] on span "[PERSON_NAME]" at bounding box center [443, 169] width 412 height 22
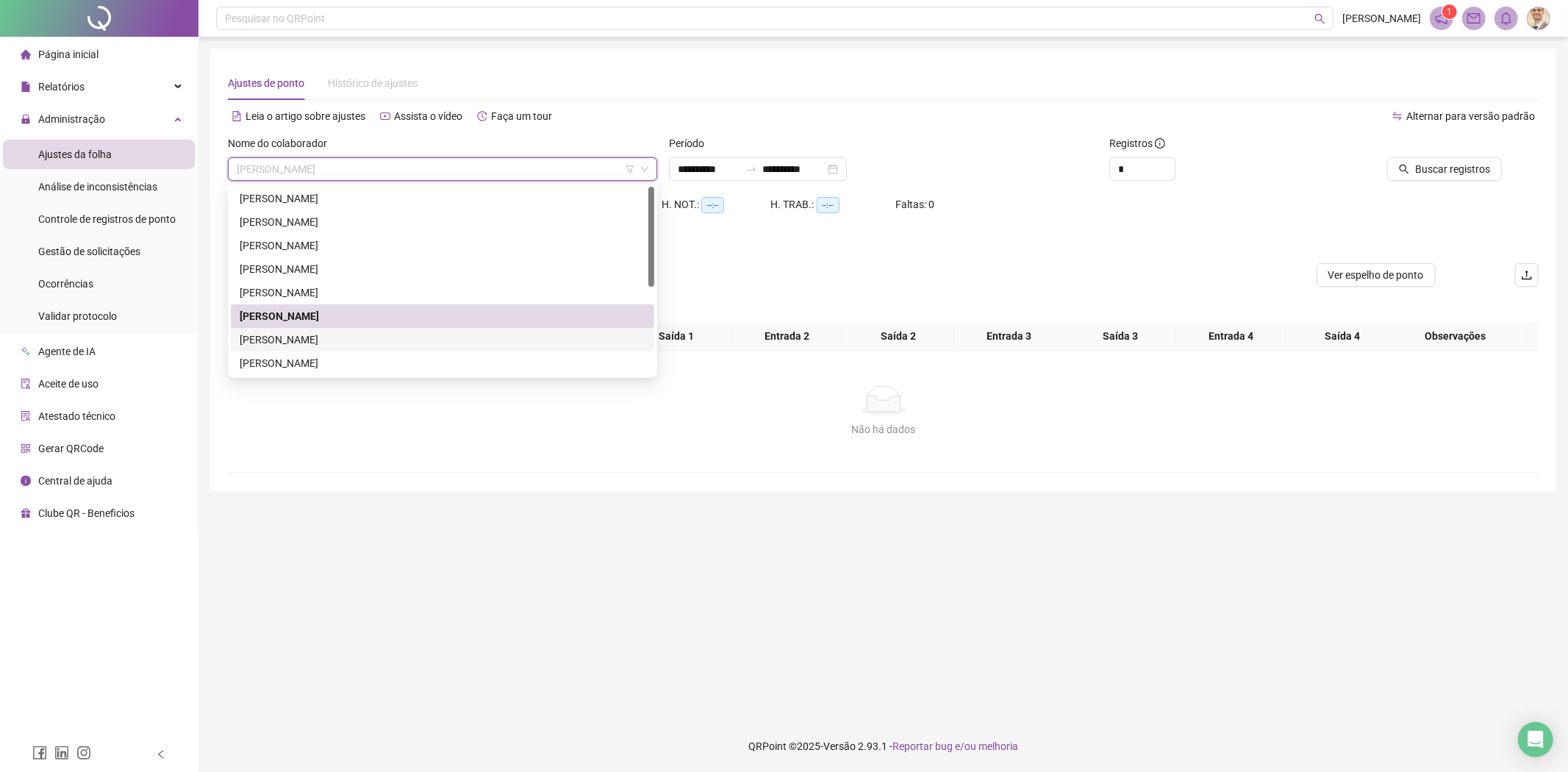
click at [310, 340] on div "[PERSON_NAME]" at bounding box center [442, 339] width 406 height 16
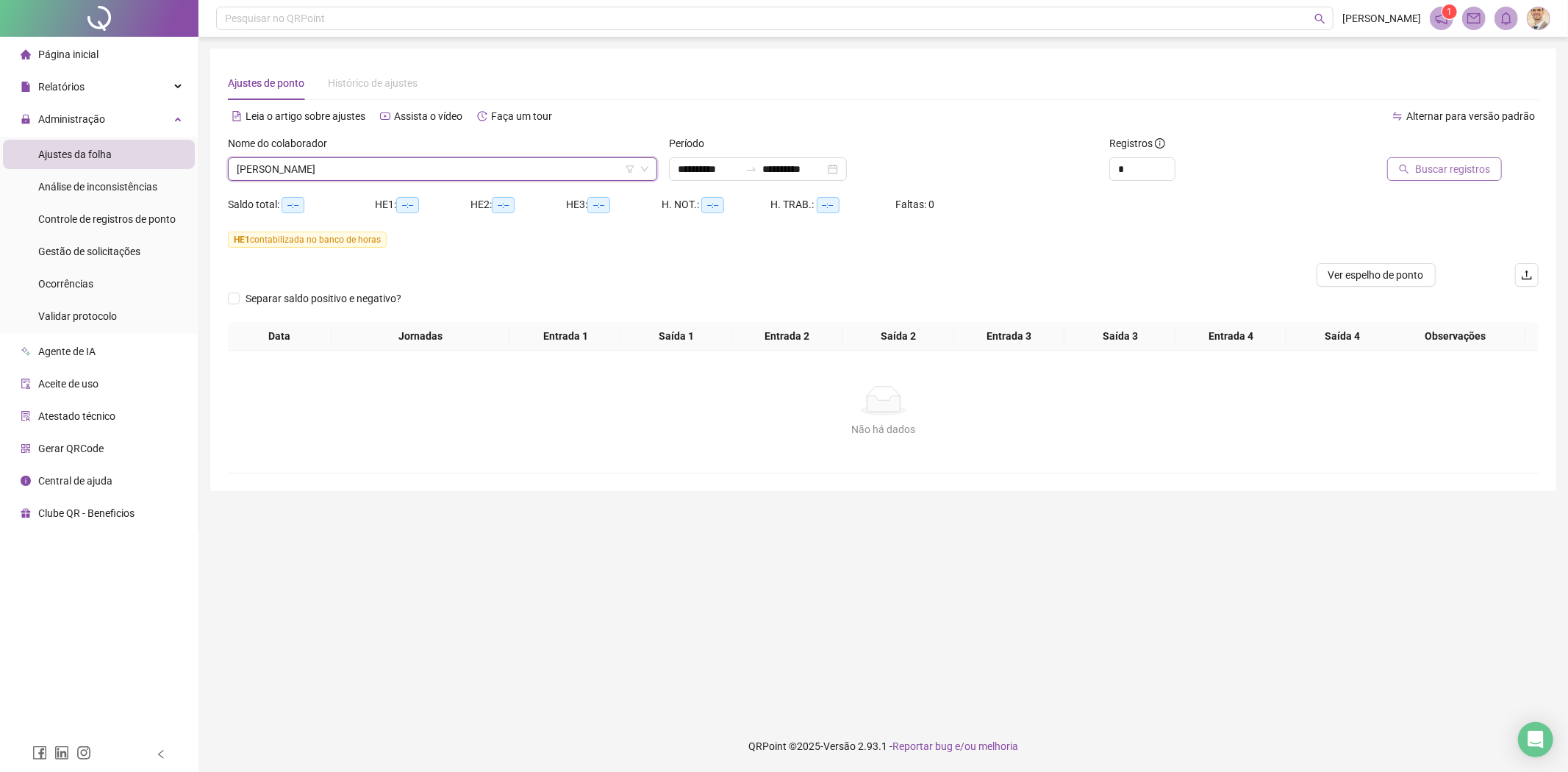
click at [1454, 166] on span "Buscar registros" at bounding box center [1452, 169] width 75 height 16
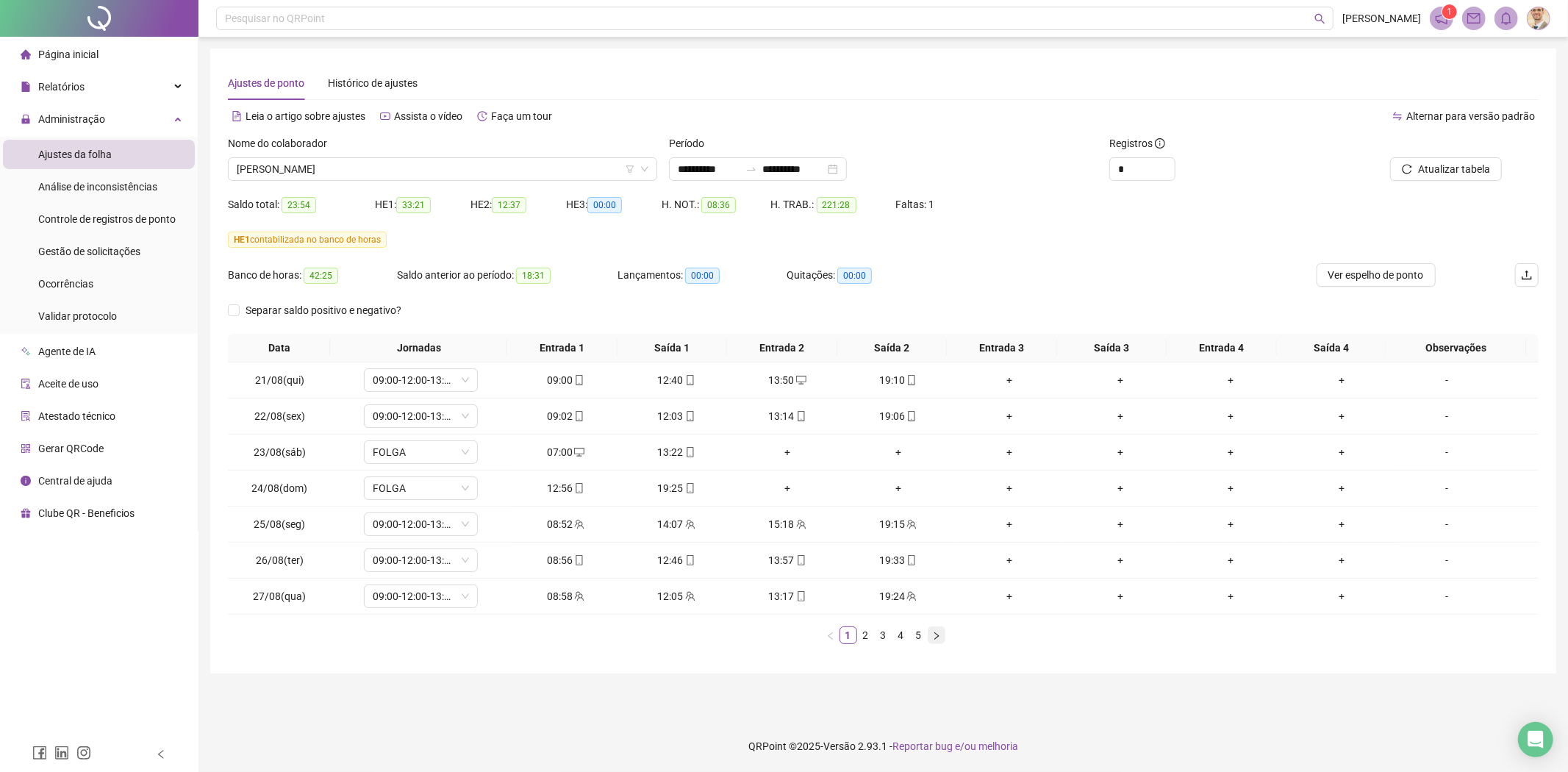
click at [936, 636] on icon "right" at bounding box center [936, 635] width 9 height 9
click at [908, 600] on icon "mobile" at bounding box center [911, 595] width 7 height 10
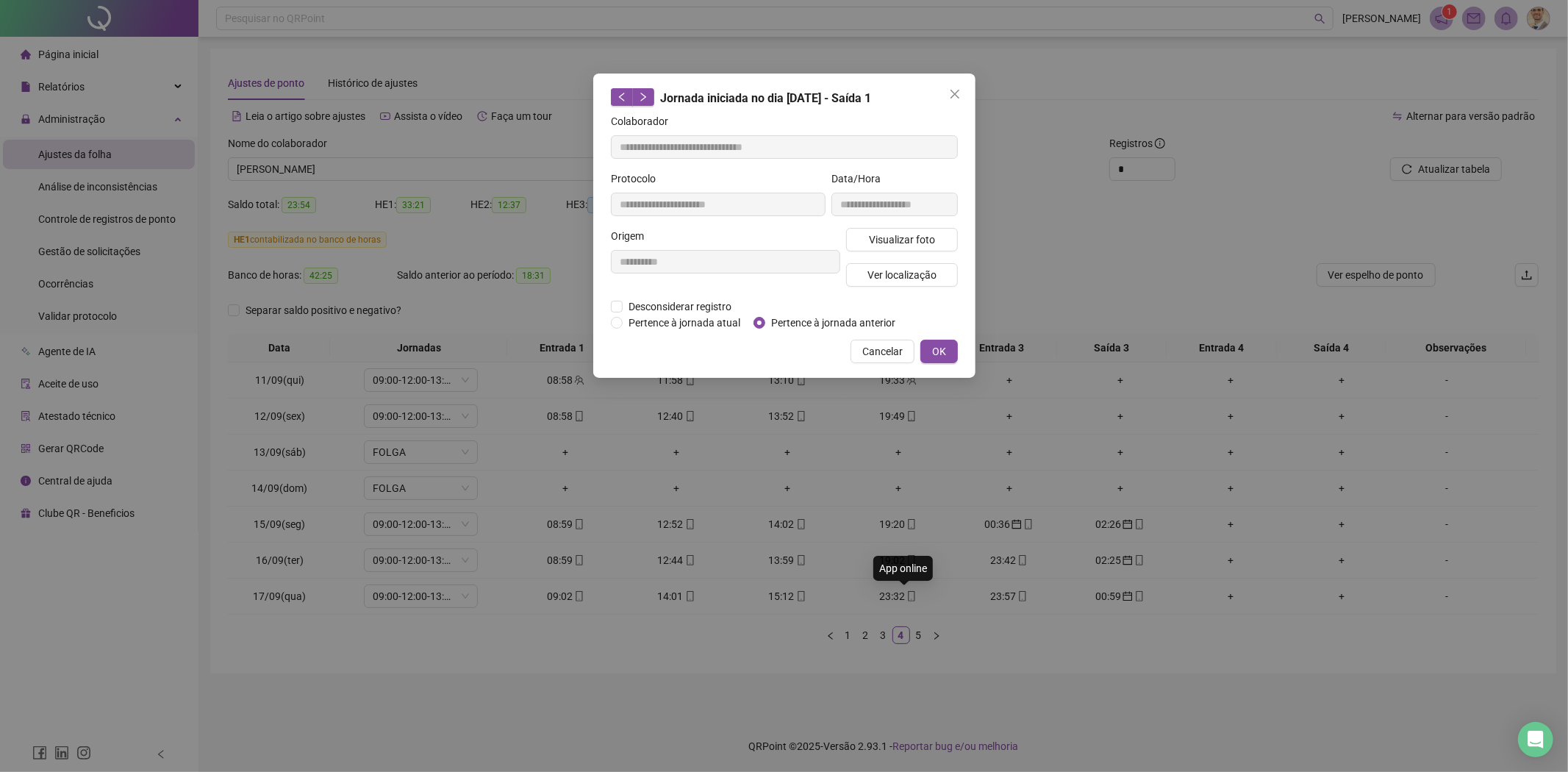
type input "**********"
click at [653, 311] on span "Desconsiderar registro" at bounding box center [680, 306] width 115 height 16
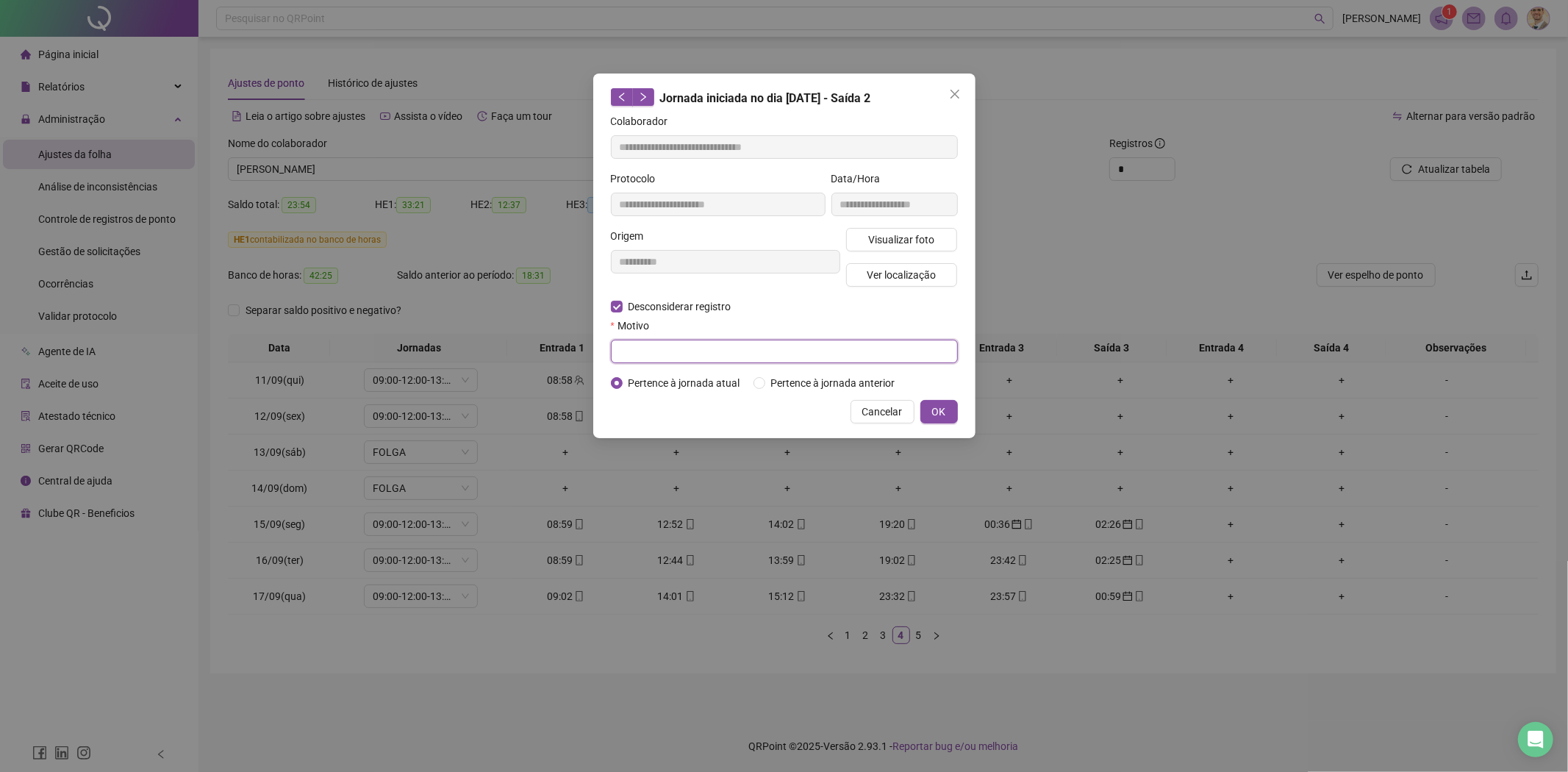
click at [691, 355] on input "text" at bounding box center [784, 352] width 347 height 23
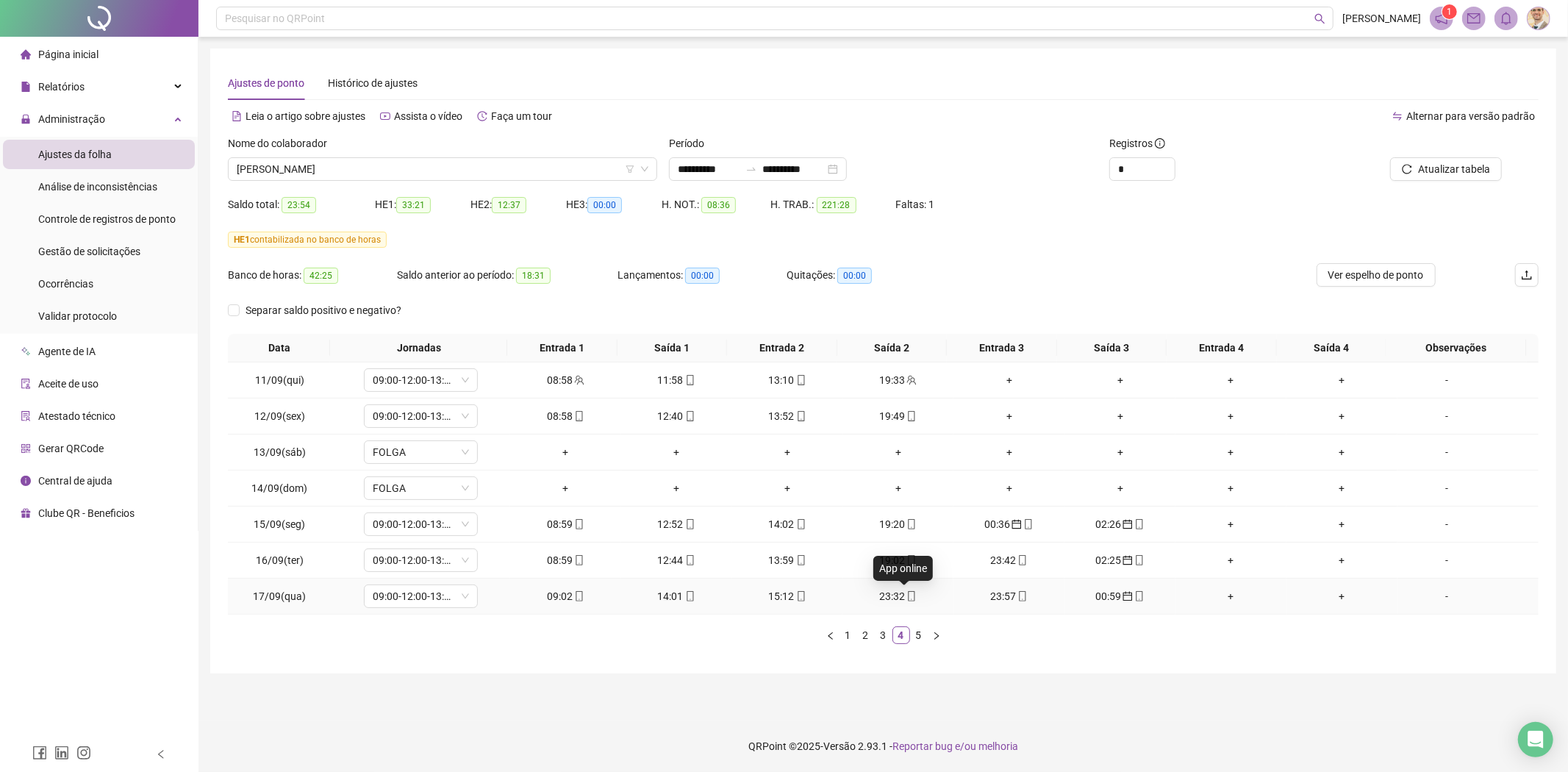
click at [907, 592] on icon "mobile" at bounding box center [911, 595] width 10 height 10
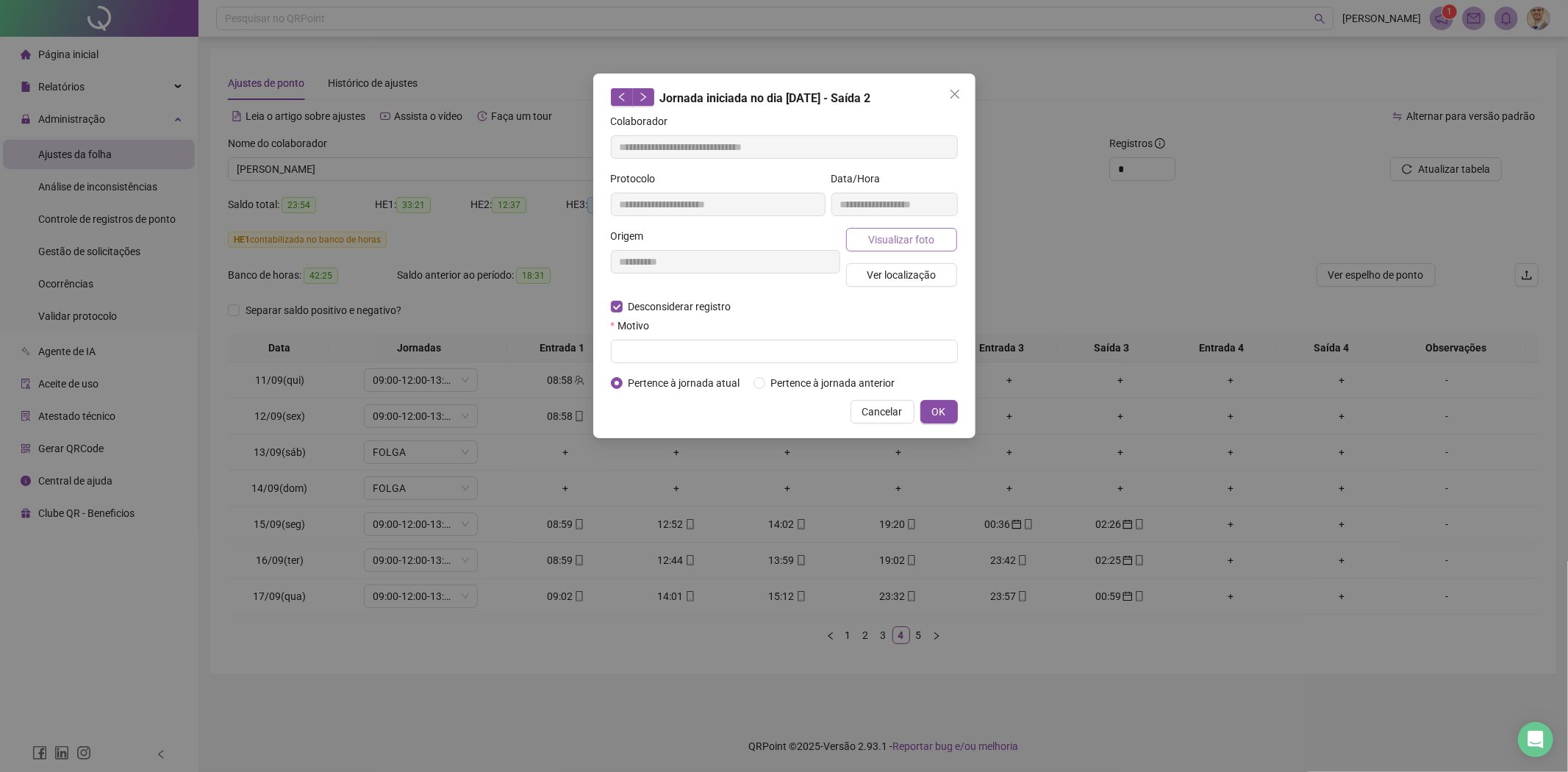
click at [922, 235] on span "Visualizar foto" at bounding box center [901, 239] width 66 height 16
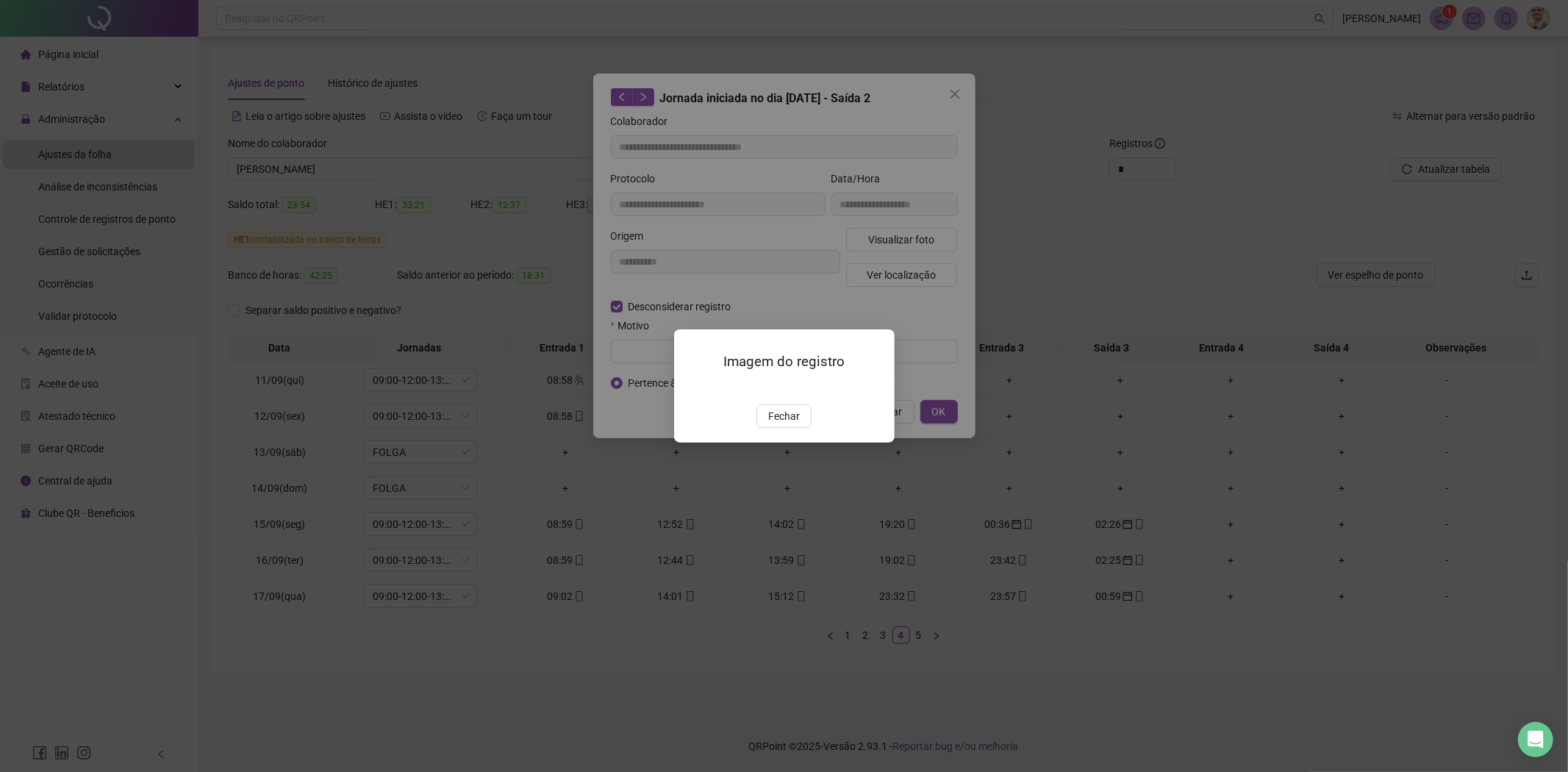
click at [691, 388] on img at bounding box center [691, 388] width 0 height 0
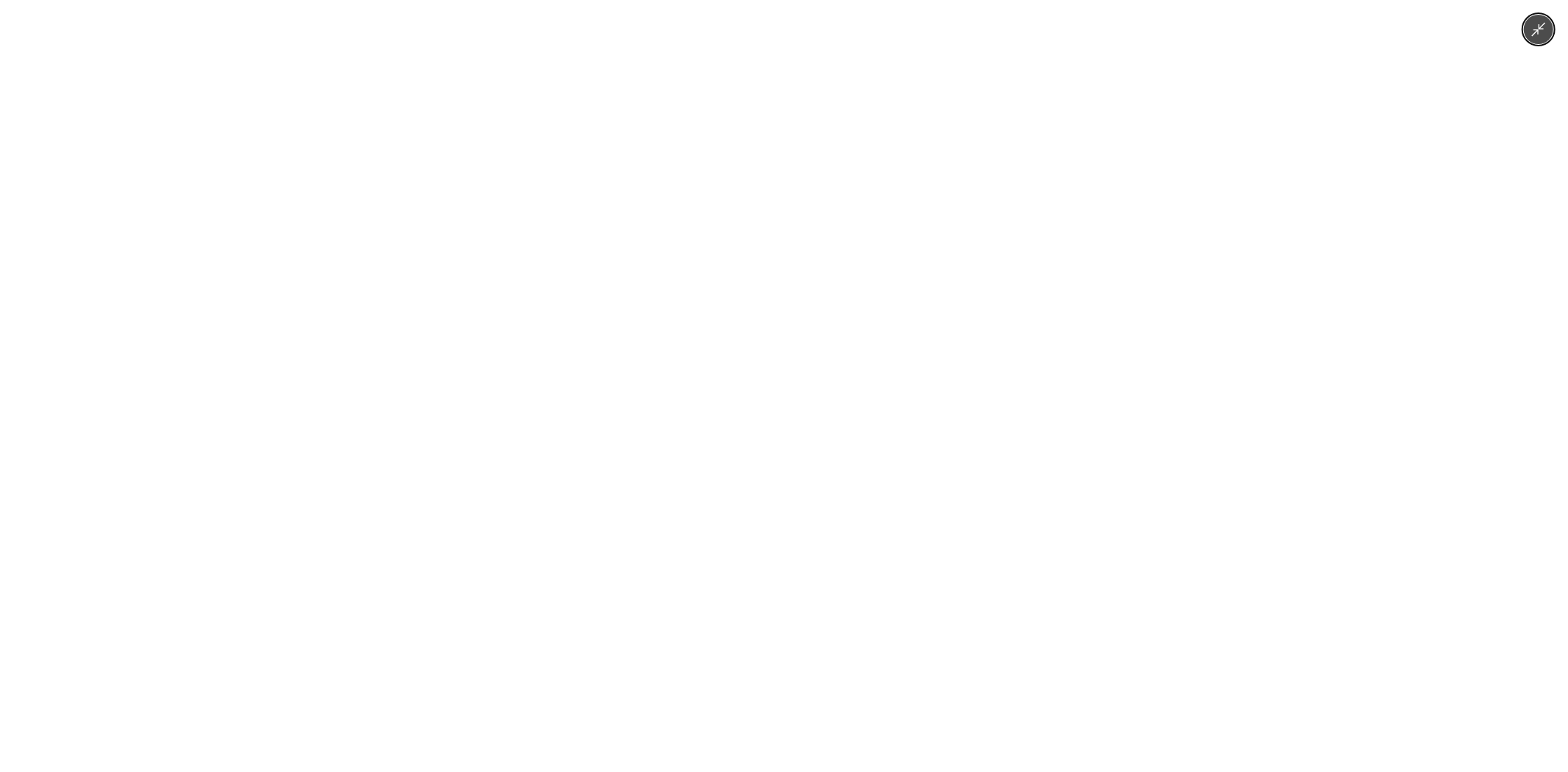
click at [1369, 326] on div at bounding box center [784, 386] width 1568 height 772
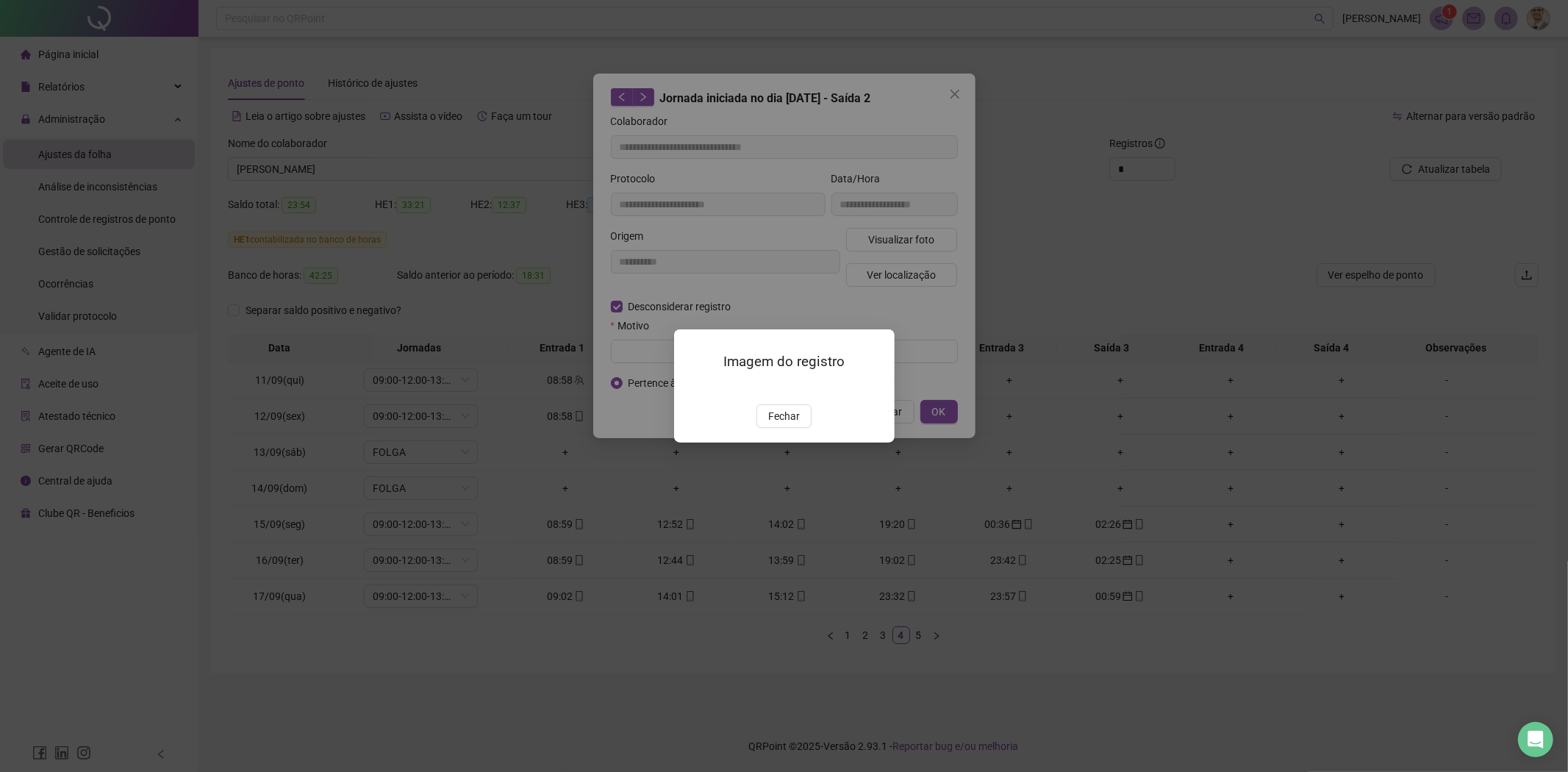
click at [691, 388] on img at bounding box center [691, 388] width 0 height 0
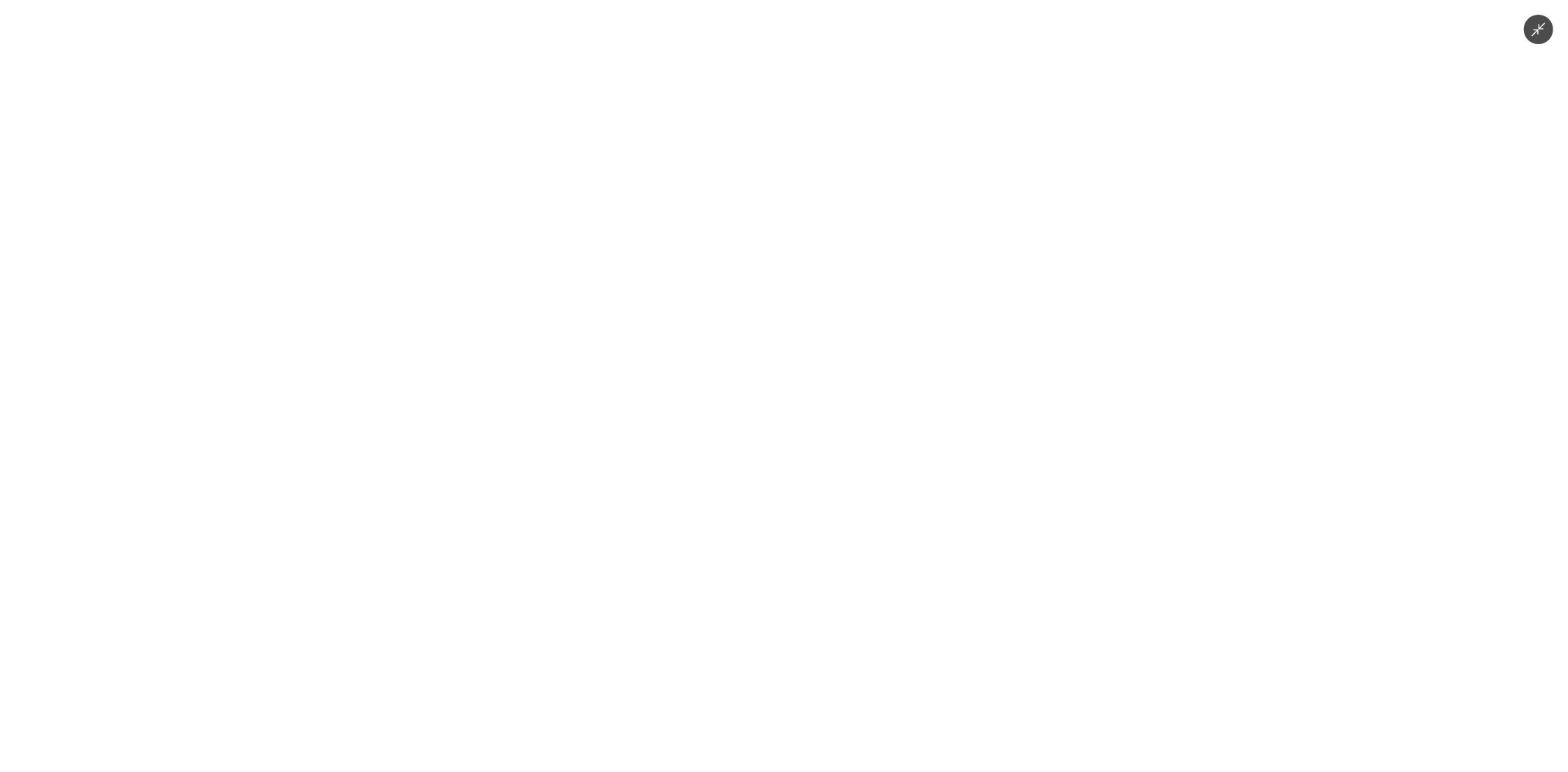
click at [966, 439] on img at bounding box center [784, 386] width 579 height 772
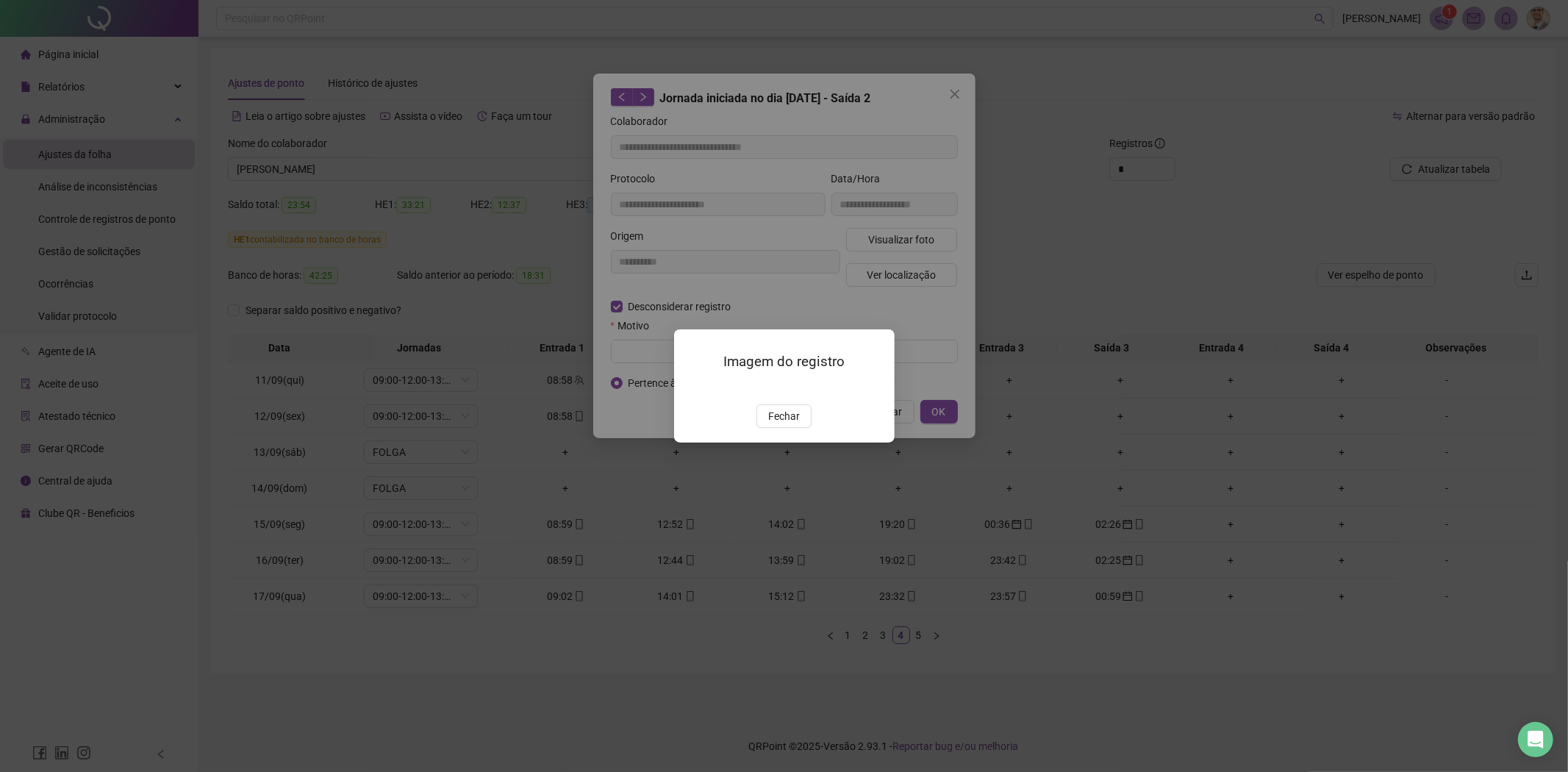
click at [1117, 421] on div "Imagem do registro Fechar" at bounding box center [784, 386] width 1568 height 772
click at [800, 427] on button "Fechar" at bounding box center [784, 416] width 55 height 23
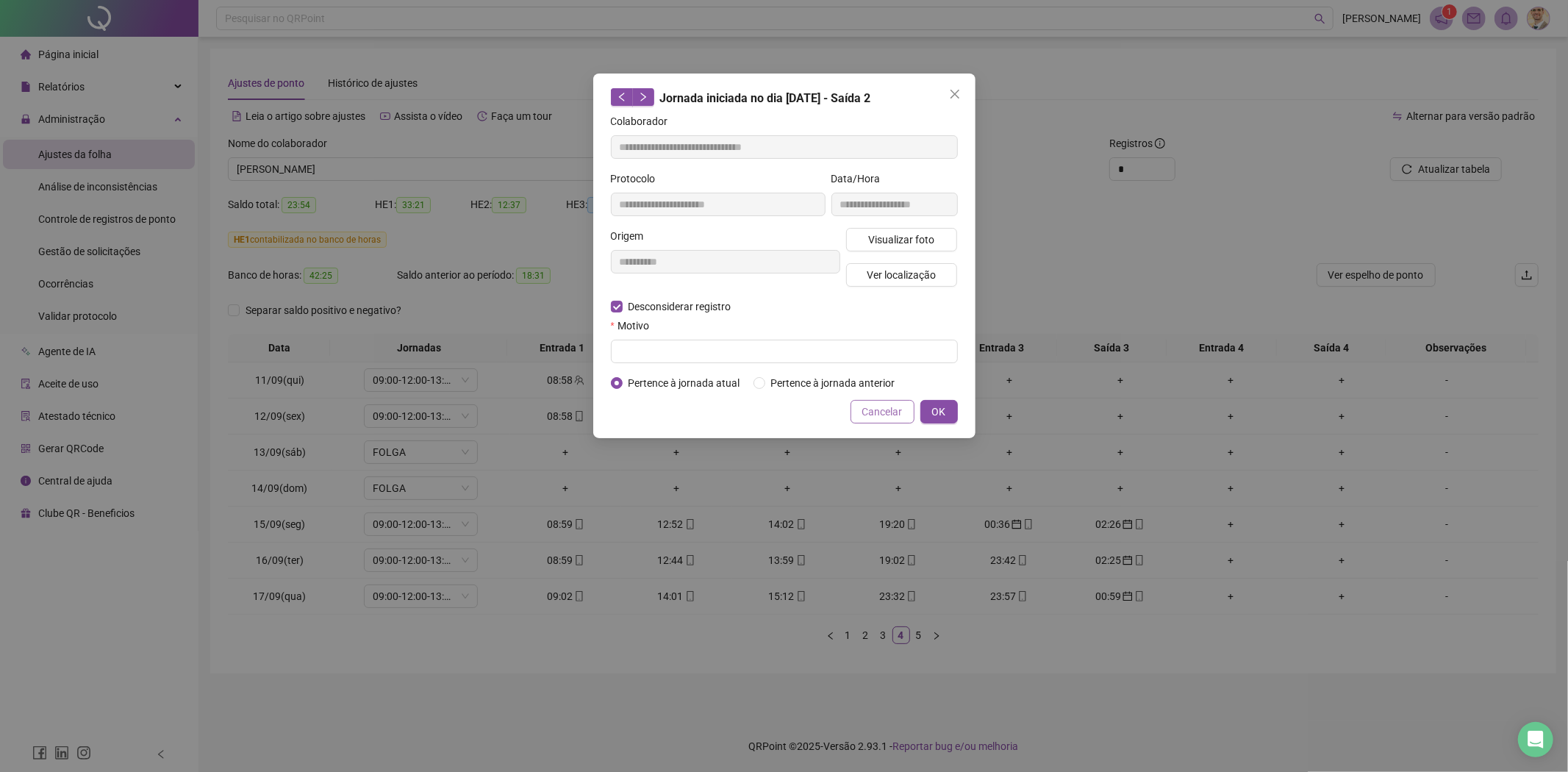
click at [863, 412] on span "Cancelar" at bounding box center [882, 411] width 40 height 16
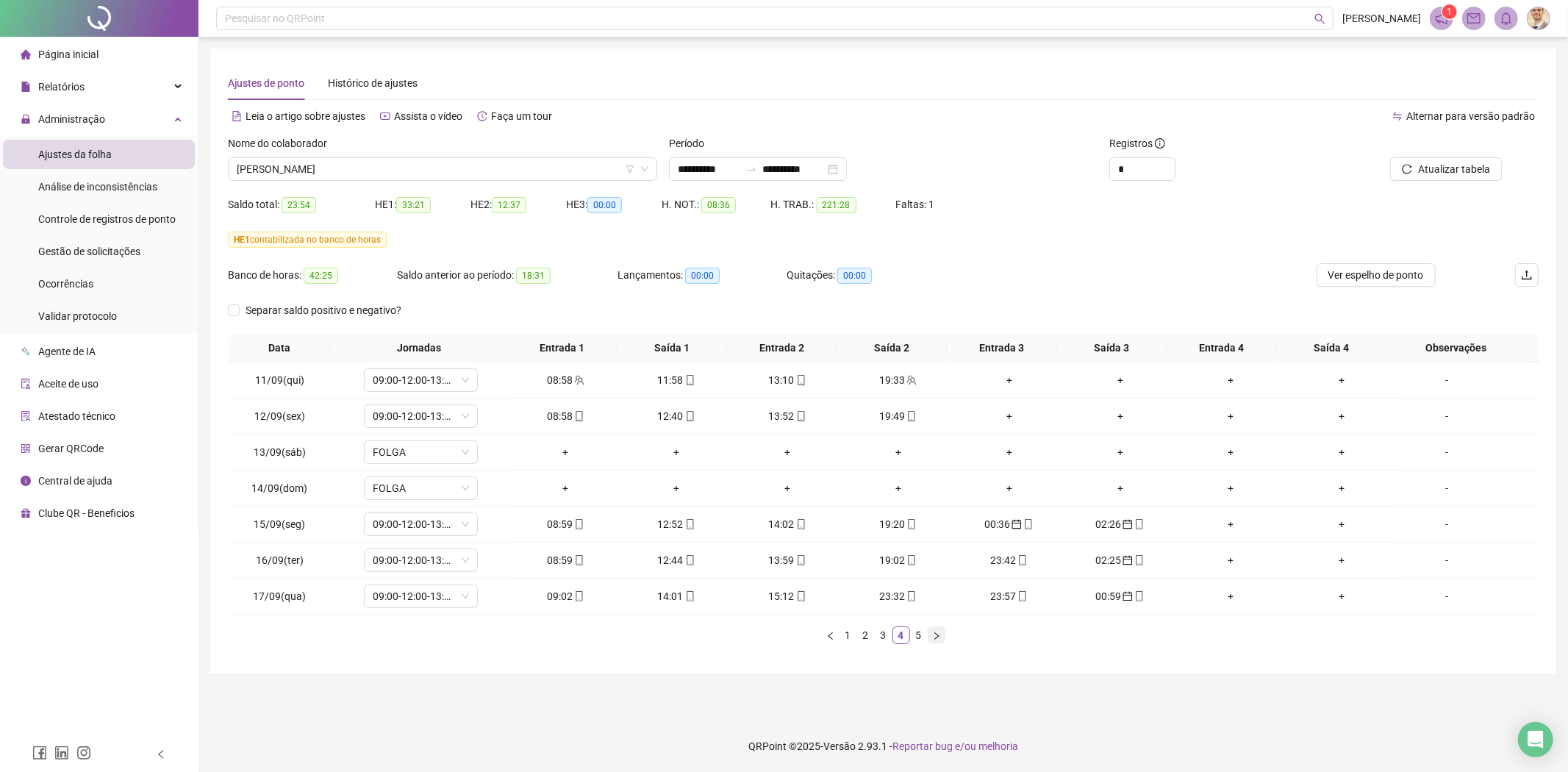
click at [938, 634] on icon "right" at bounding box center [936, 635] width 9 height 9
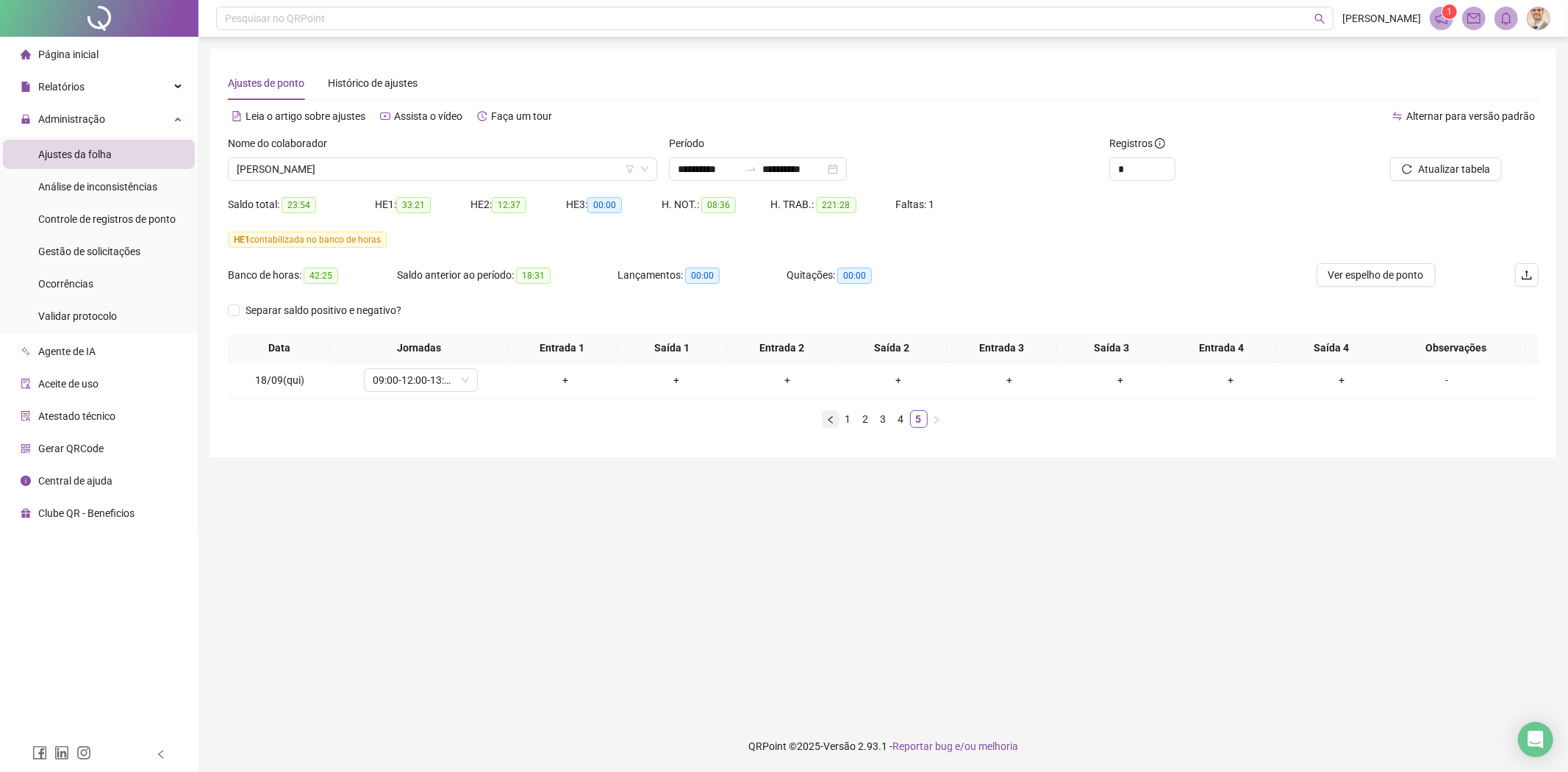
click at [827, 415] on icon "left" at bounding box center [830, 419] width 9 height 9
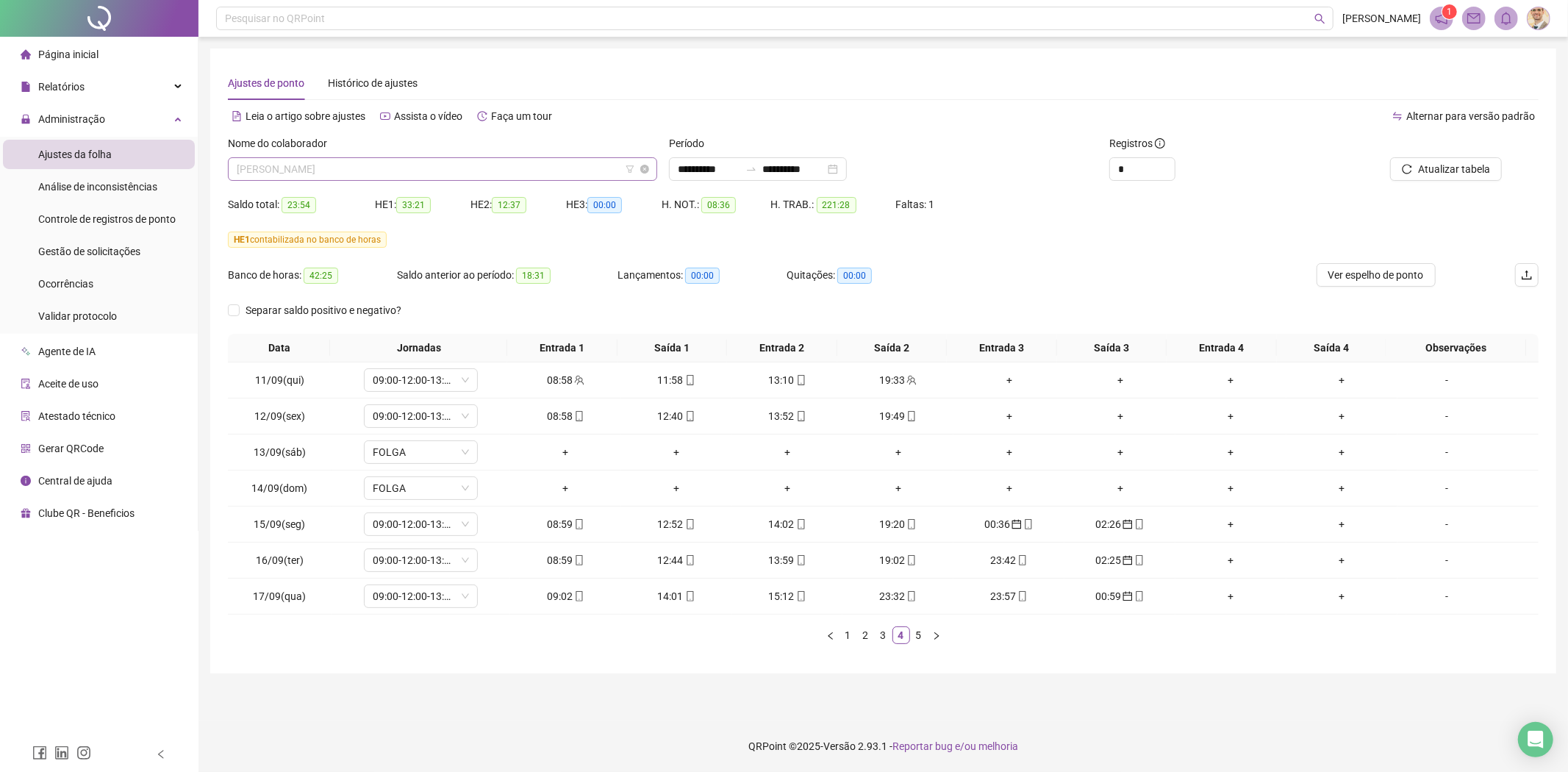
click at [531, 166] on span "[PERSON_NAME]" at bounding box center [443, 169] width 412 height 22
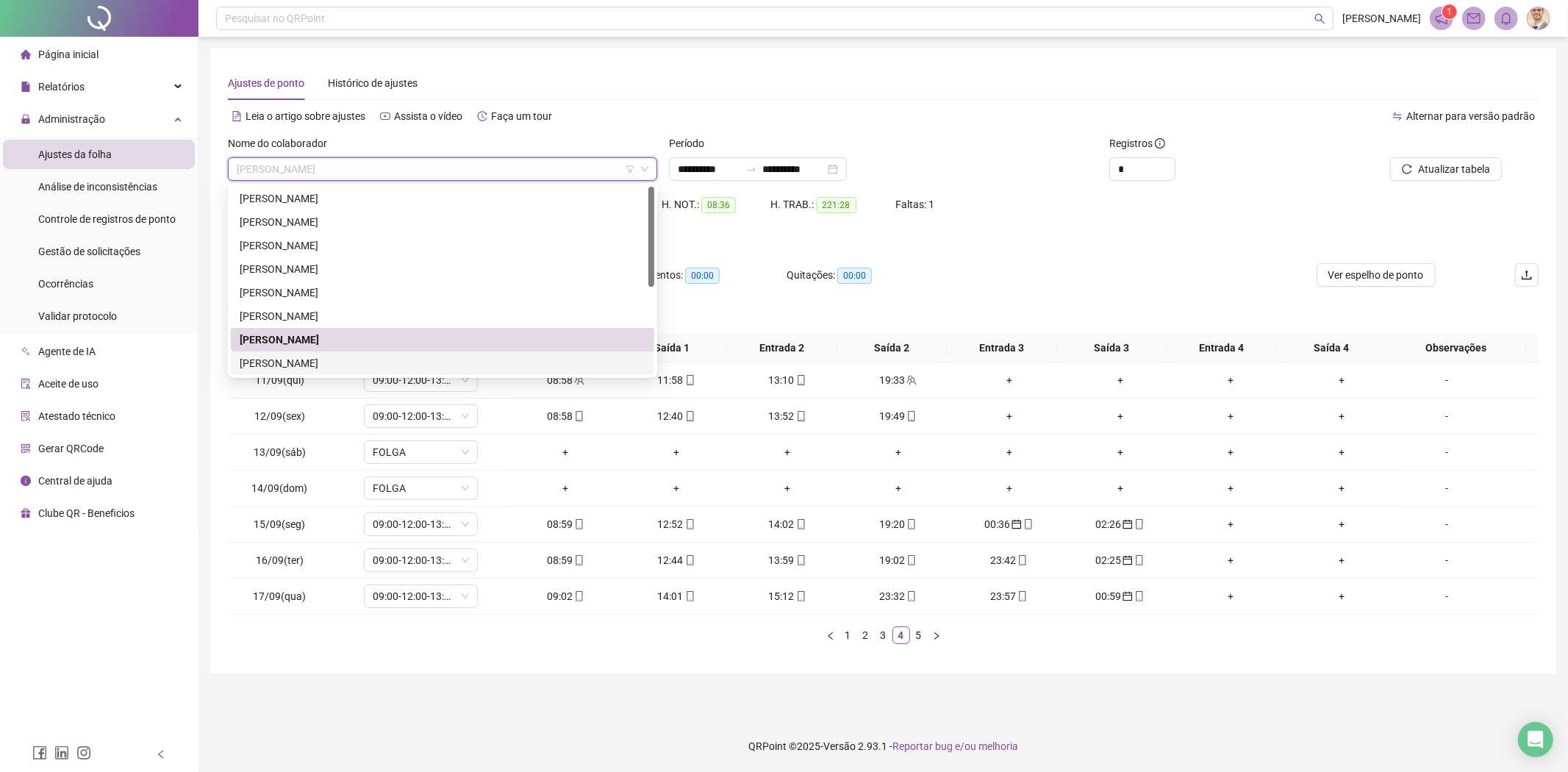
click at [350, 363] on div "[PERSON_NAME]" at bounding box center [442, 362] width 406 height 16
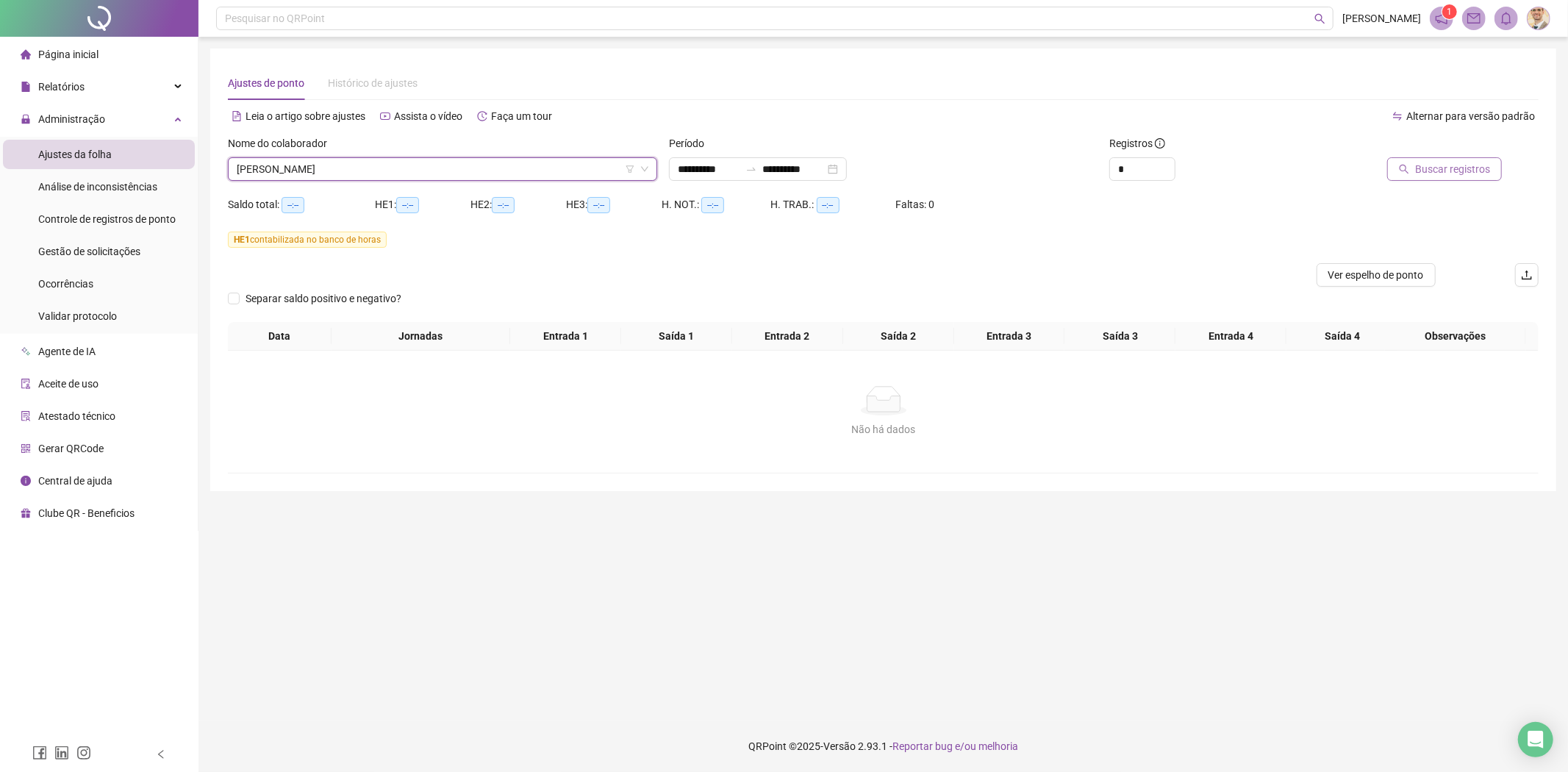
click at [1441, 167] on span "Buscar registros" at bounding box center [1452, 169] width 75 height 16
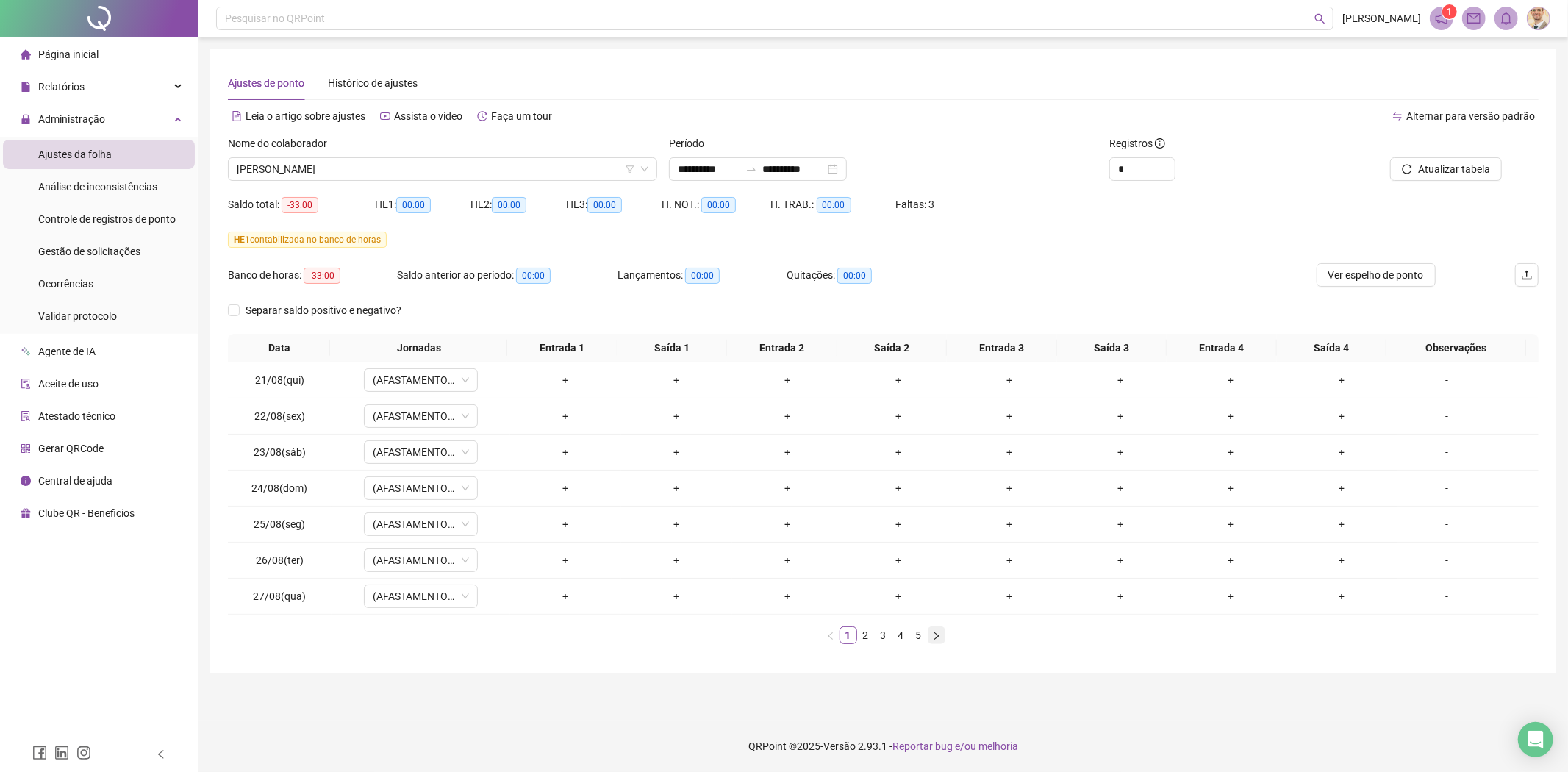
click at [934, 633] on icon "right" at bounding box center [936, 635] width 9 height 9
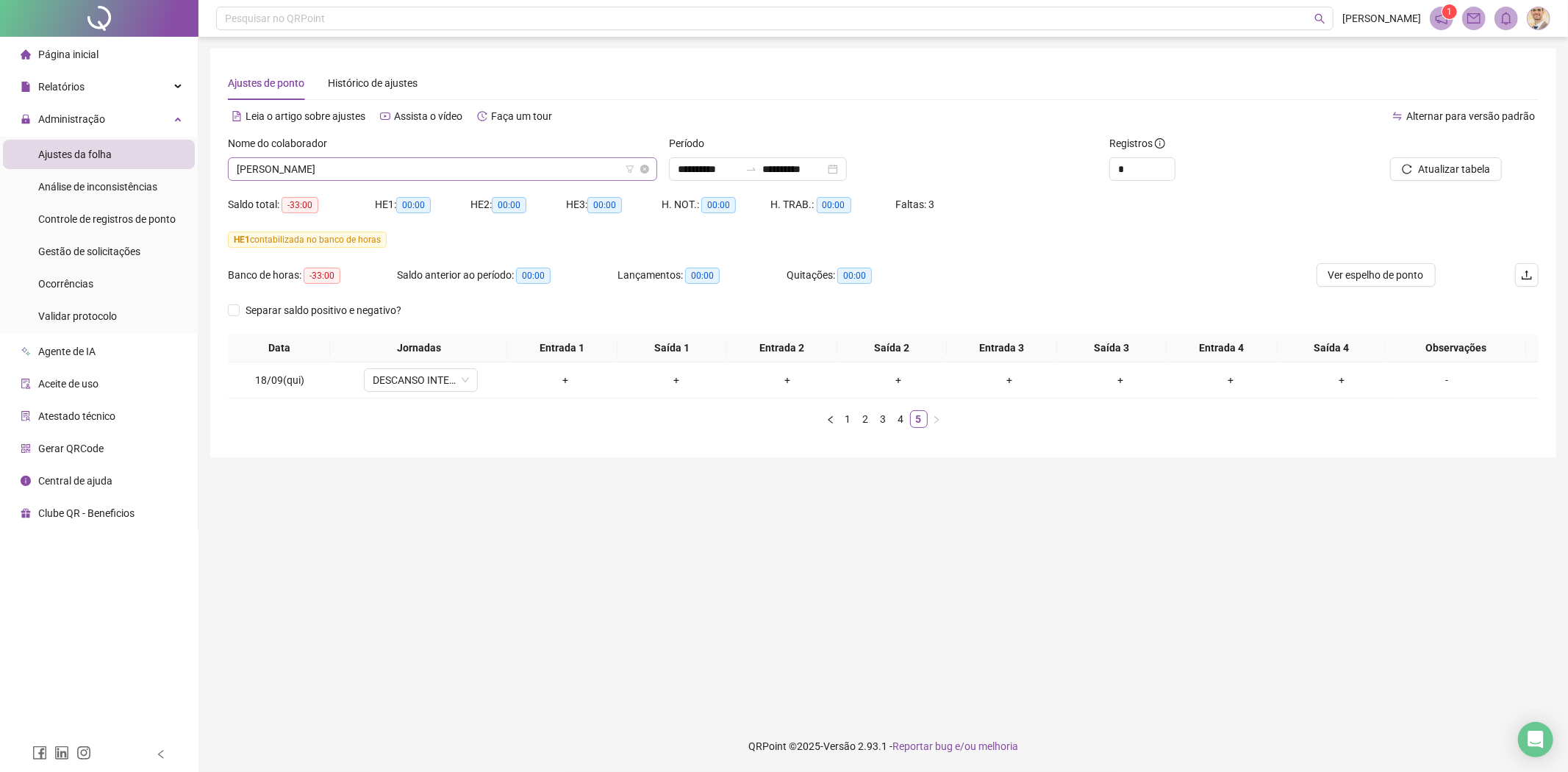
click at [437, 166] on span "[PERSON_NAME]" at bounding box center [443, 169] width 412 height 22
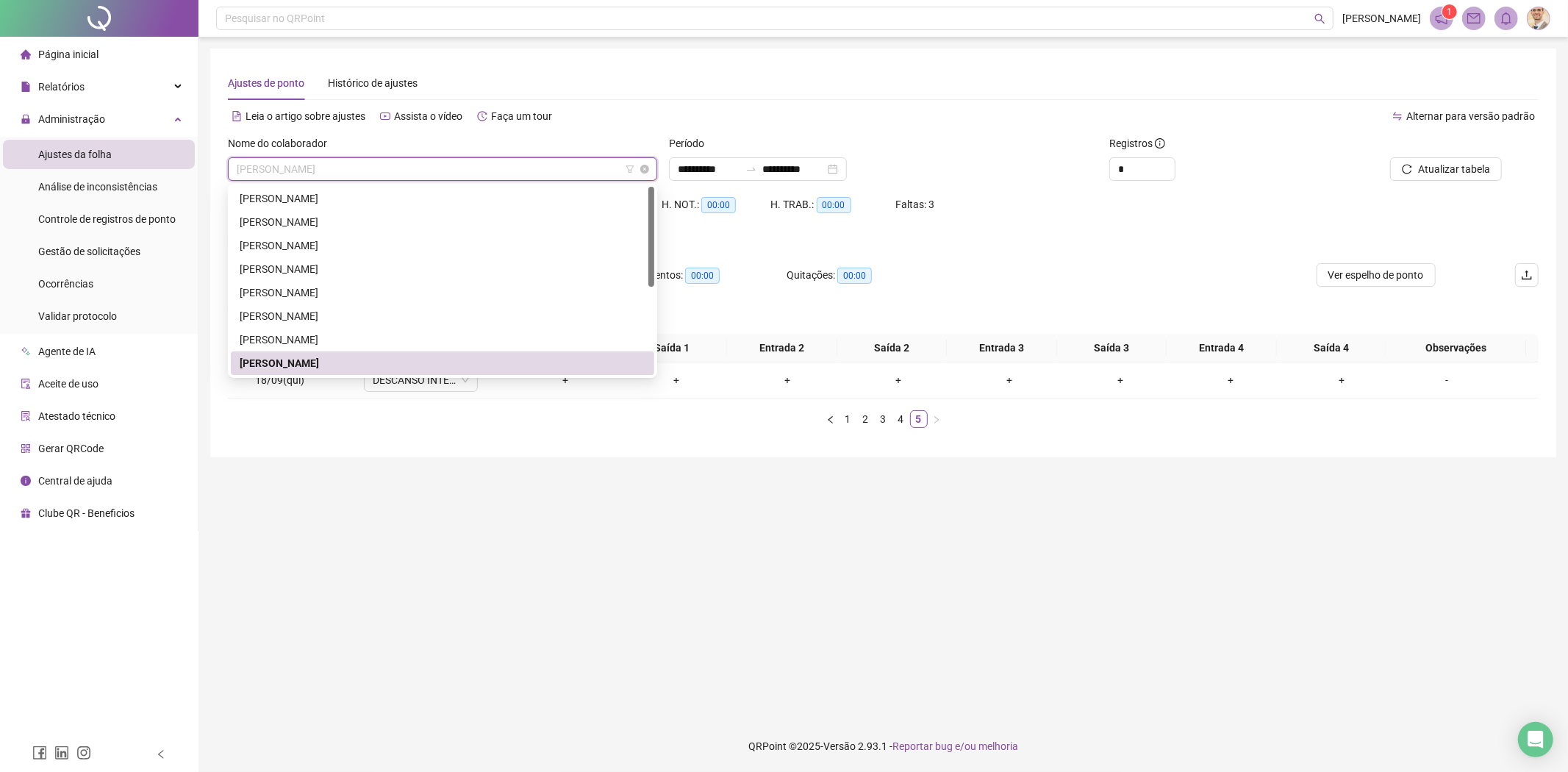
click at [437, 166] on span "[PERSON_NAME]" at bounding box center [443, 169] width 412 height 22
click at [502, 159] on span "[PERSON_NAME]" at bounding box center [443, 169] width 412 height 22
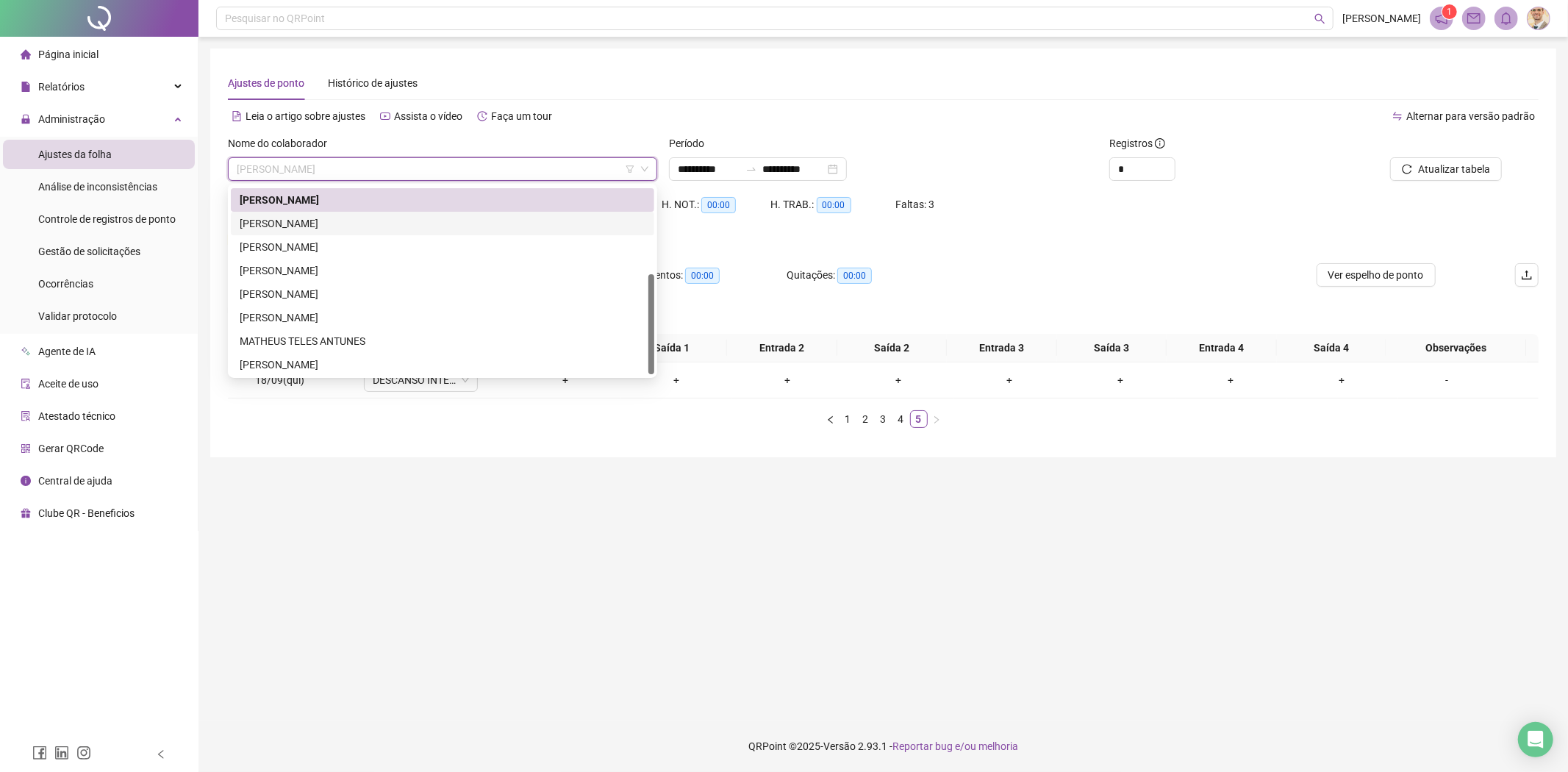
click at [376, 216] on div "[PERSON_NAME]" at bounding box center [442, 223] width 406 height 16
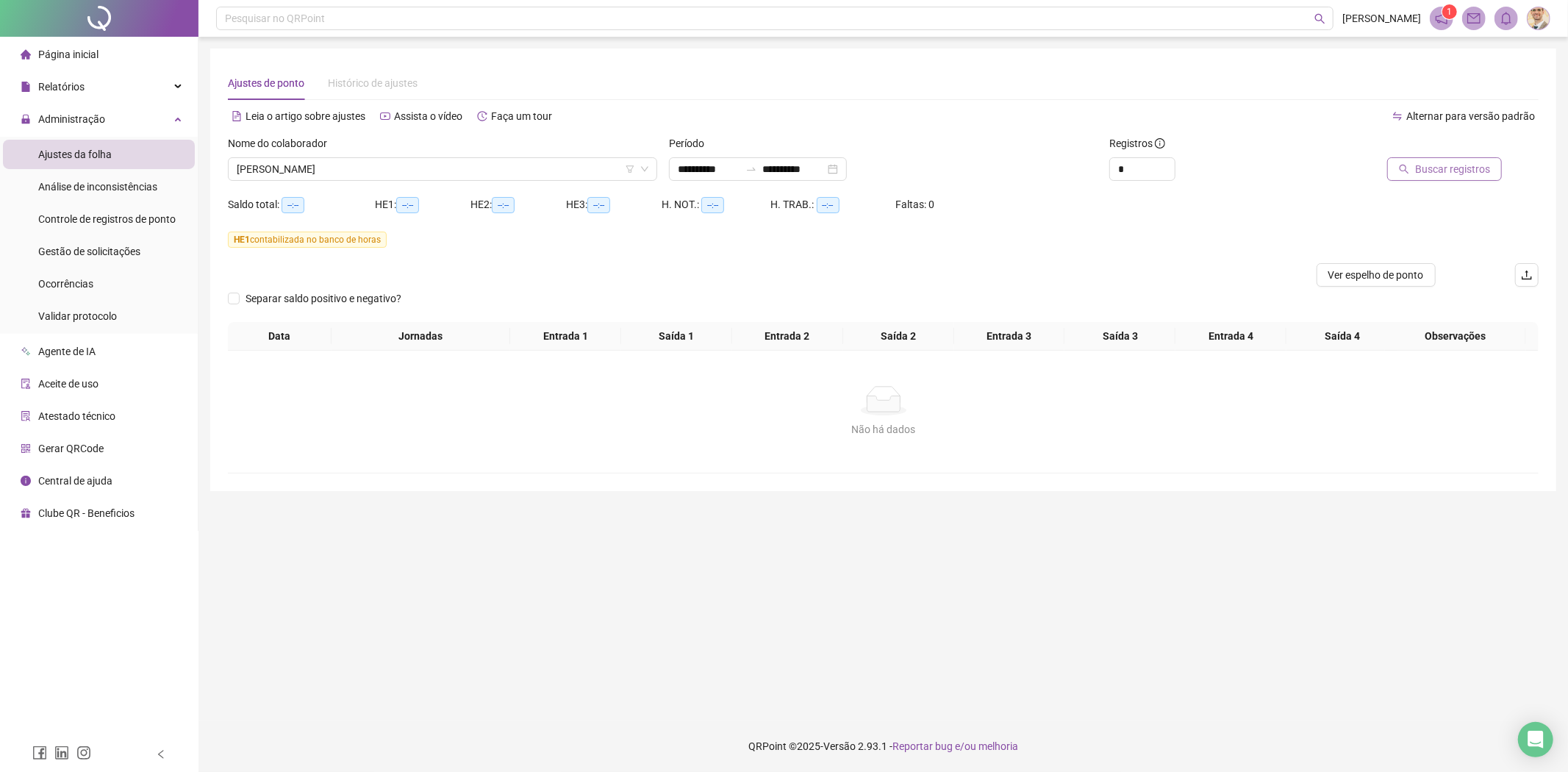
click at [1450, 166] on span "Buscar registros" at bounding box center [1452, 169] width 75 height 16
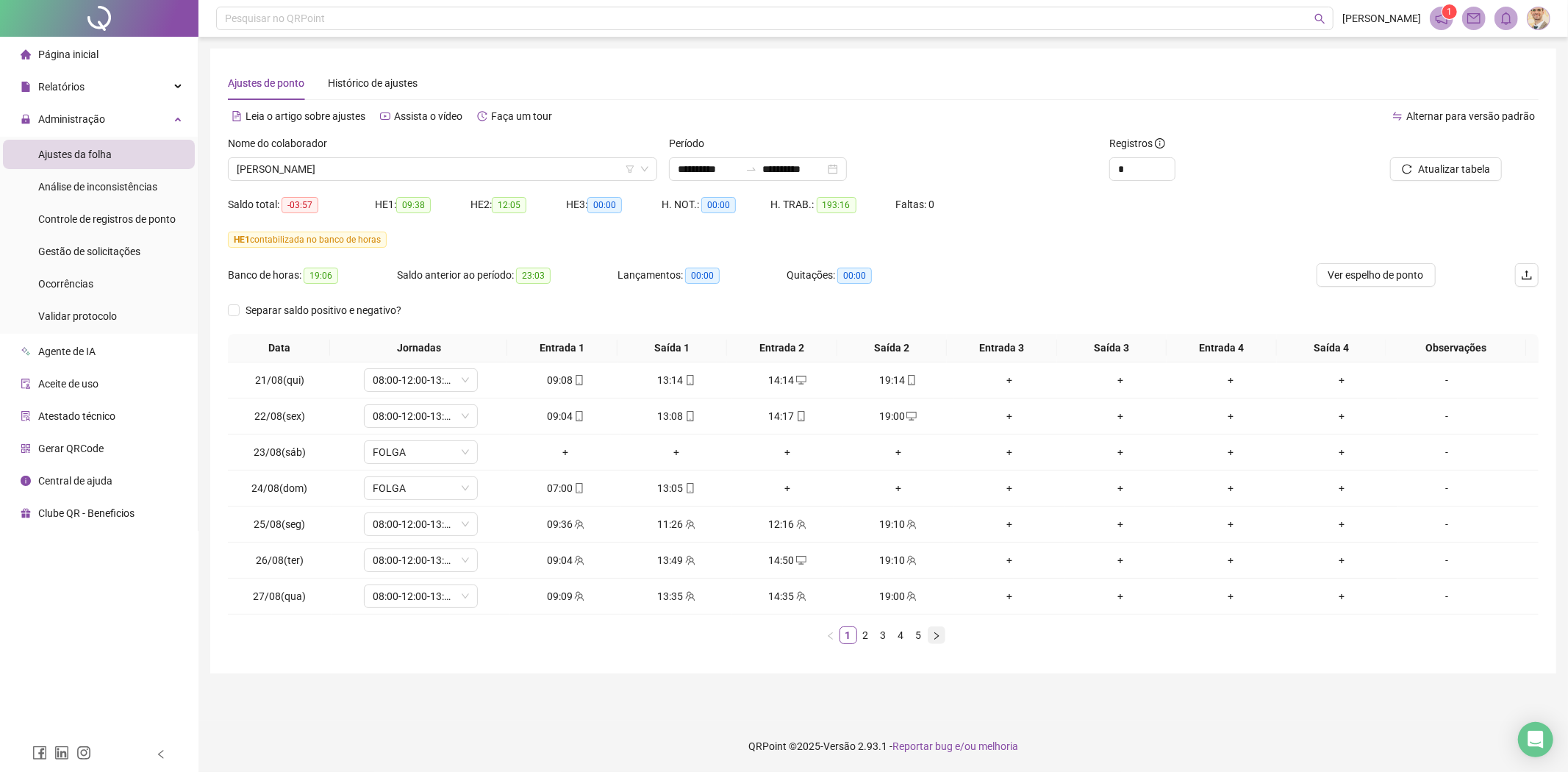
click at [935, 639] on icon "right" at bounding box center [937, 634] width 5 height 7
click at [937, 633] on icon "right" at bounding box center [936, 635] width 9 height 9
click at [935, 640] on icon "right" at bounding box center [936, 635] width 9 height 9
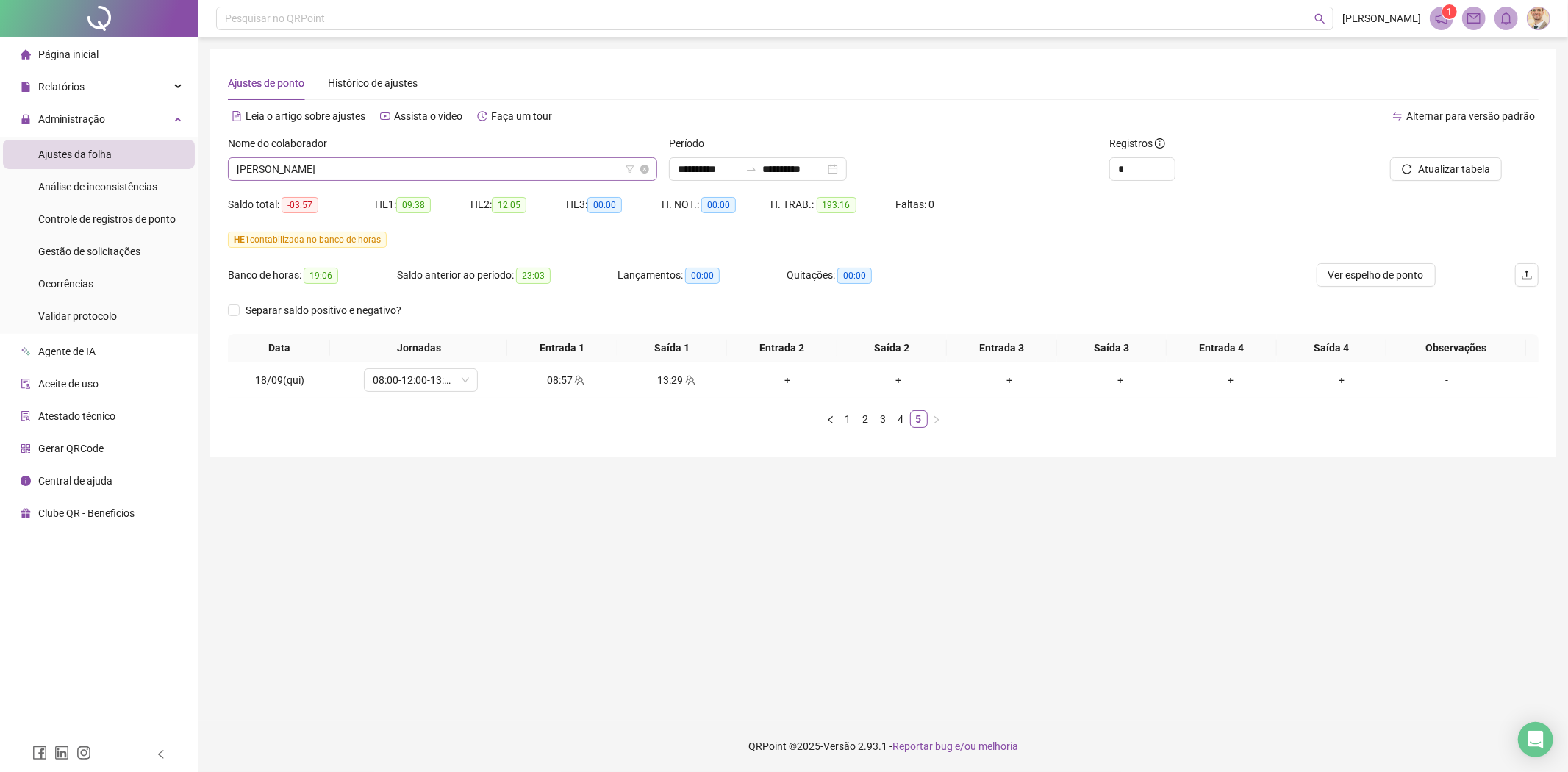
click at [369, 171] on span "[PERSON_NAME]" at bounding box center [443, 169] width 412 height 22
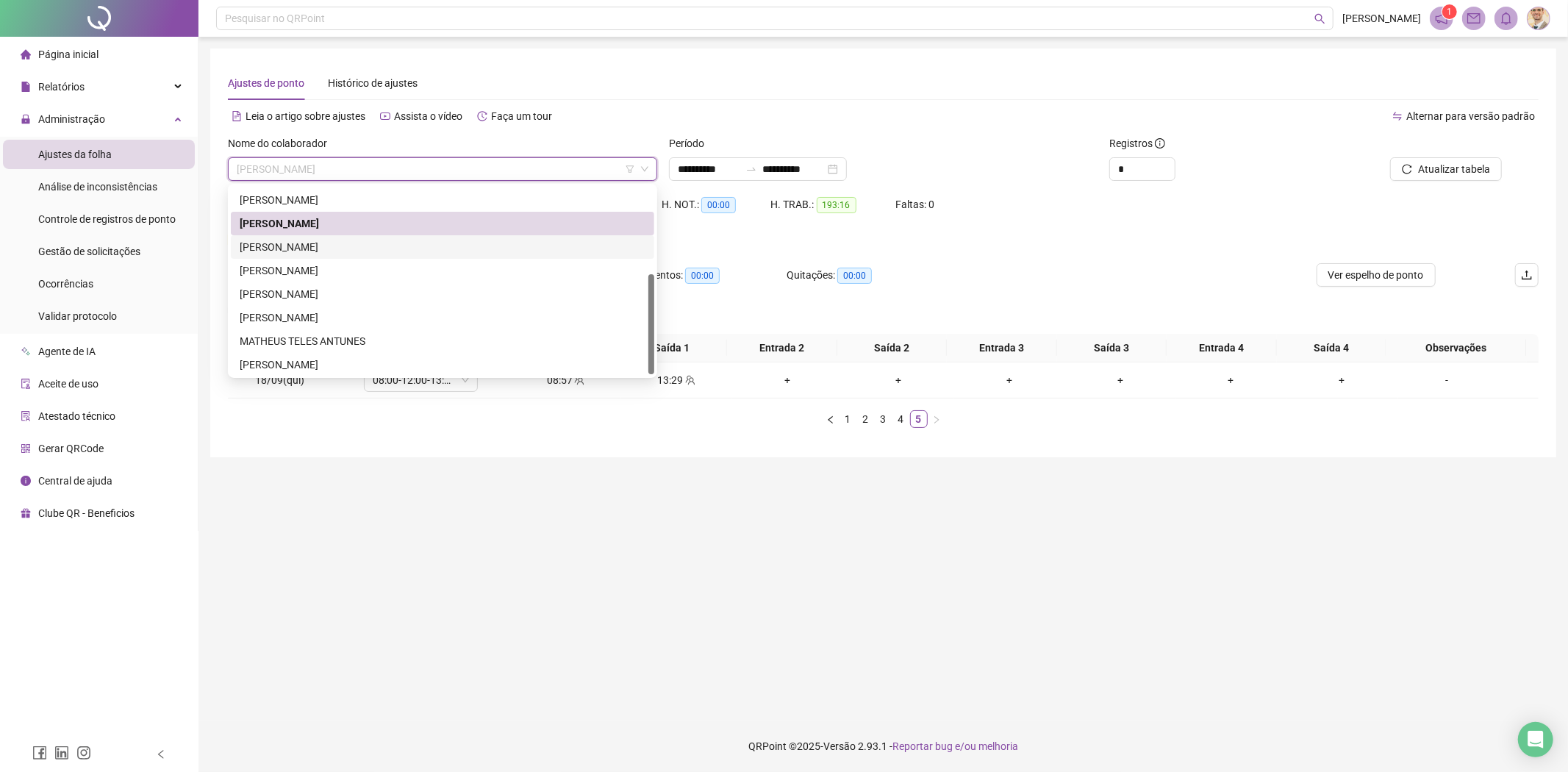
click at [317, 241] on div "[PERSON_NAME]" at bounding box center [442, 247] width 406 height 16
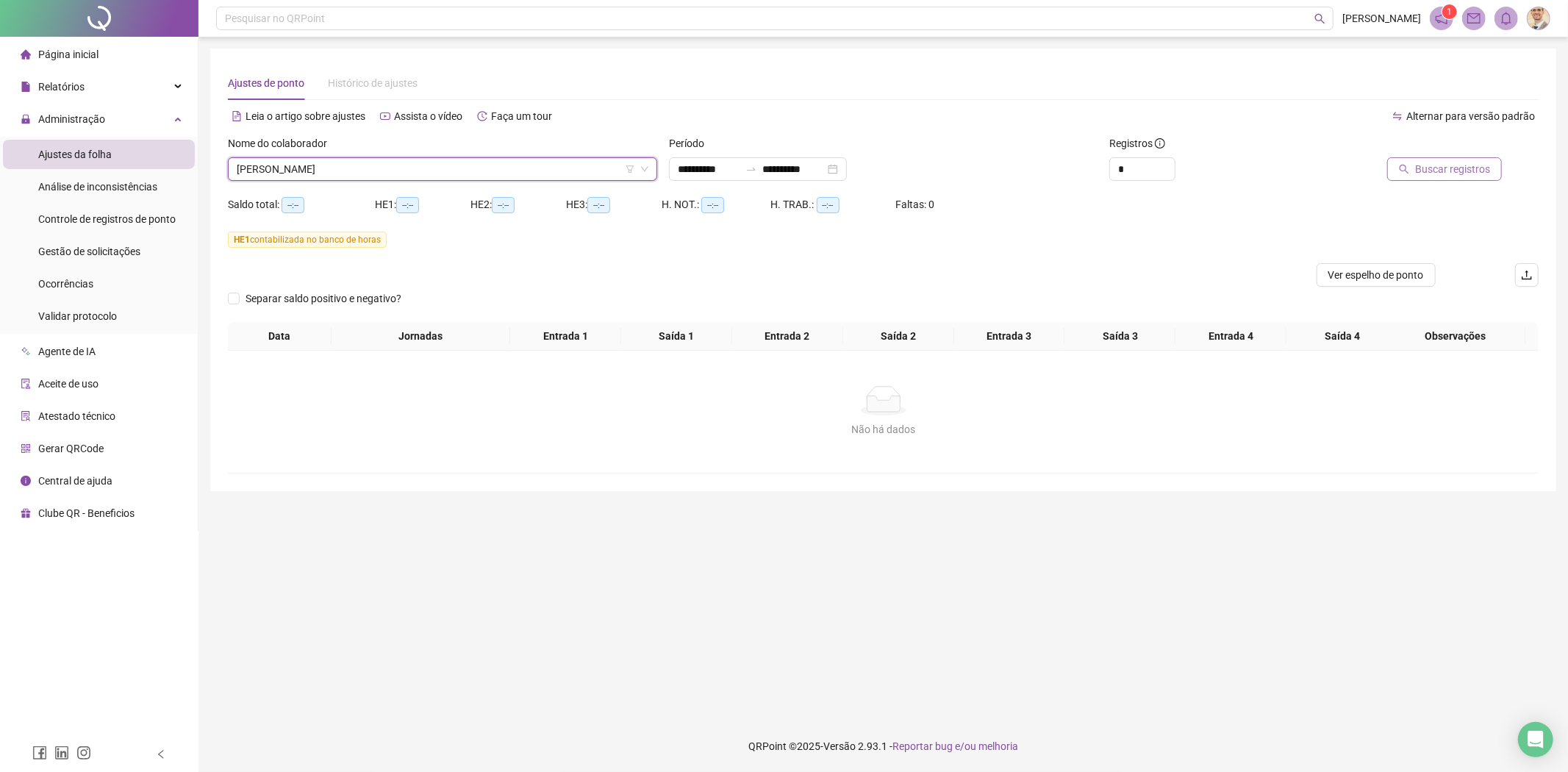
click at [1469, 165] on span "Buscar registros" at bounding box center [1452, 169] width 75 height 16
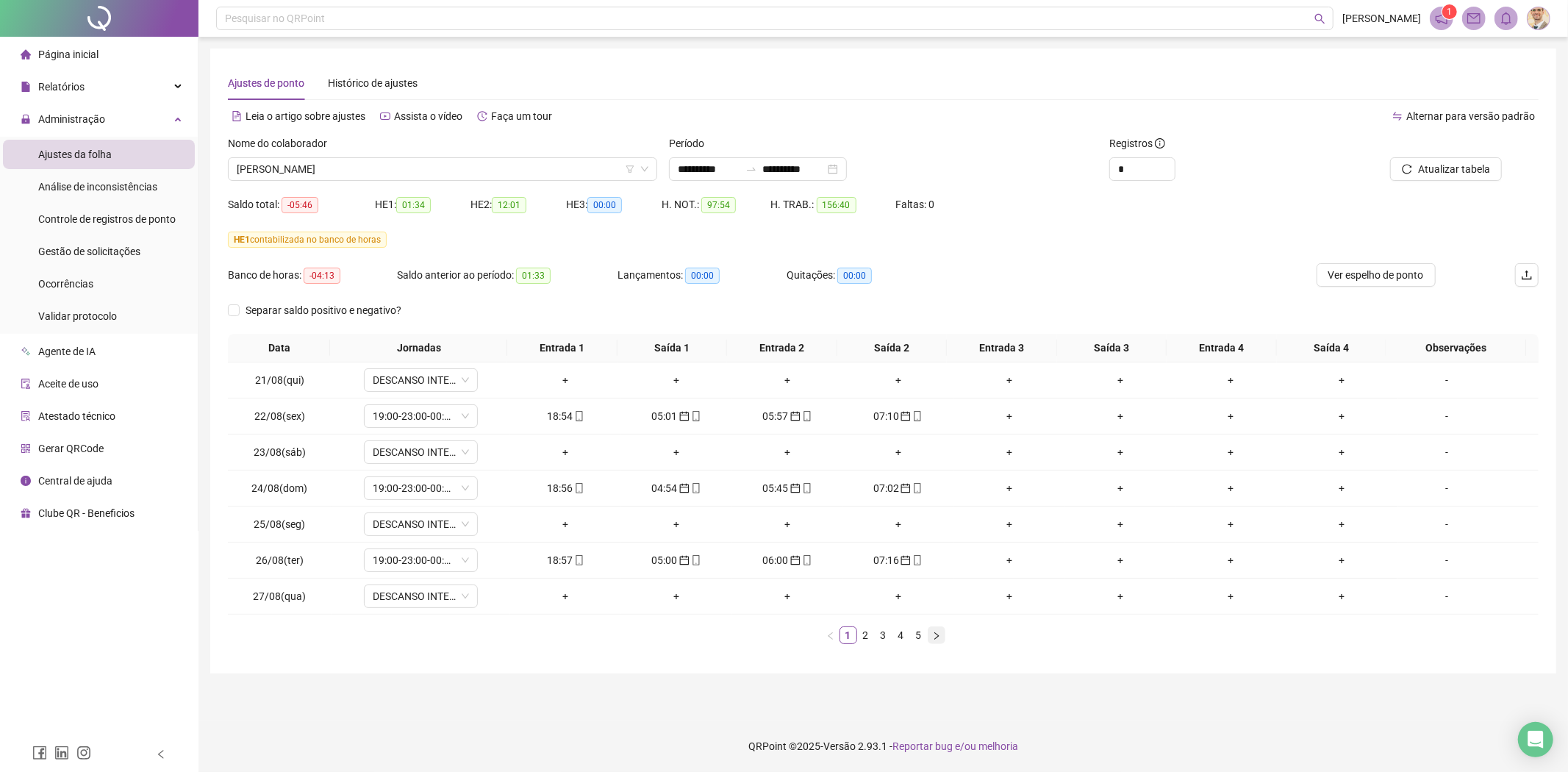
click at [942, 633] on button "button" at bounding box center [936, 635] width 18 height 18
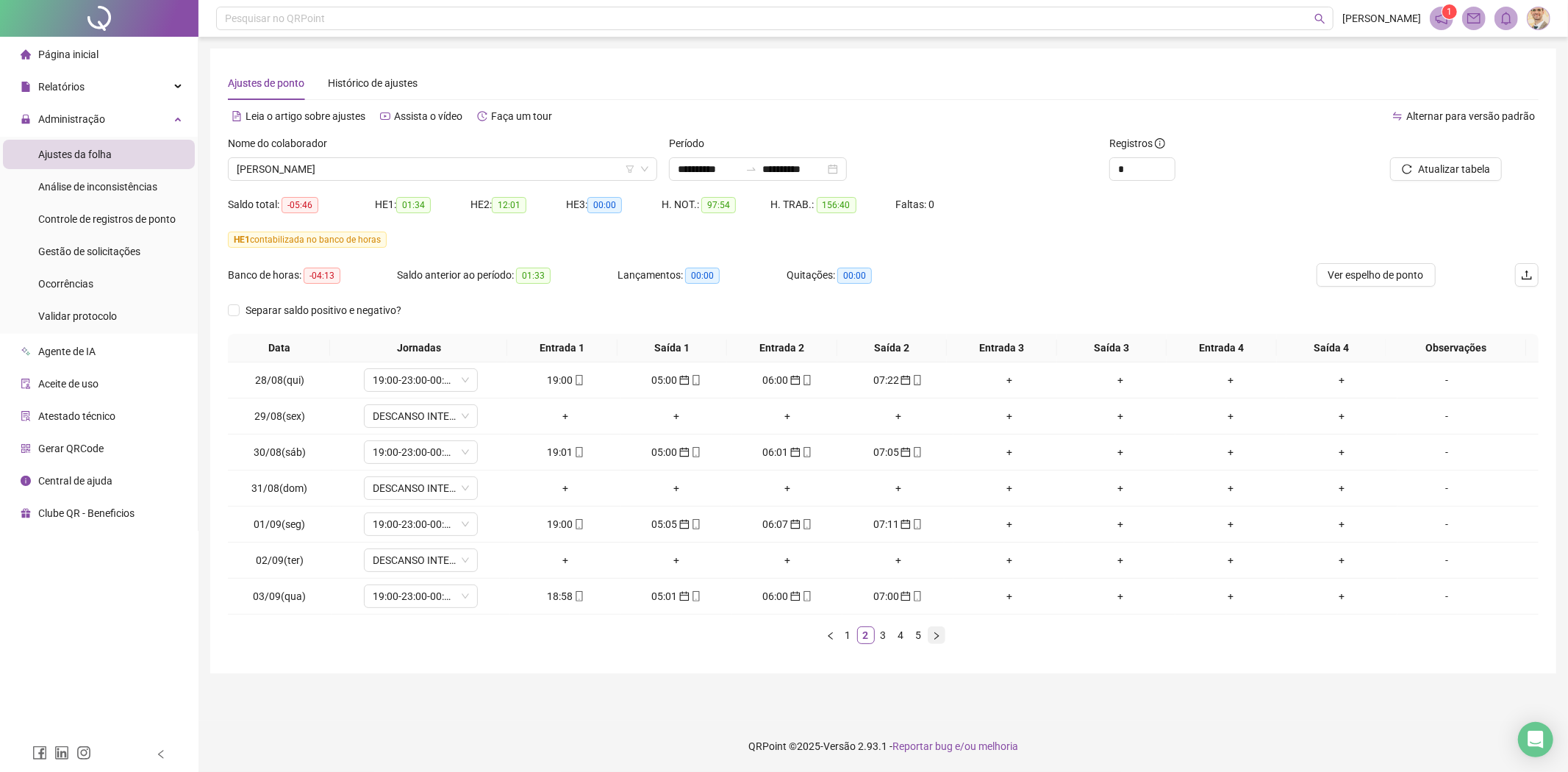
click at [942, 633] on button "button" at bounding box center [936, 635] width 18 height 18
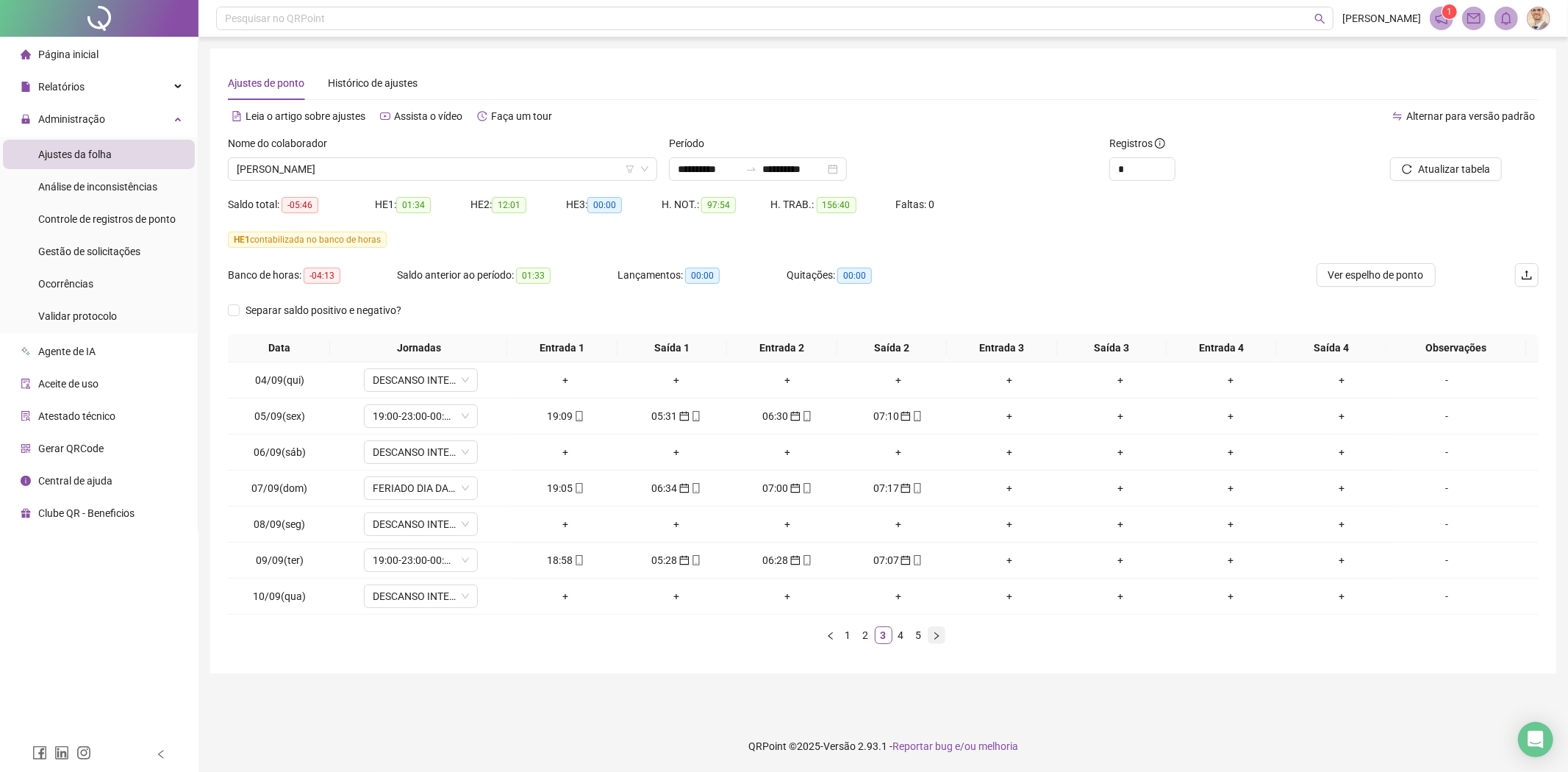
click at [942, 633] on button "button" at bounding box center [936, 635] width 18 height 18
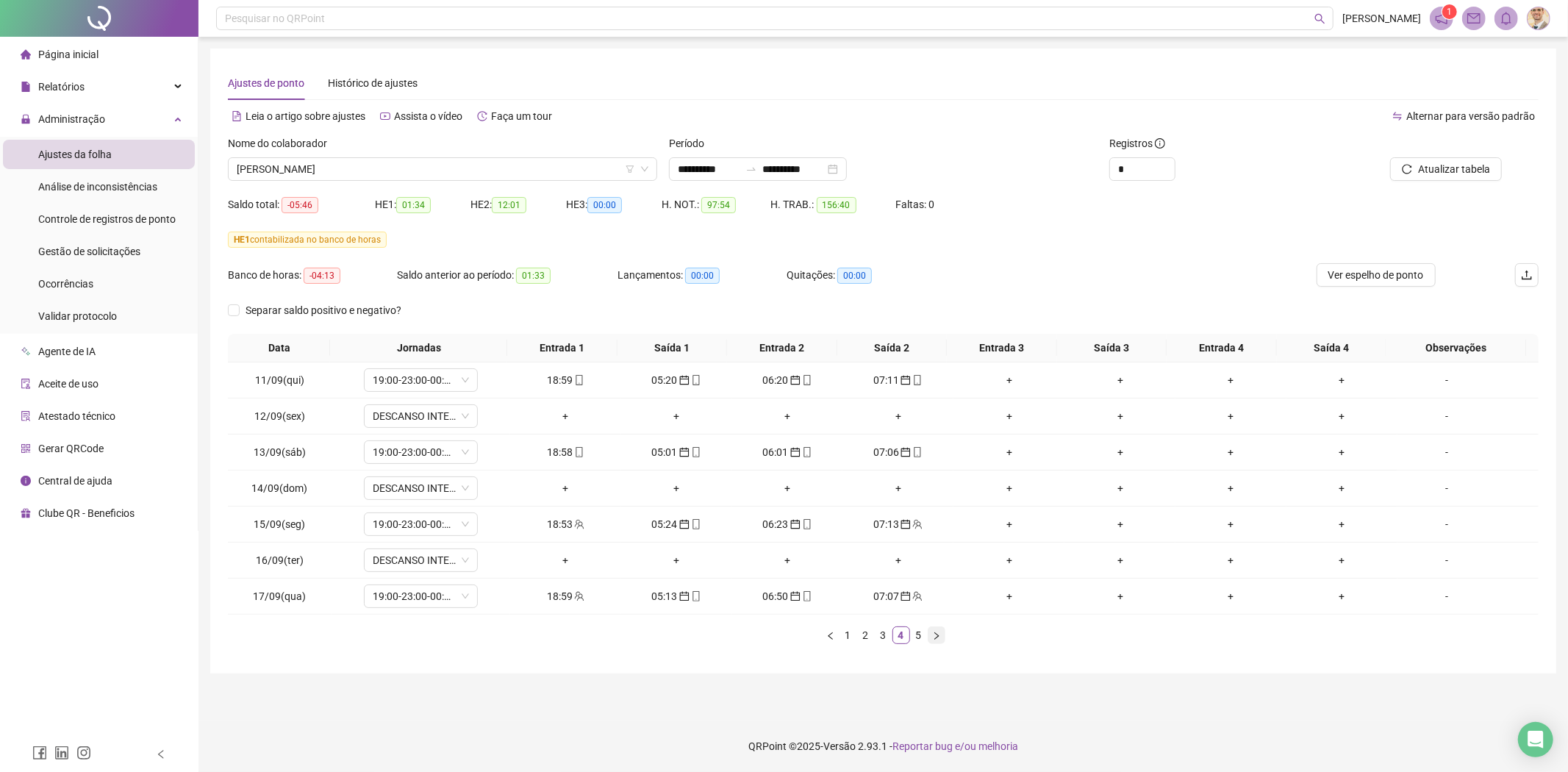
click at [942, 633] on button "button" at bounding box center [936, 635] width 18 height 18
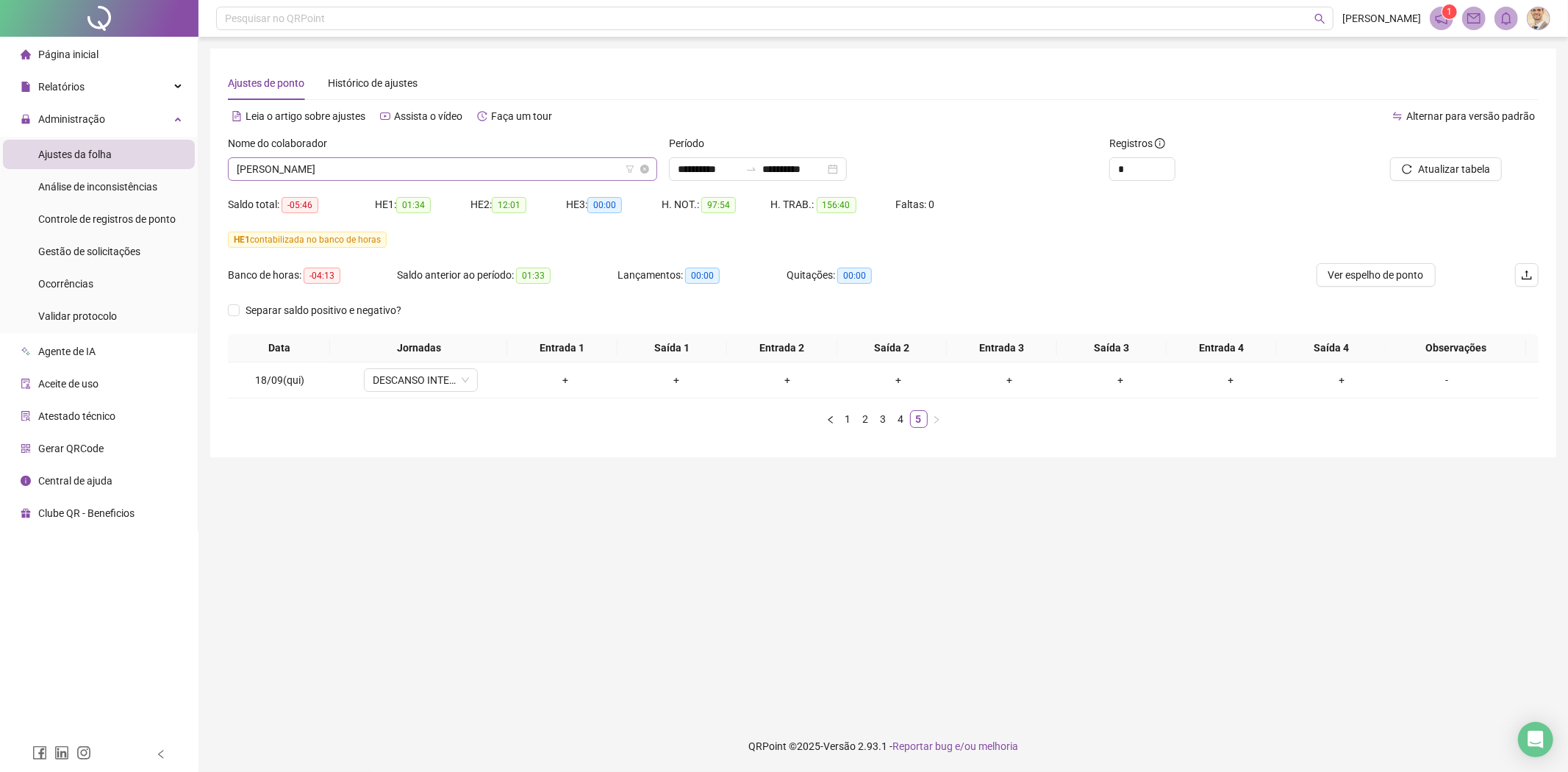
click at [505, 163] on span "[PERSON_NAME]" at bounding box center [443, 169] width 412 height 22
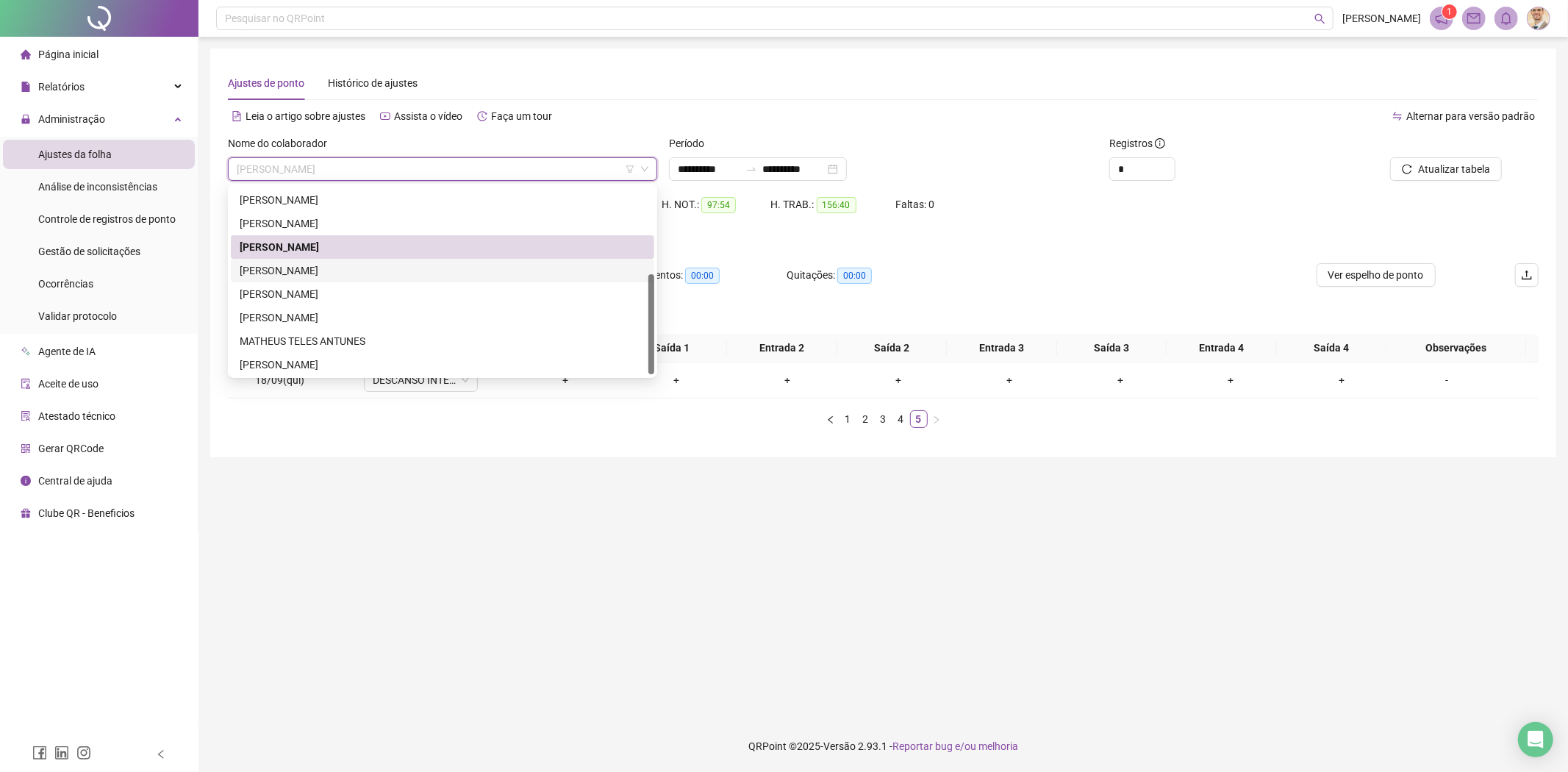
click at [340, 267] on div "[PERSON_NAME]" at bounding box center [442, 270] width 406 height 16
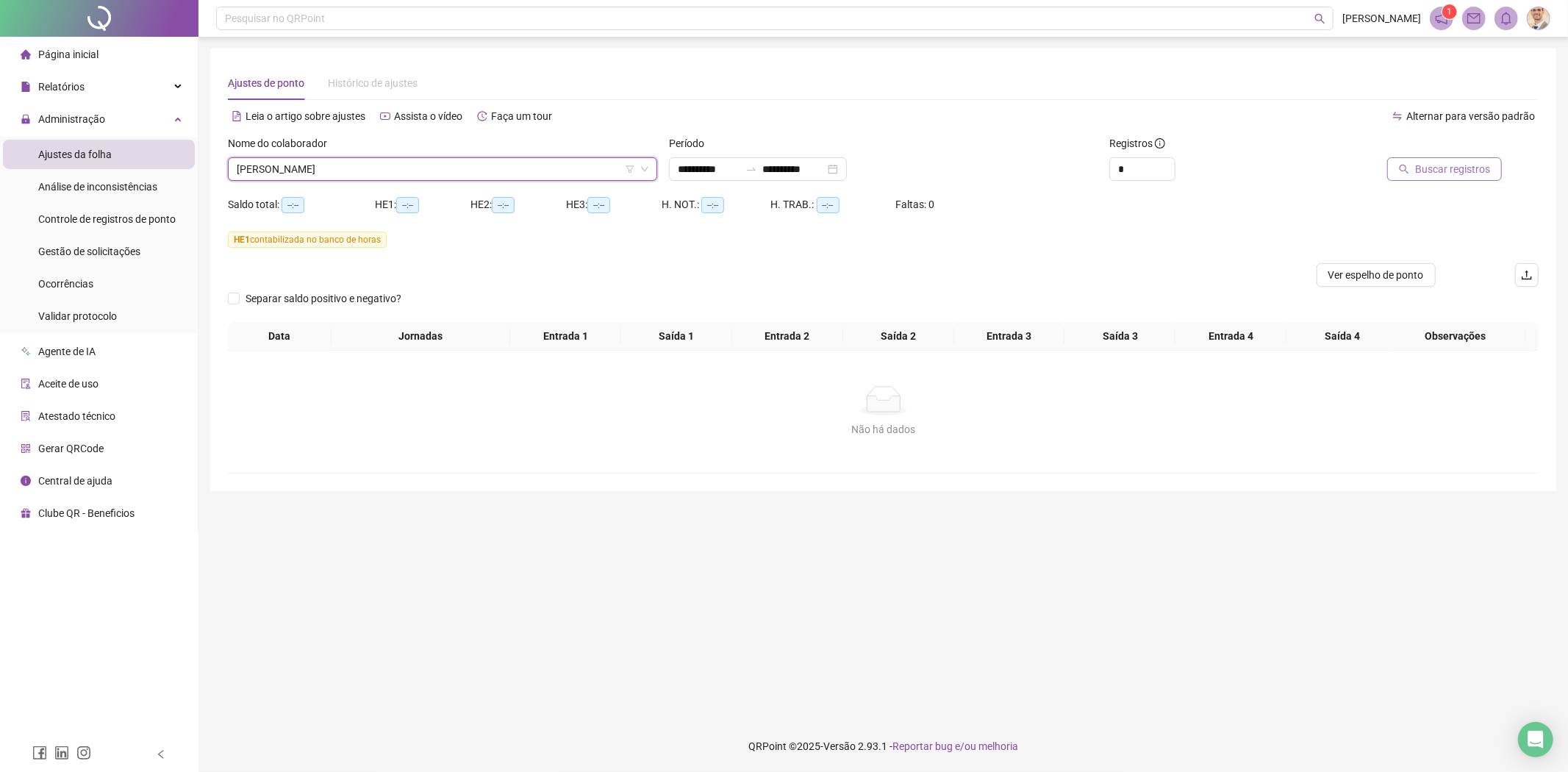
click at [1456, 169] on span "Buscar registros" at bounding box center [1452, 169] width 75 height 16
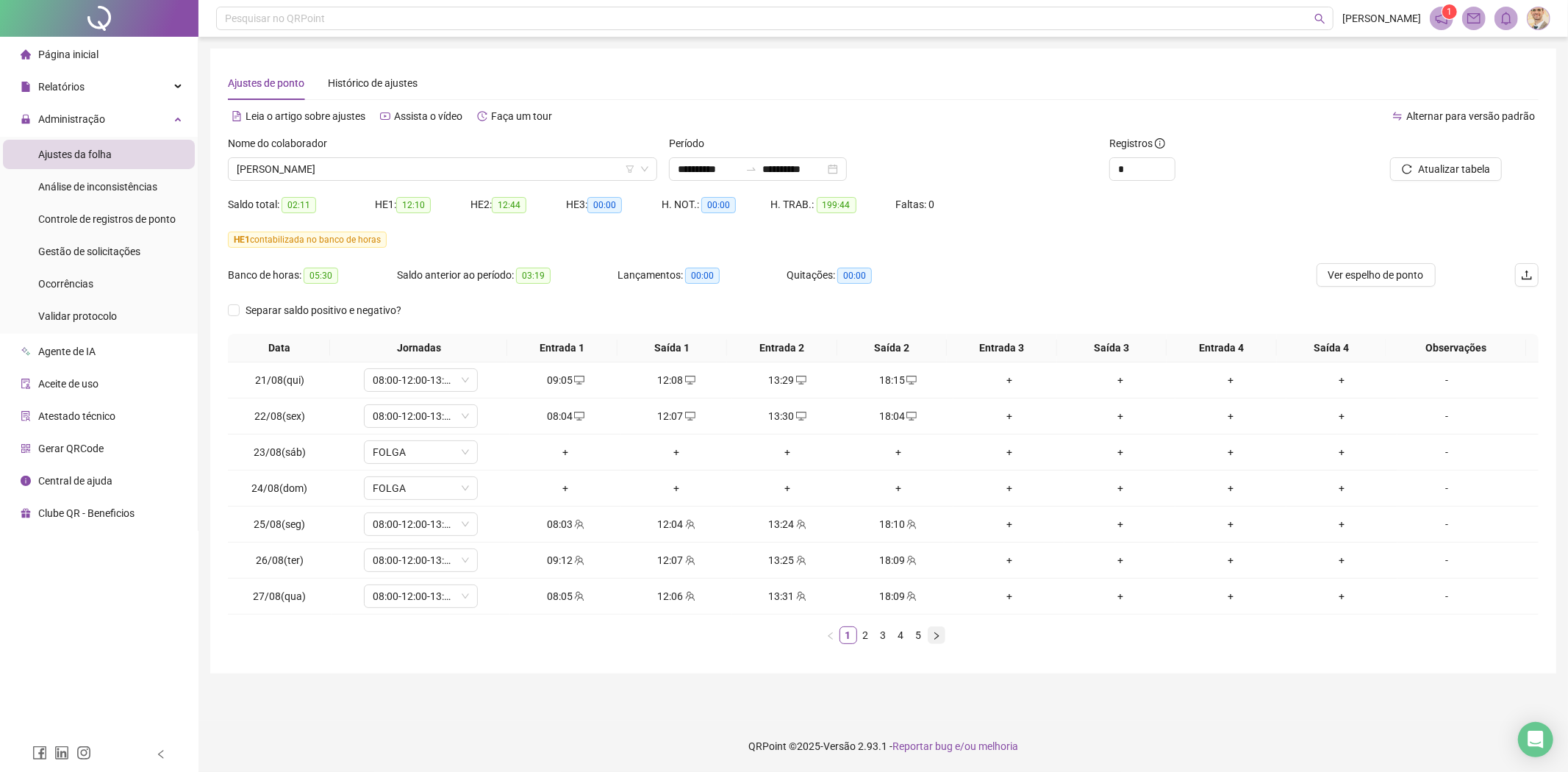
click at [935, 635] on icon "right" at bounding box center [936, 635] width 9 height 9
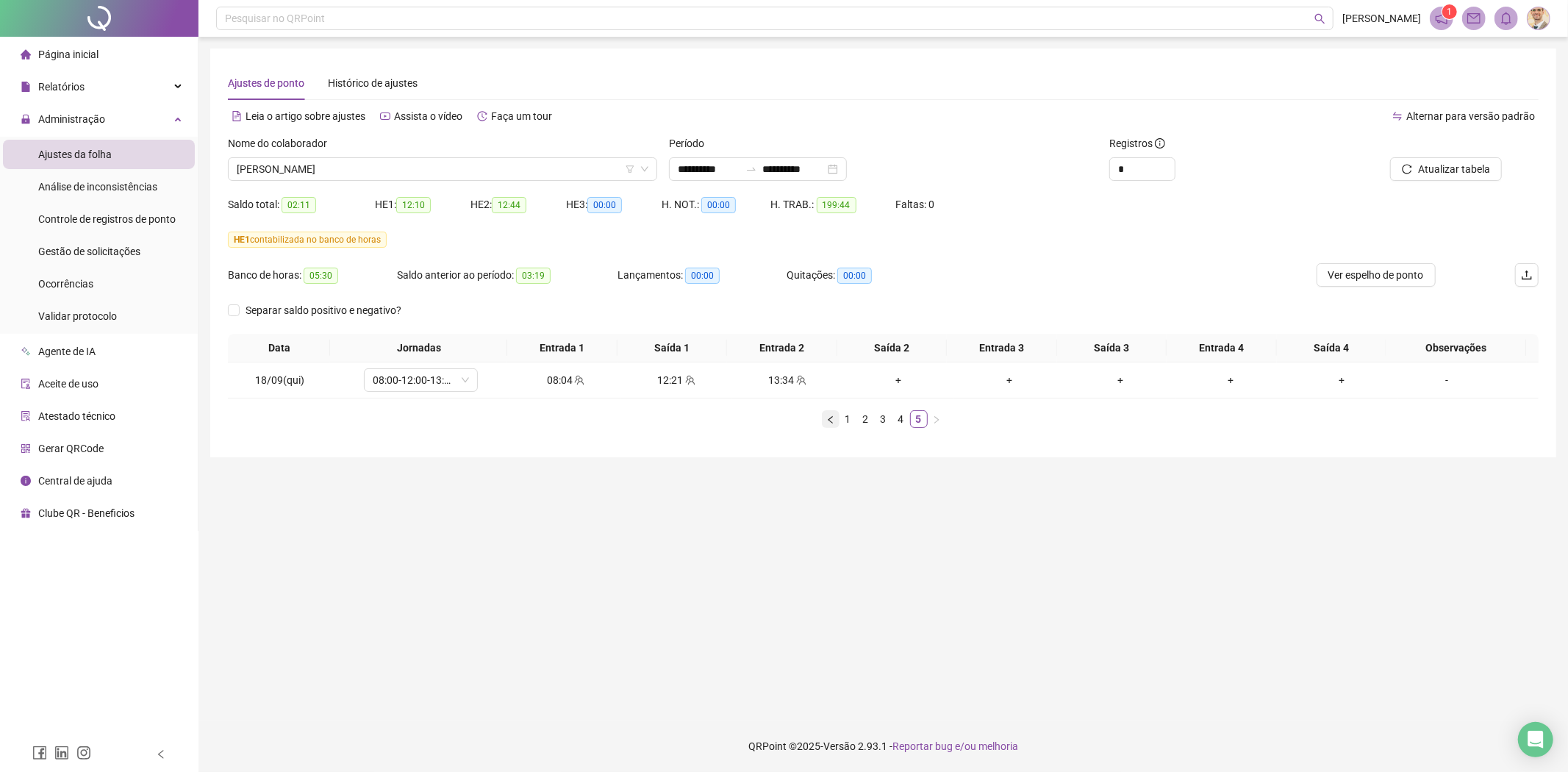
click at [826, 416] on icon "left" at bounding box center [830, 419] width 9 height 9
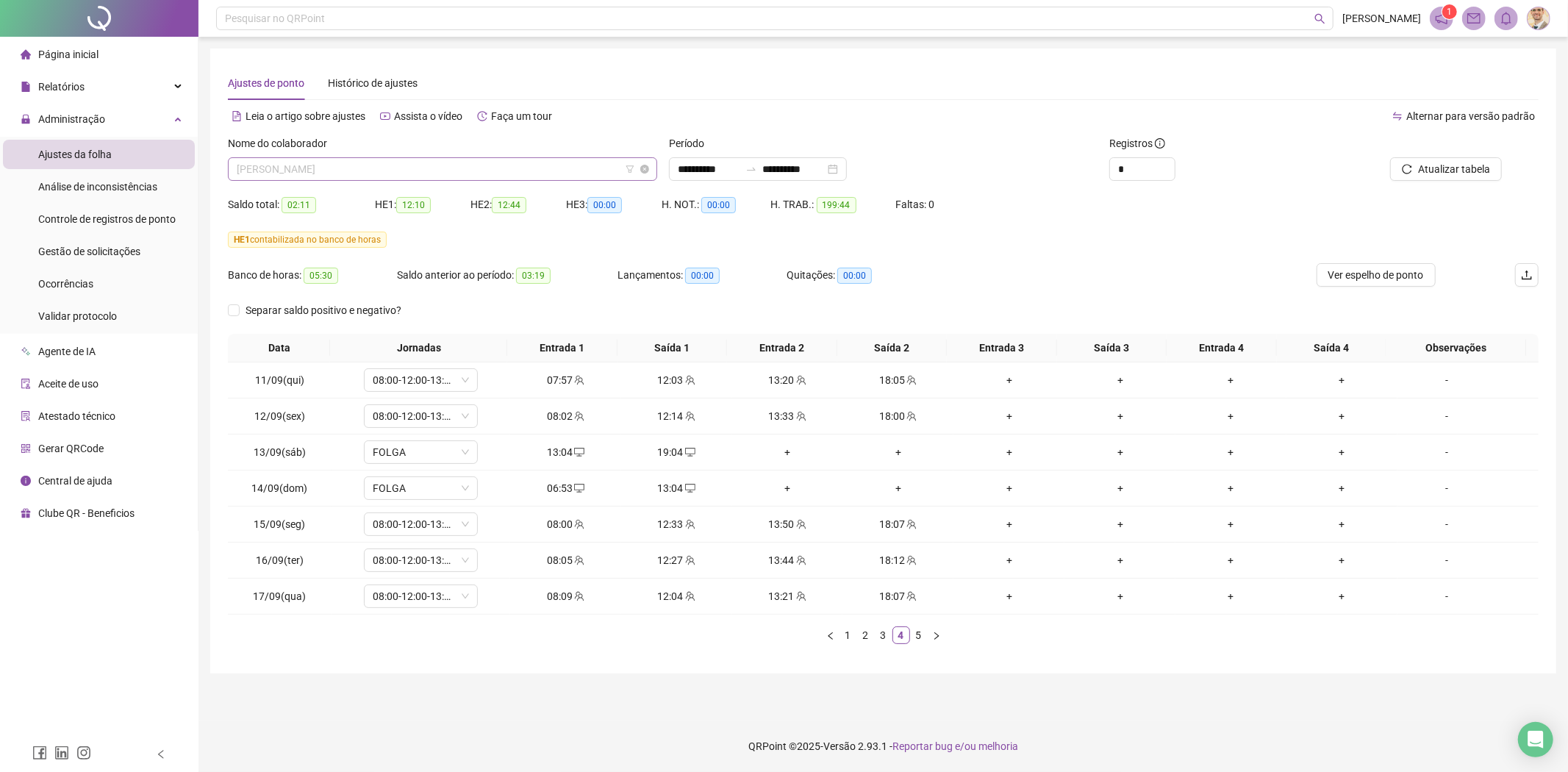
click at [623, 163] on span "[PERSON_NAME]" at bounding box center [443, 169] width 412 height 22
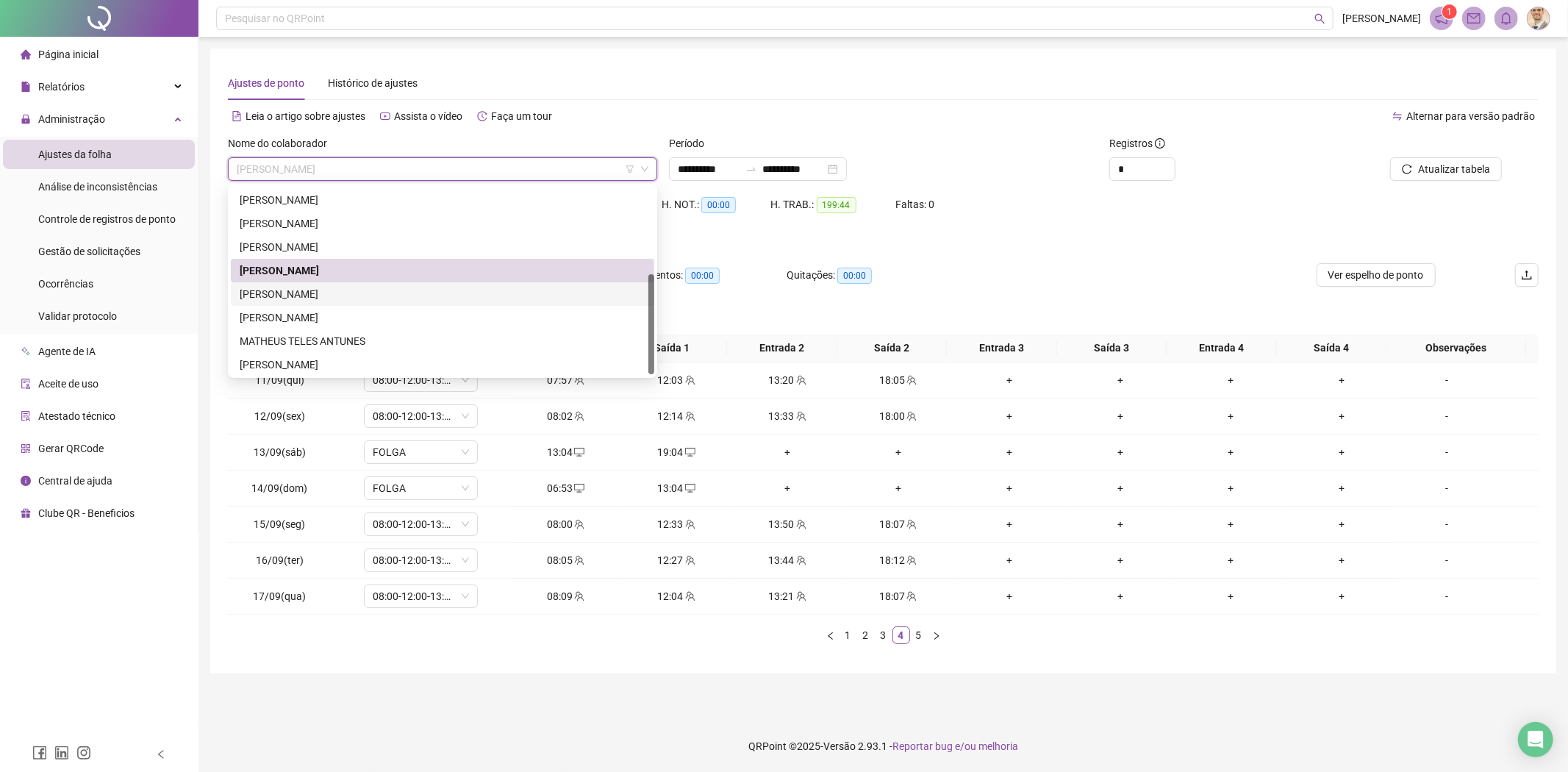
click at [380, 292] on div "[PERSON_NAME]" at bounding box center [442, 293] width 406 height 16
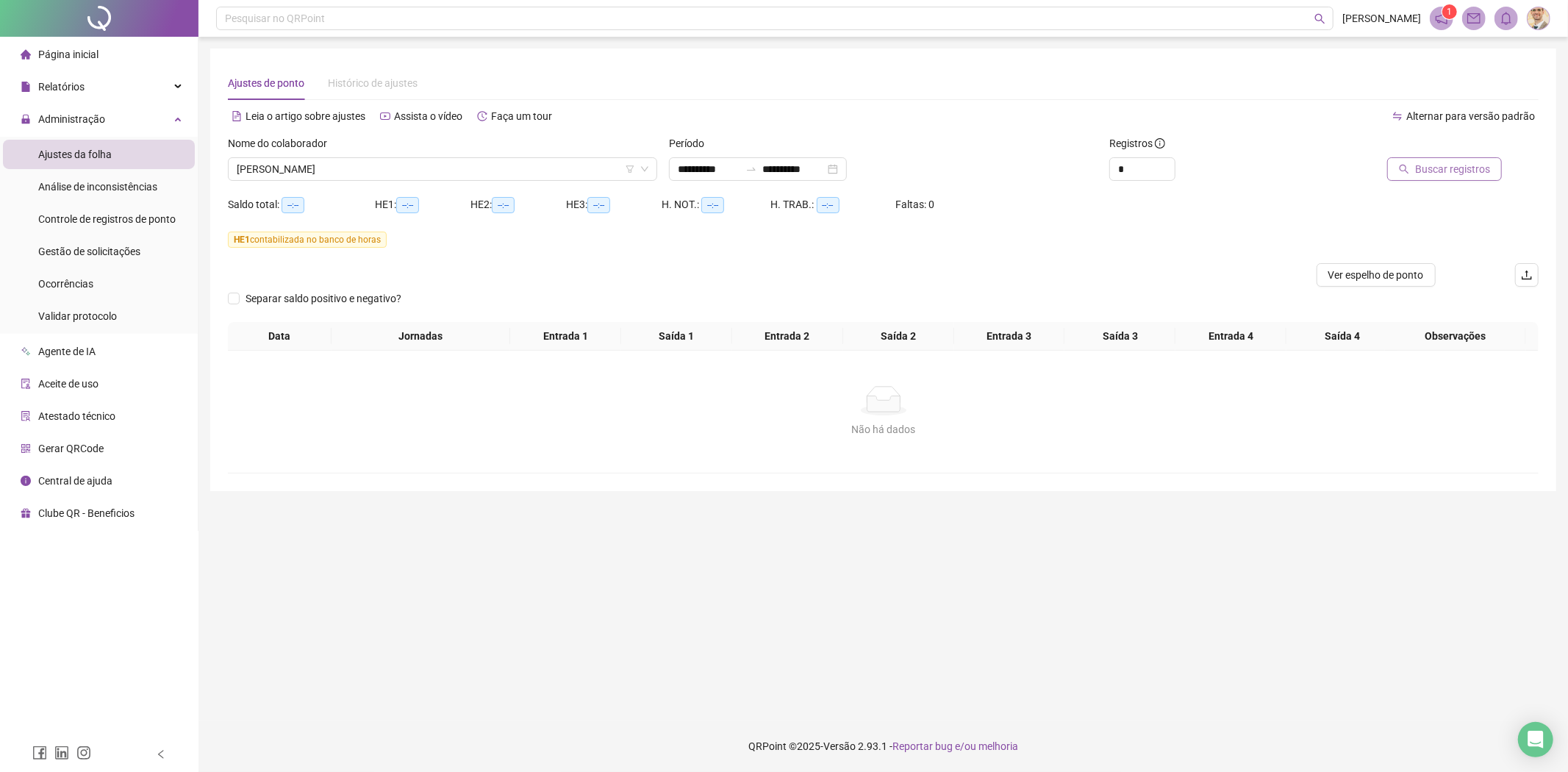
click at [1483, 166] on span "Buscar registros" at bounding box center [1452, 169] width 75 height 16
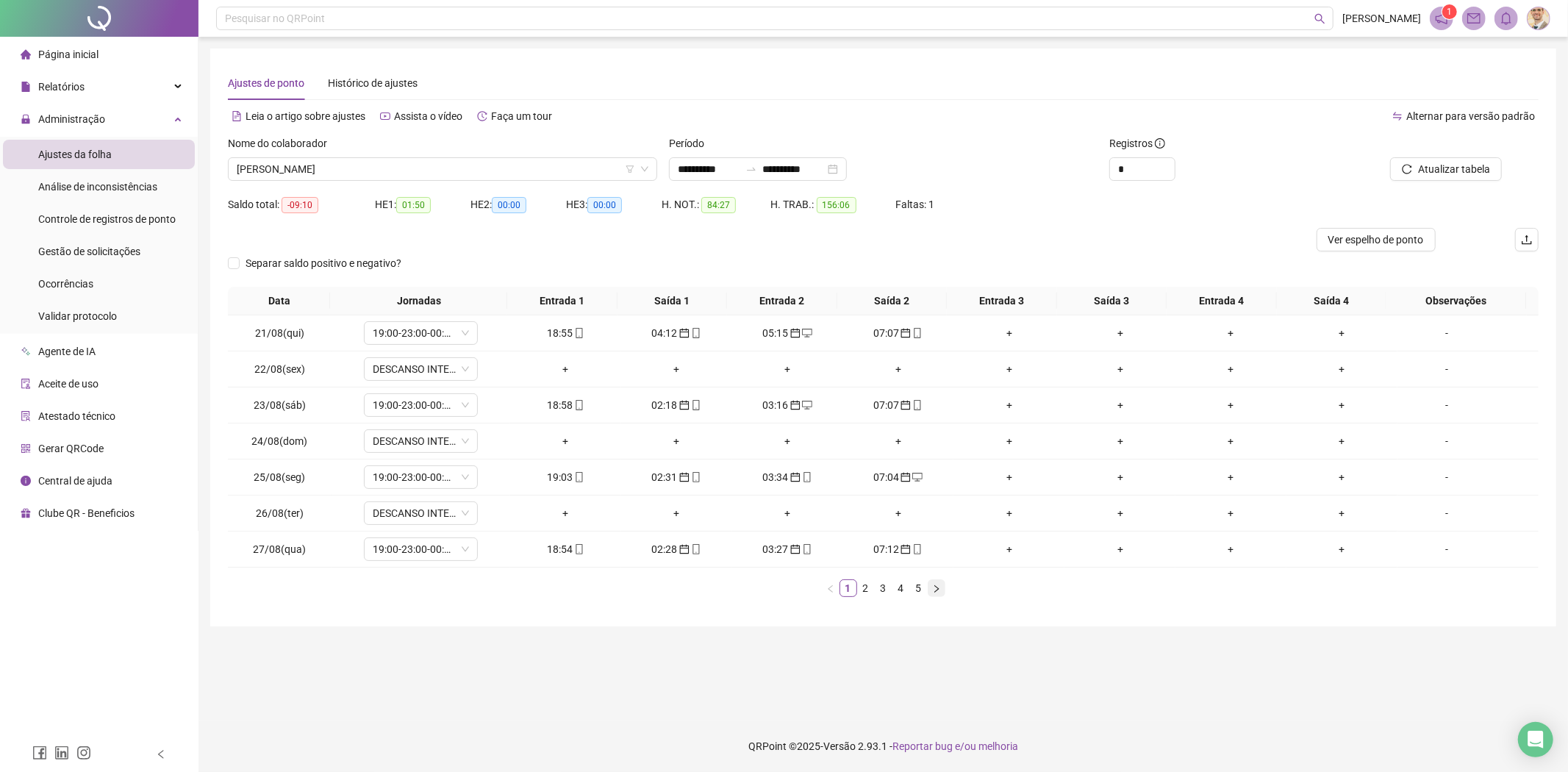
click at [935, 586] on icon "right" at bounding box center [937, 588] width 5 height 7
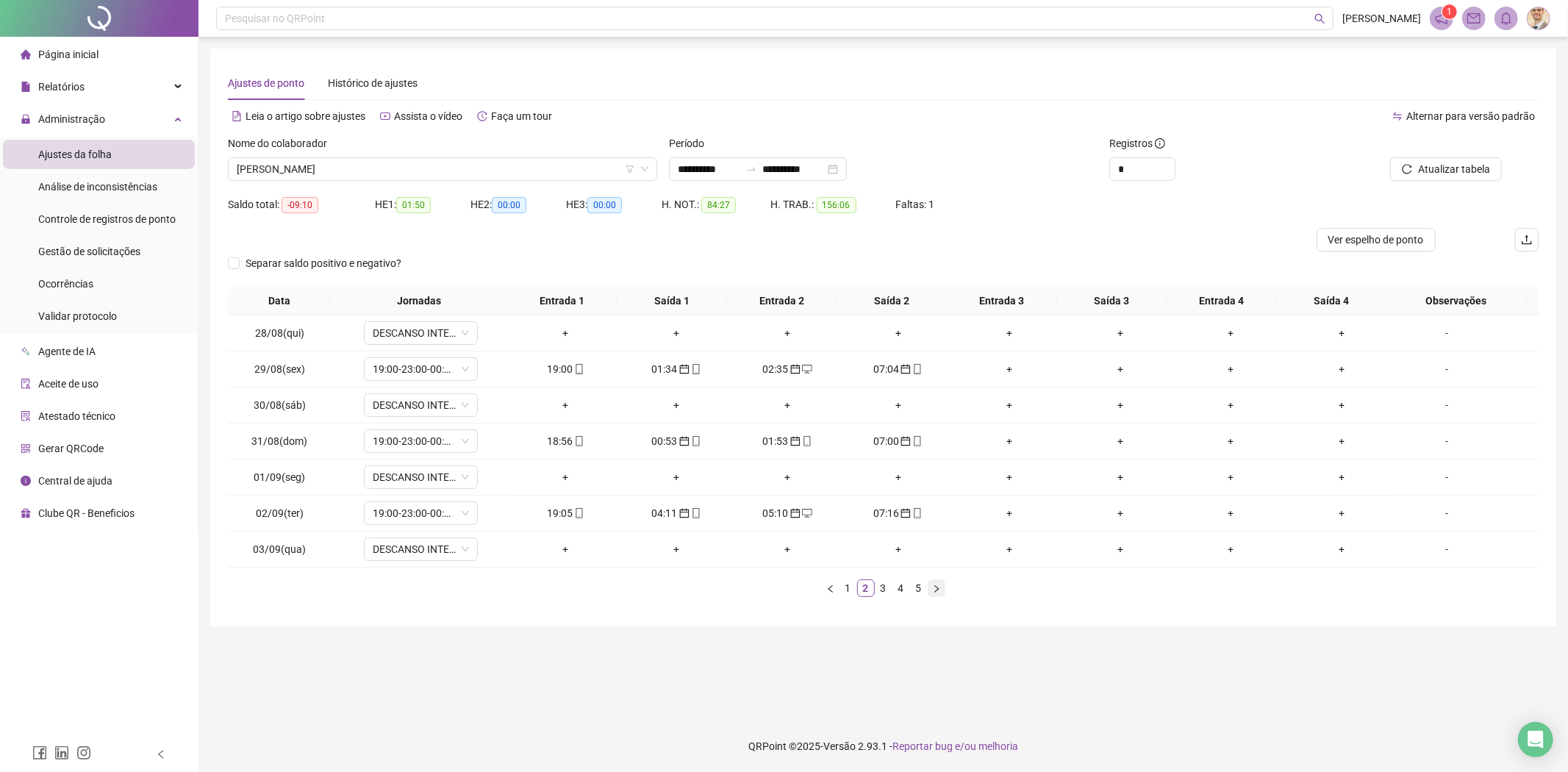
click at [935, 586] on icon "right" at bounding box center [937, 588] width 5 height 7
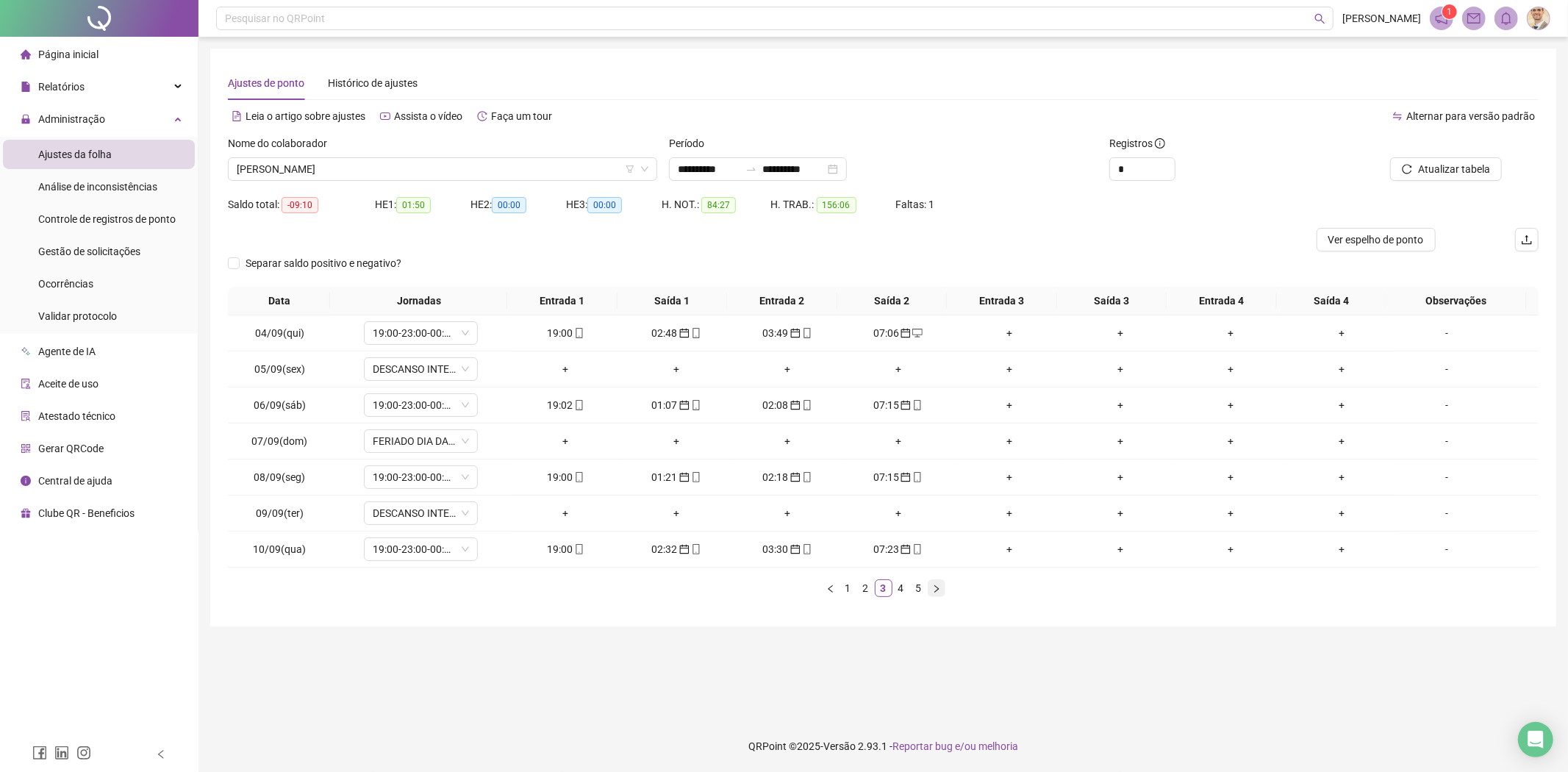
click at [935, 586] on icon "right" at bounding box center [937, 588] width 5 height 7
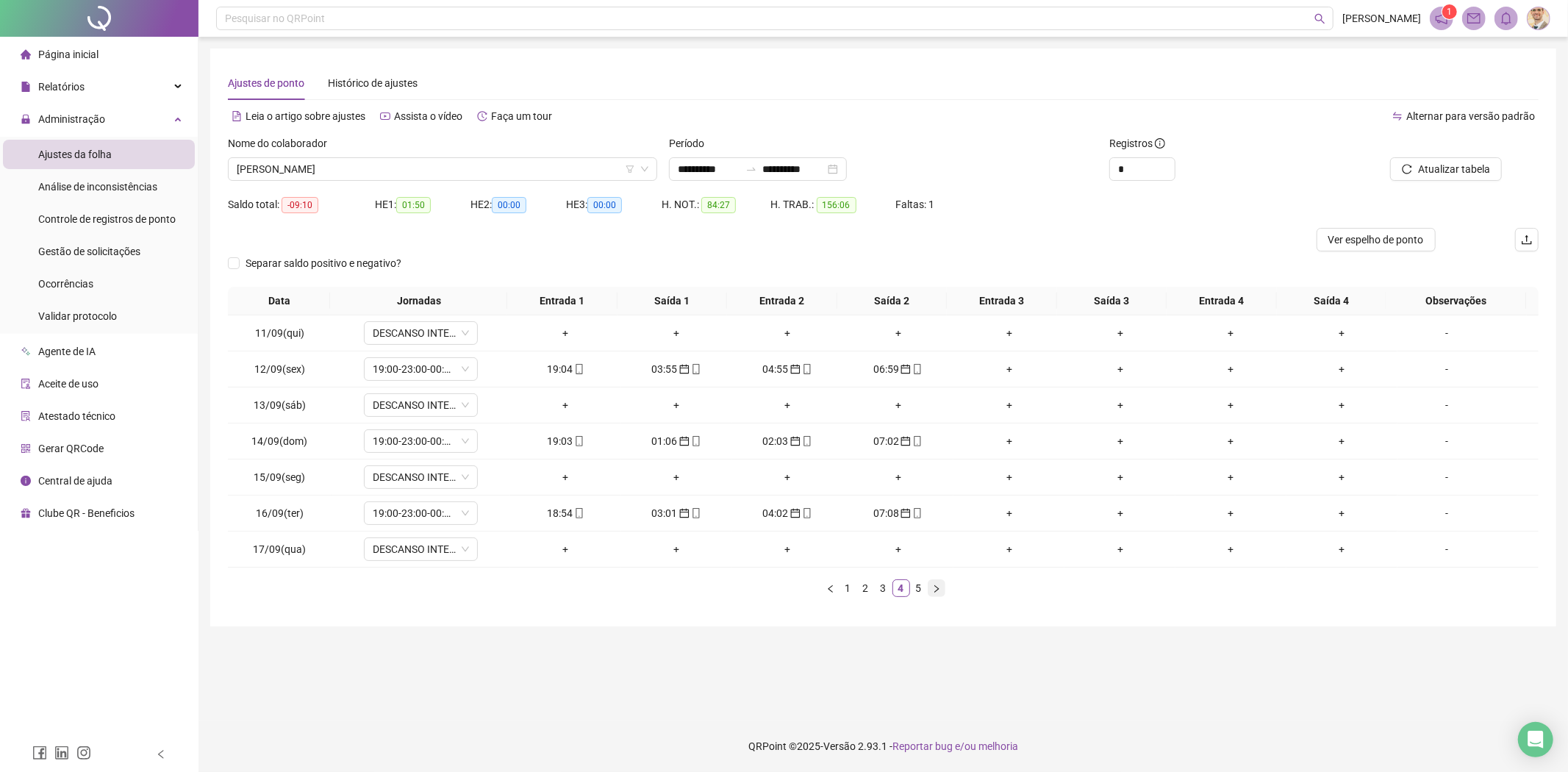
click at [935, 586] on icon "right" at bounding box center [937, 588] width 5 height 7
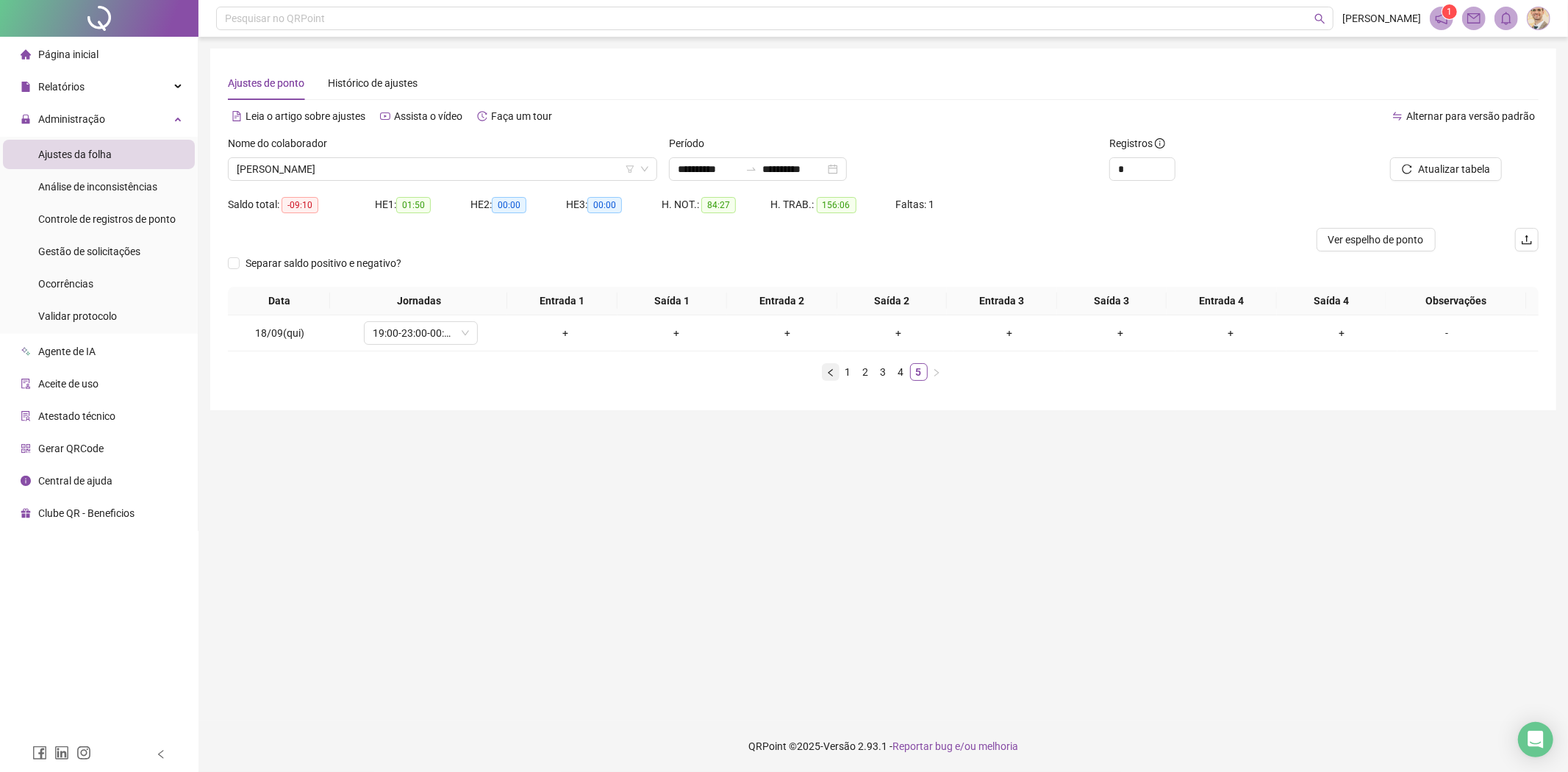
click at [827, 375] on icon "left" at bounding box center [830, 372] width 9 height 9
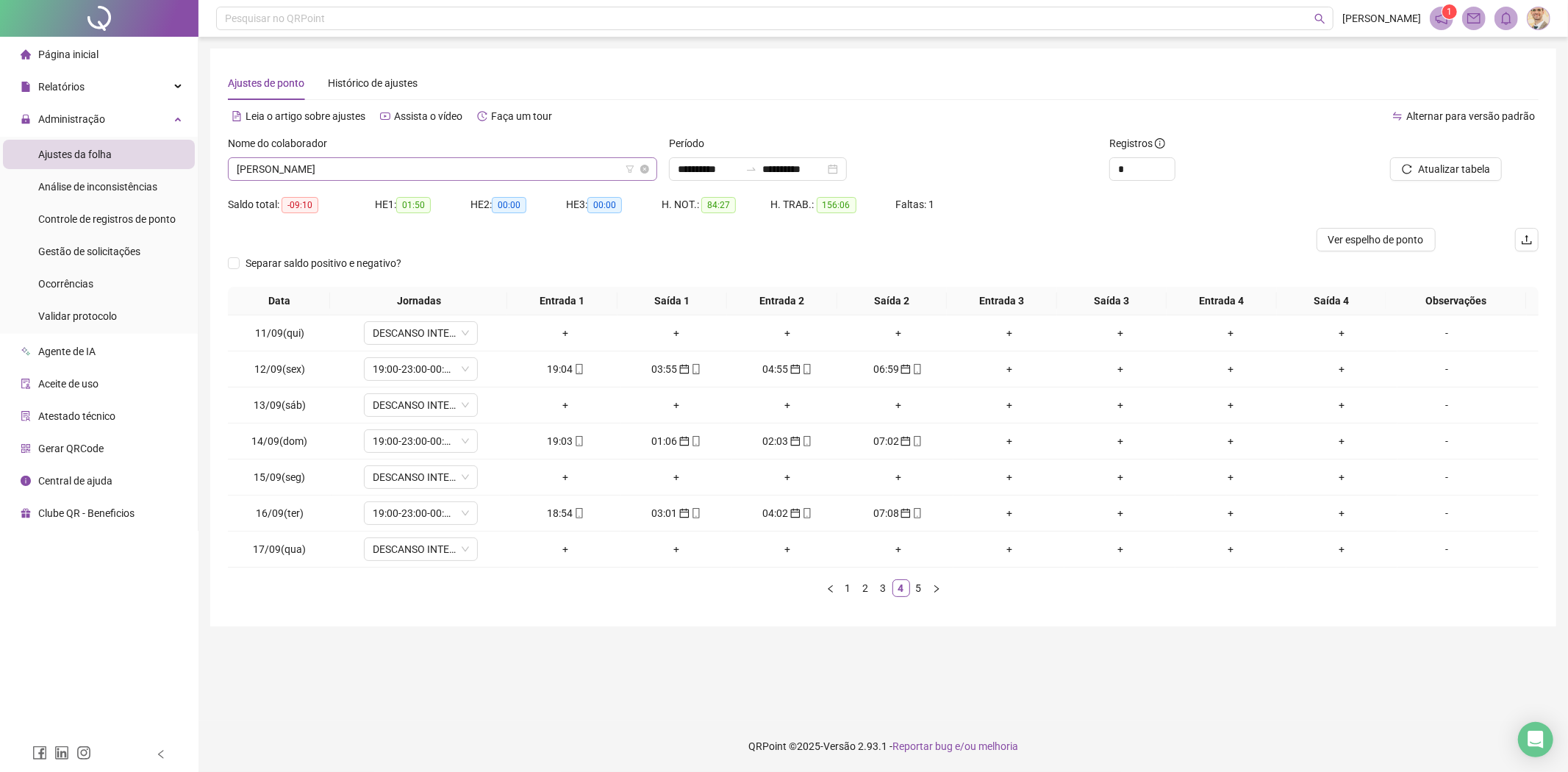
click at [582, 170] on span "[PERSON_NAME]" at bounding box center [443, 169] width 412 height 22
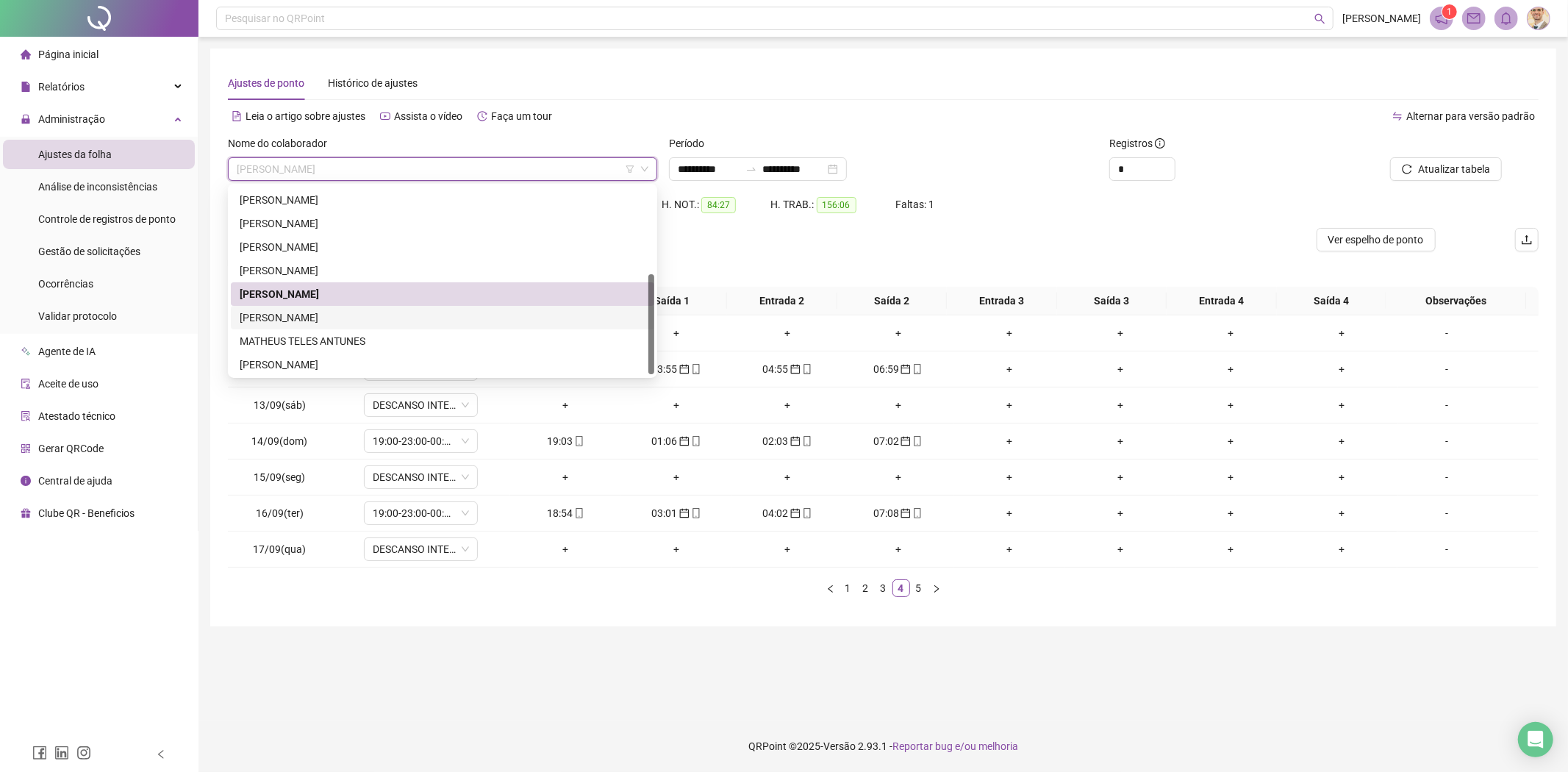
click at [311, 317] on div "[PERSON_NAME]" at bounding box center [442, 317] width 406 height 16
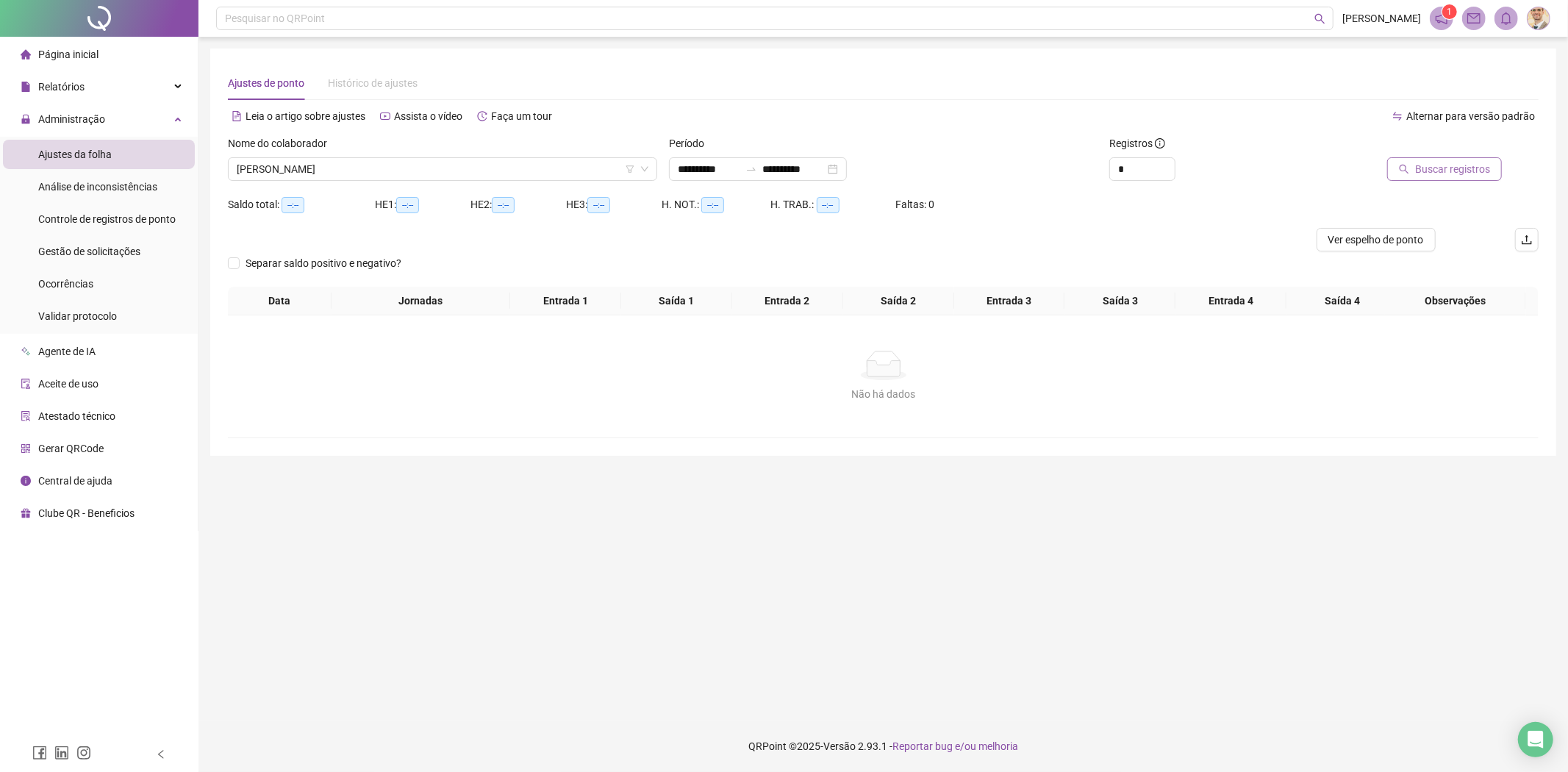
click at [1402, 164] on icon "search" at bounding box center [1403, 169] width 10 height 10
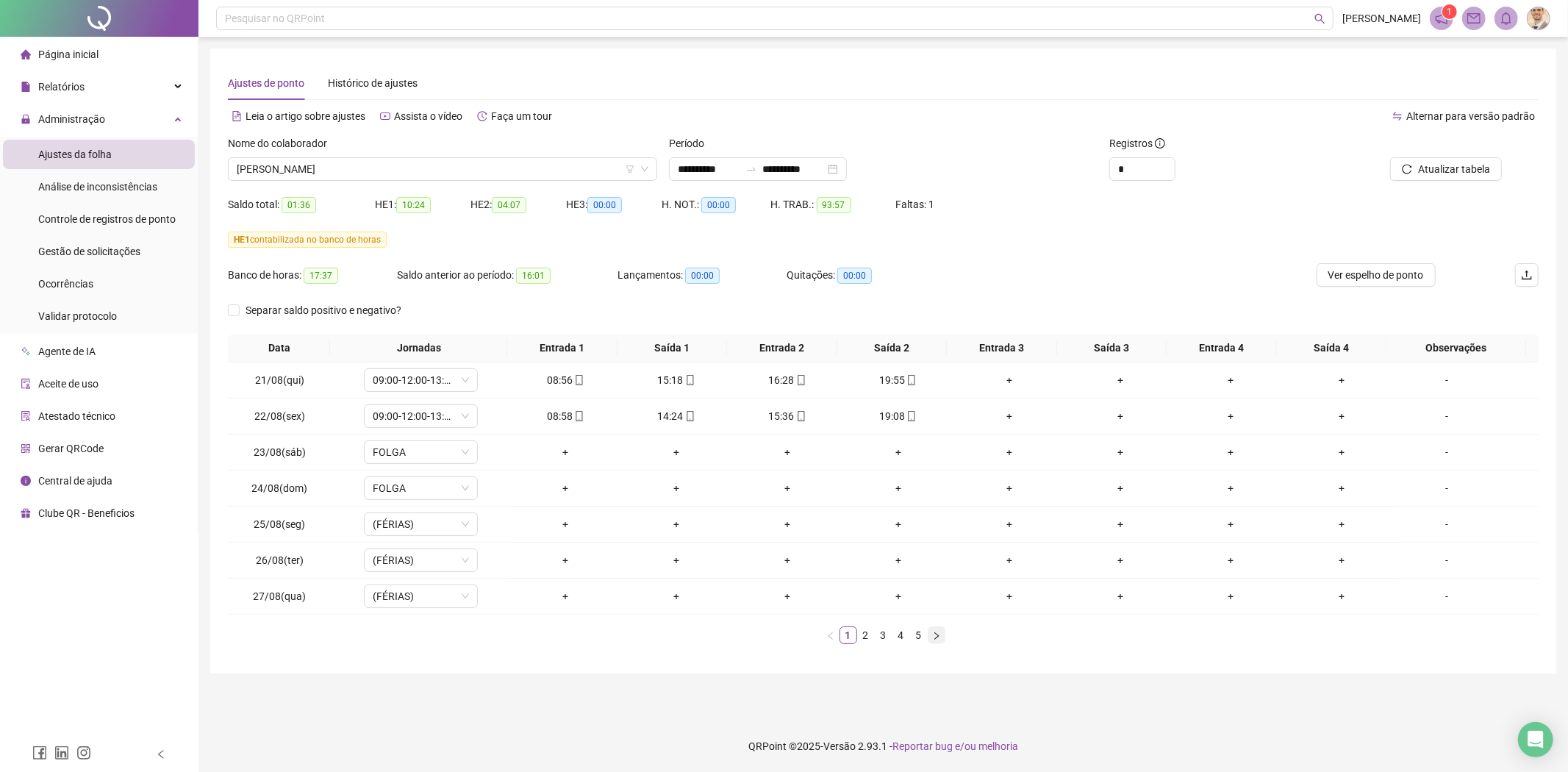
click at [936, 635] on icon "right" at bounding box center [937, 634] width 5 height 7
click at [935, 637] on icon "right" at bounding box center [937, 634] width 5 height 7
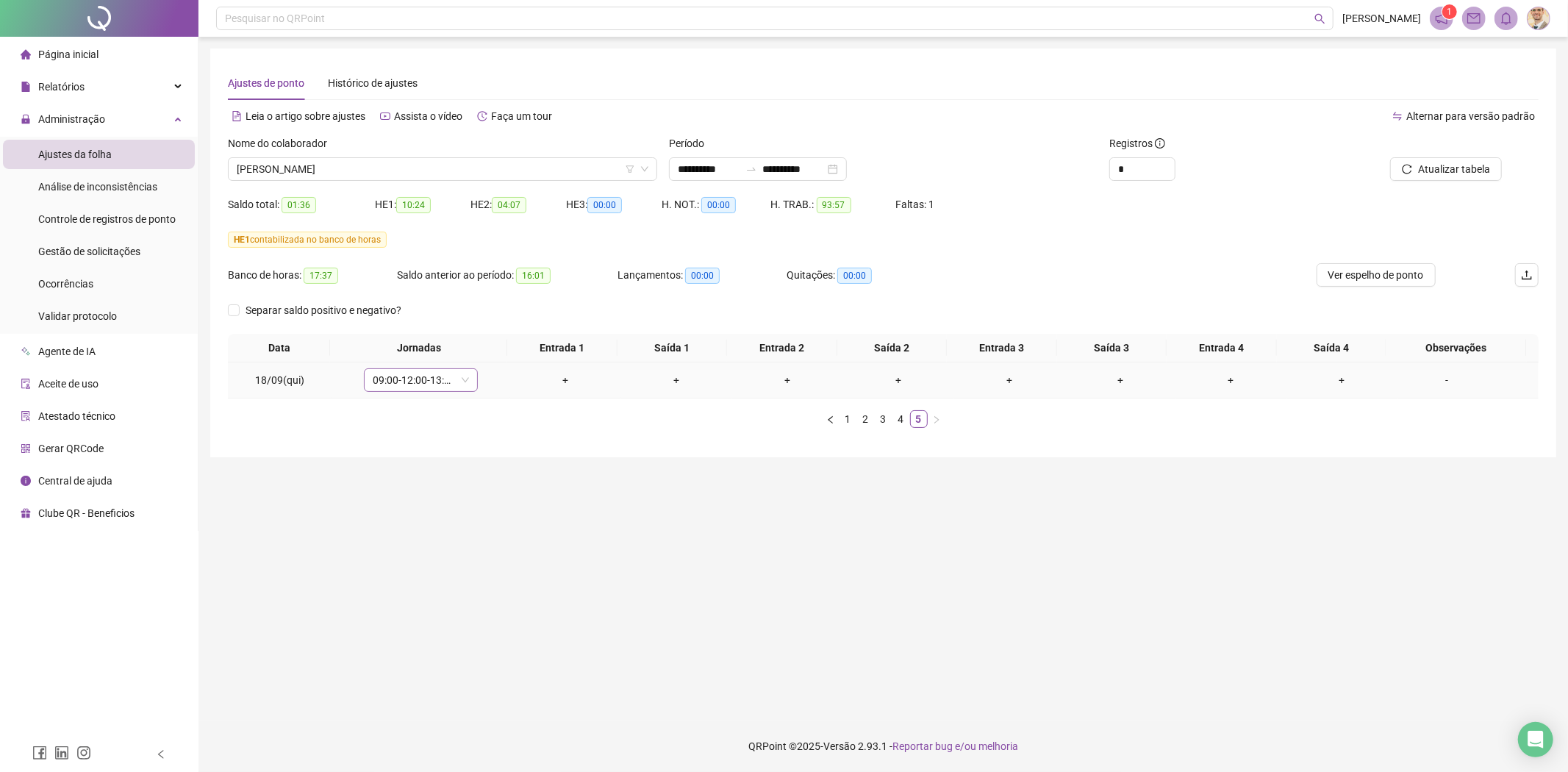
click at [461, 379] on icon "down" at bounding box center [465, 380] width 7 height 5
click at [432, 384] on span "09:00-12:00-13:12-19:00" at bounding box center [420, 380] width 96 height 22
click at [427, 551] on div "Folga compensatória" at bounding box center [444, 551] width 124 height 16
click at [489, 338] on span "Sim" at bounding box center [489, 341] width 17 height 16
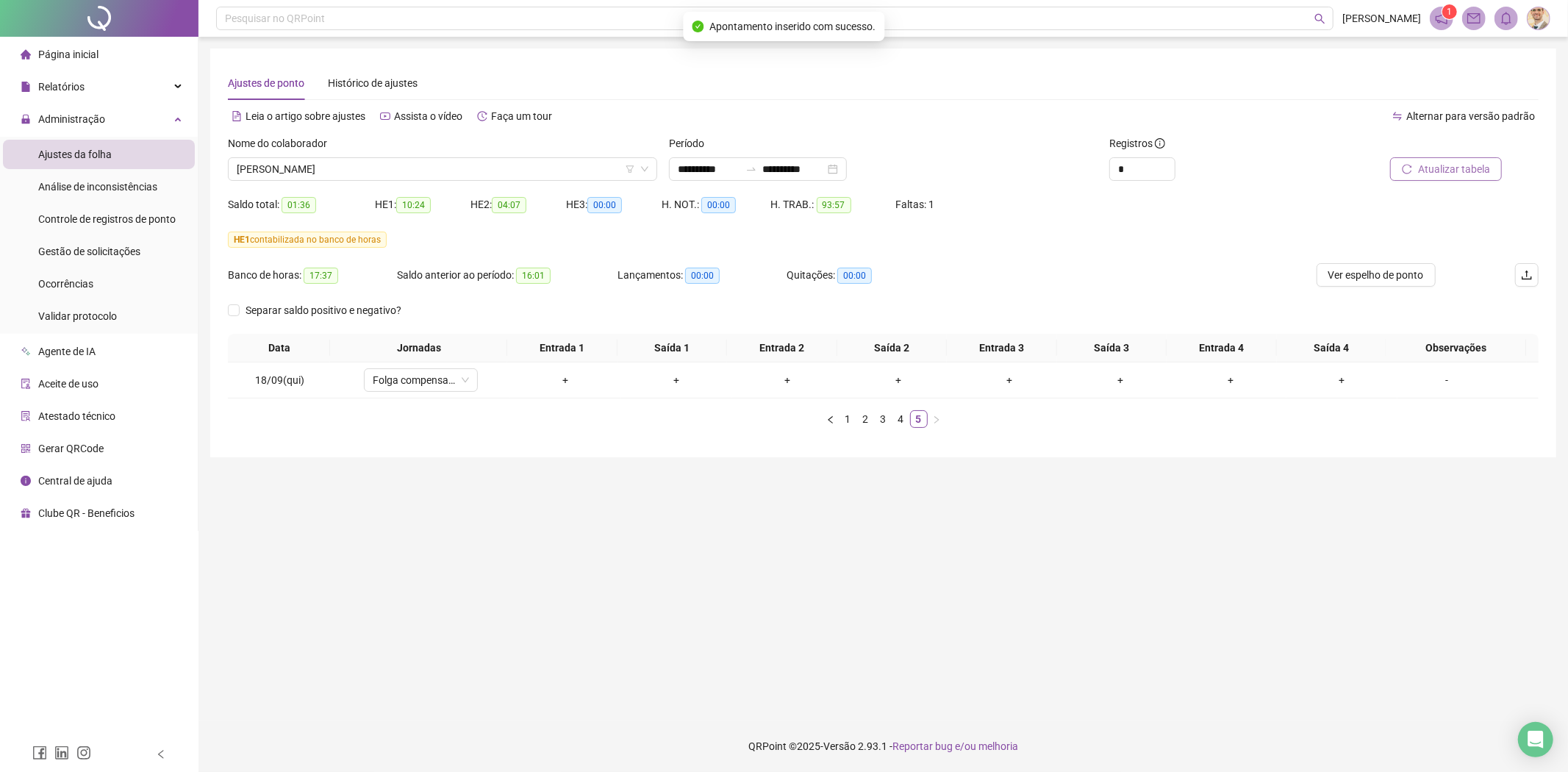
click at [1404, 165] on icon "reload" at bounding box center [1406, 169] width 10 height 10
click at [444, 170] on span "[PERSON_NAME]" at bounding box center [443, 169] width 412 height 22
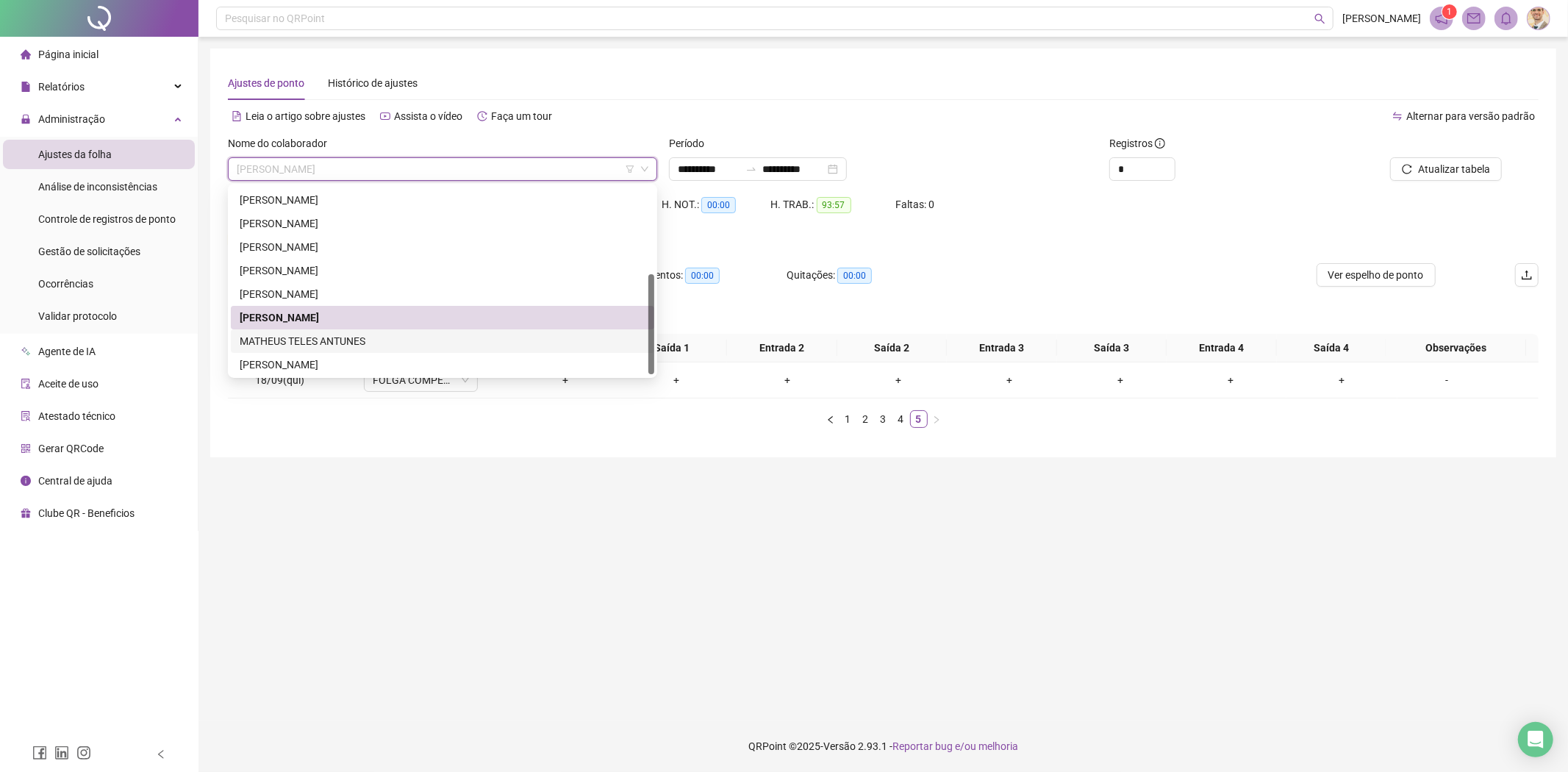
click at [319, 339] on div "MATHEUS TELES ANTUNES" at bounding box center [442, 341] width 406 height 16
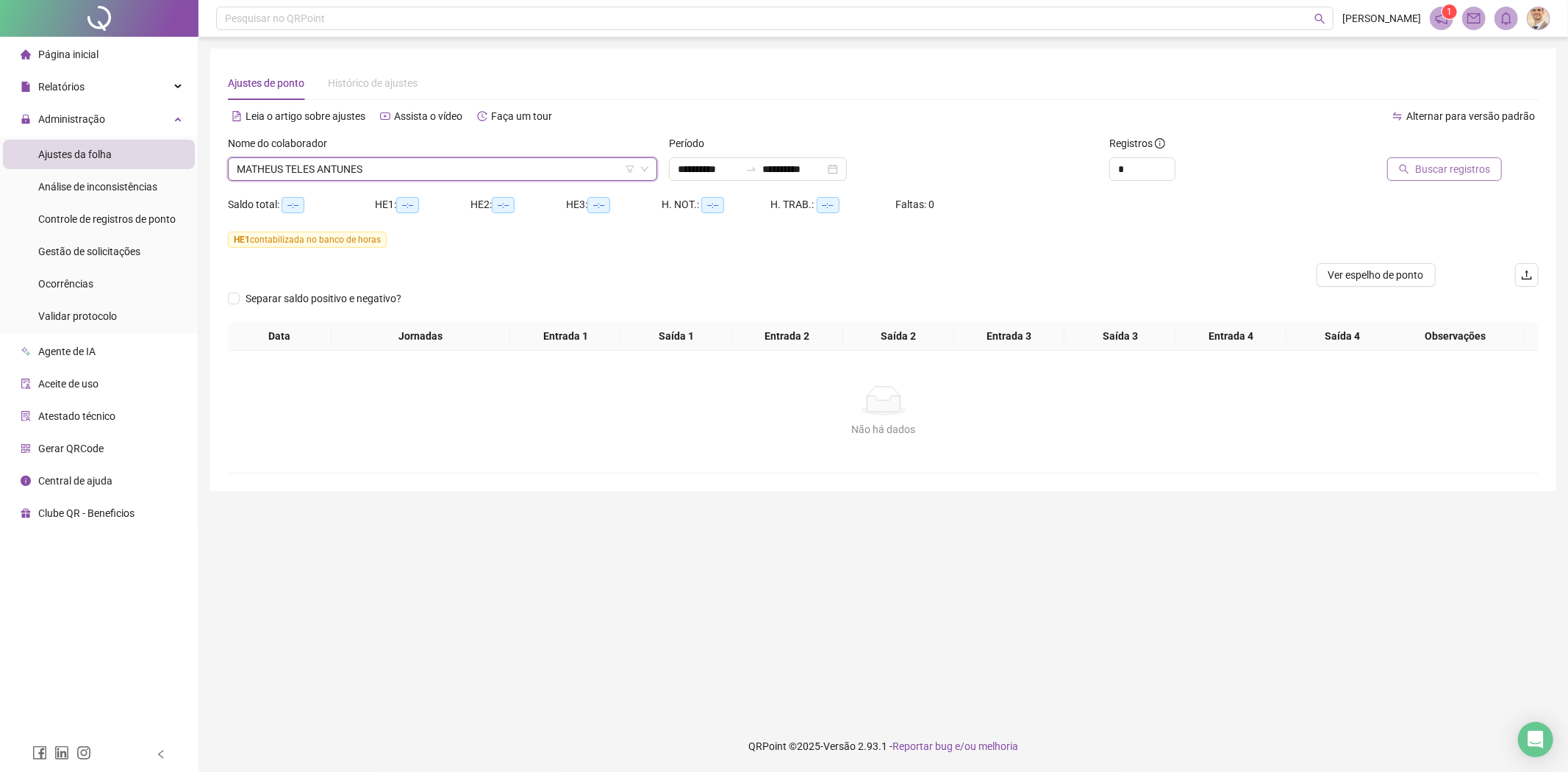
click at [1415, 174] on button "Buscar registros" at bounding box center [1444, 169] width 115 height 23
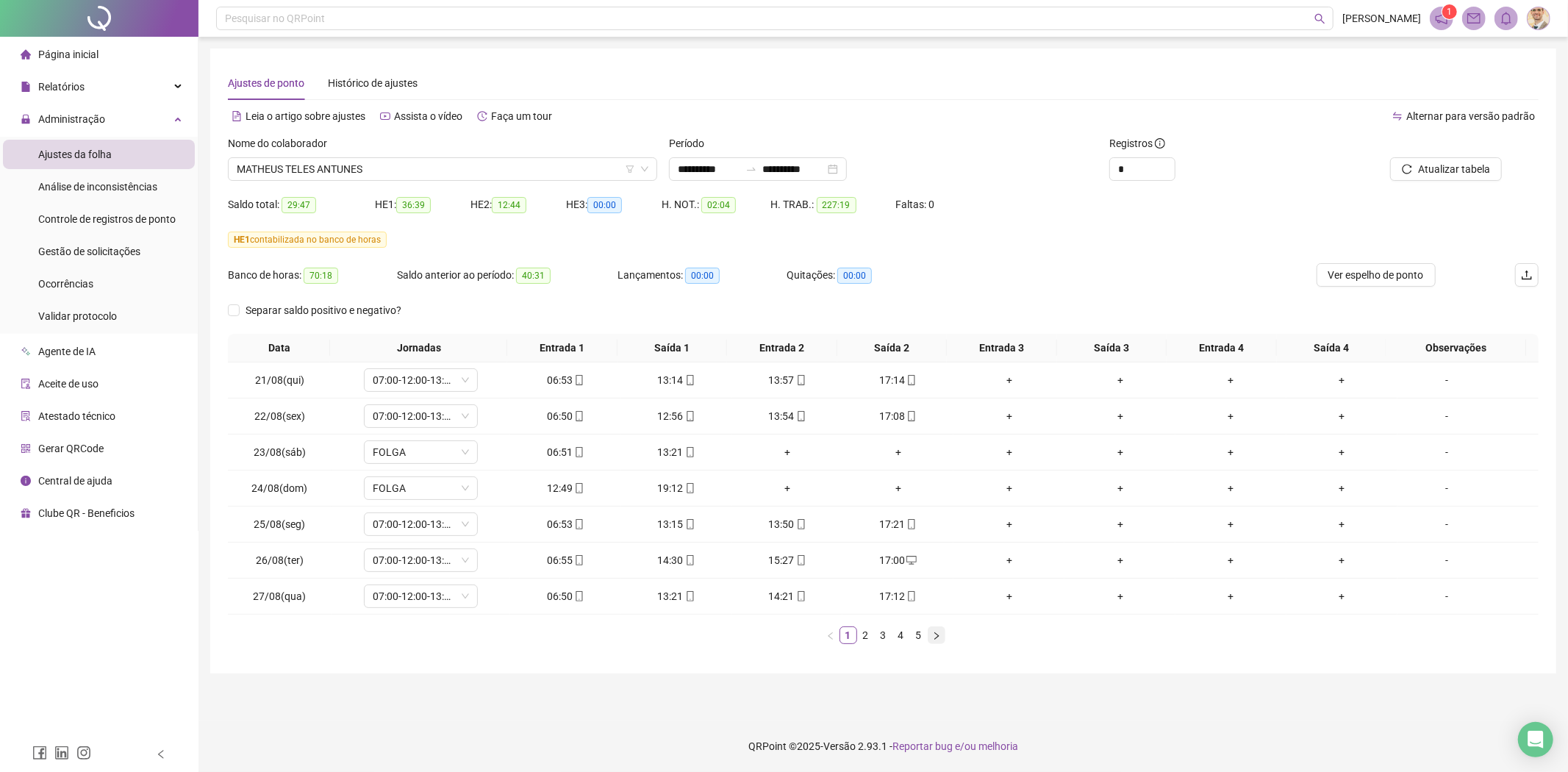
click at [934, 637] on icon "right" at bounding box center [936, 635] width 9 height 9
click at [939, 633] on icon "right" at bounding box center [936, 635] width 9 height 9
click at [284, 587] on td "17/09(qua)" at bounding box center [280, 596] width 104 height 36
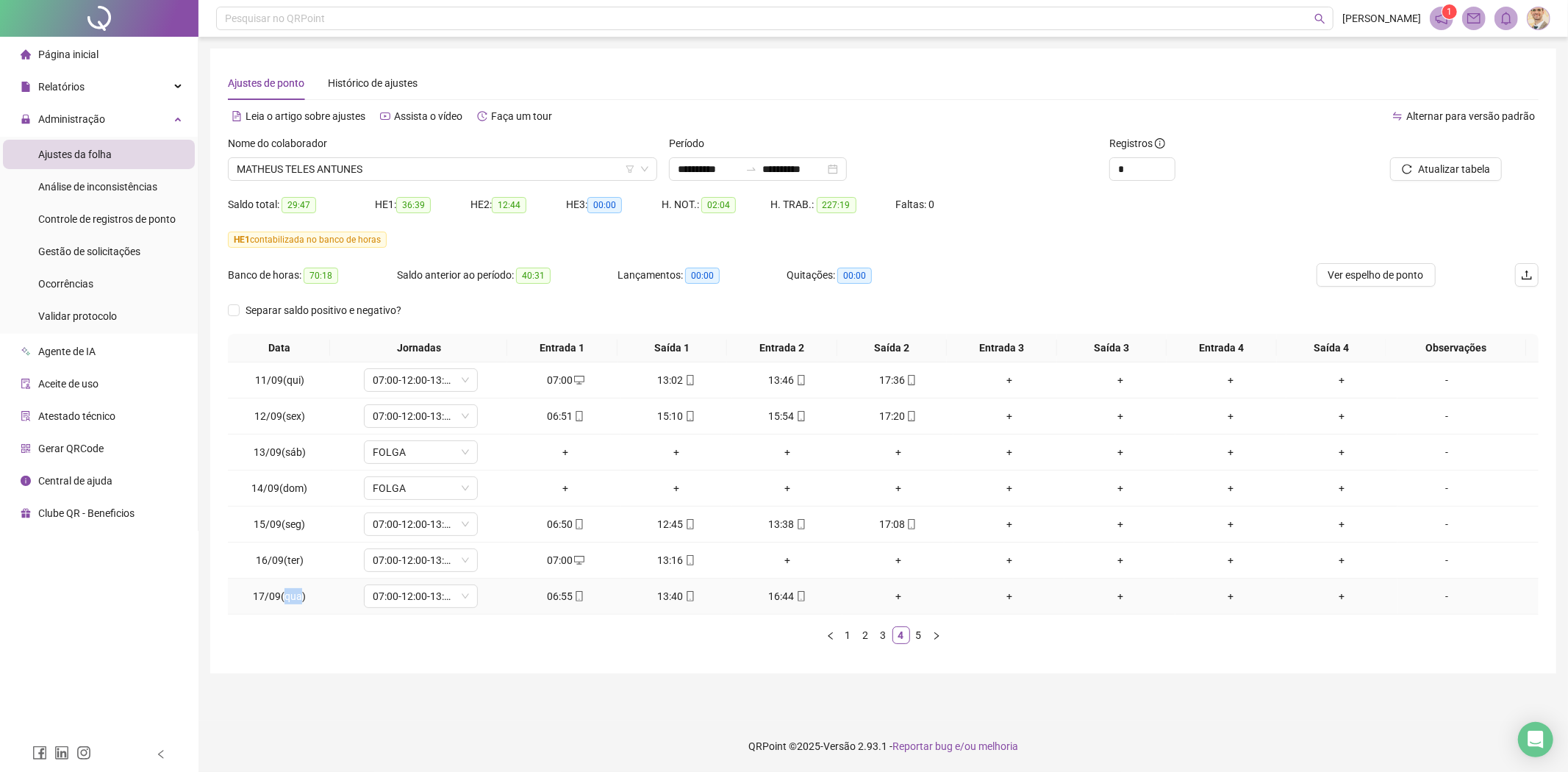
click at [276, 596] on span "17/09(qua)" at bounding box center [280, 595] width 53 height 12
copy span "17/09(qua)"
click at [937, 636] on icon "right" at bounding box center [937, 634] width 5 height 7
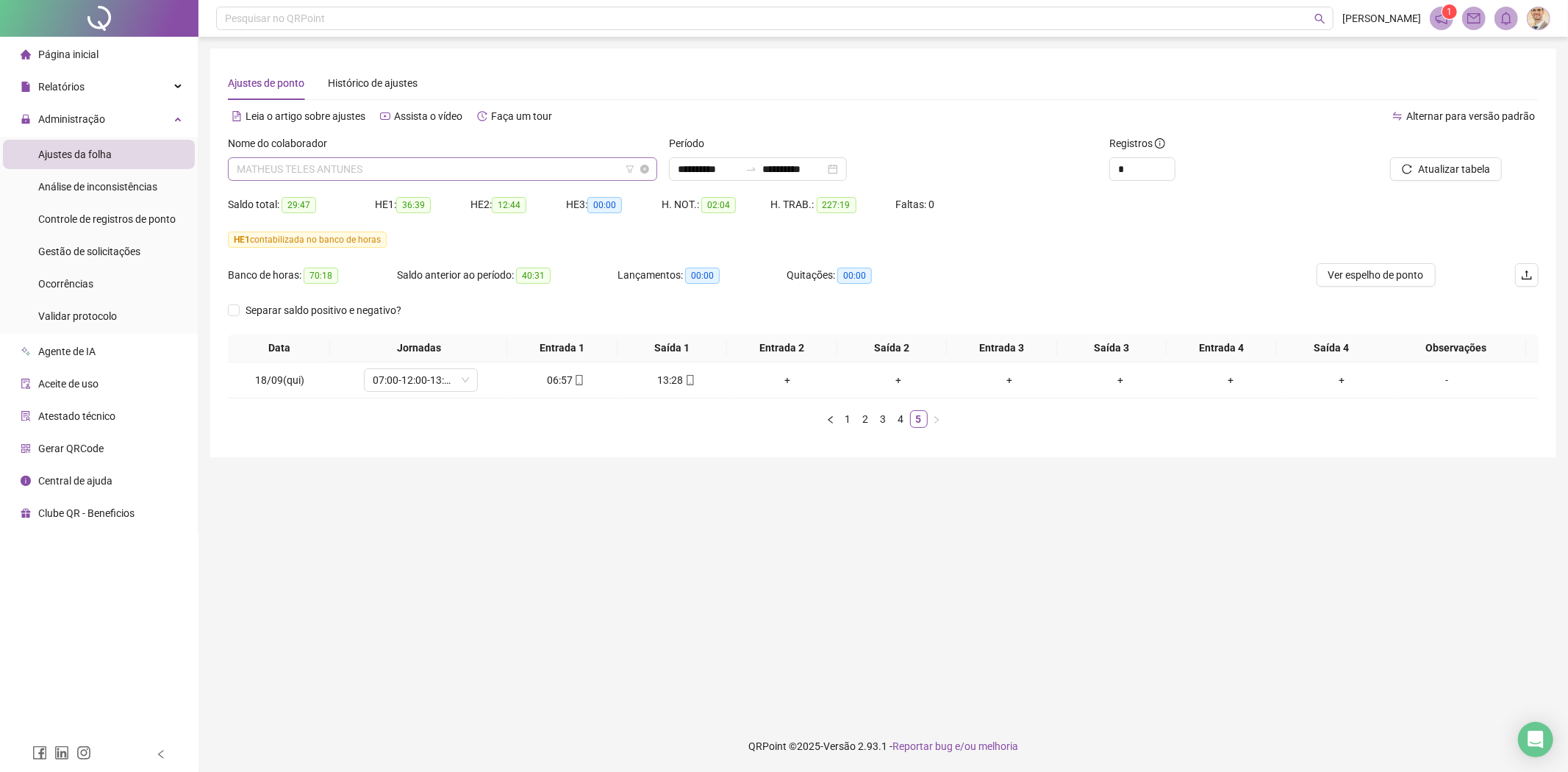
click at [452, 170] on span "MATHEUS TELES ANTUNES" at bounding box center [443, 169] width 412 height 22
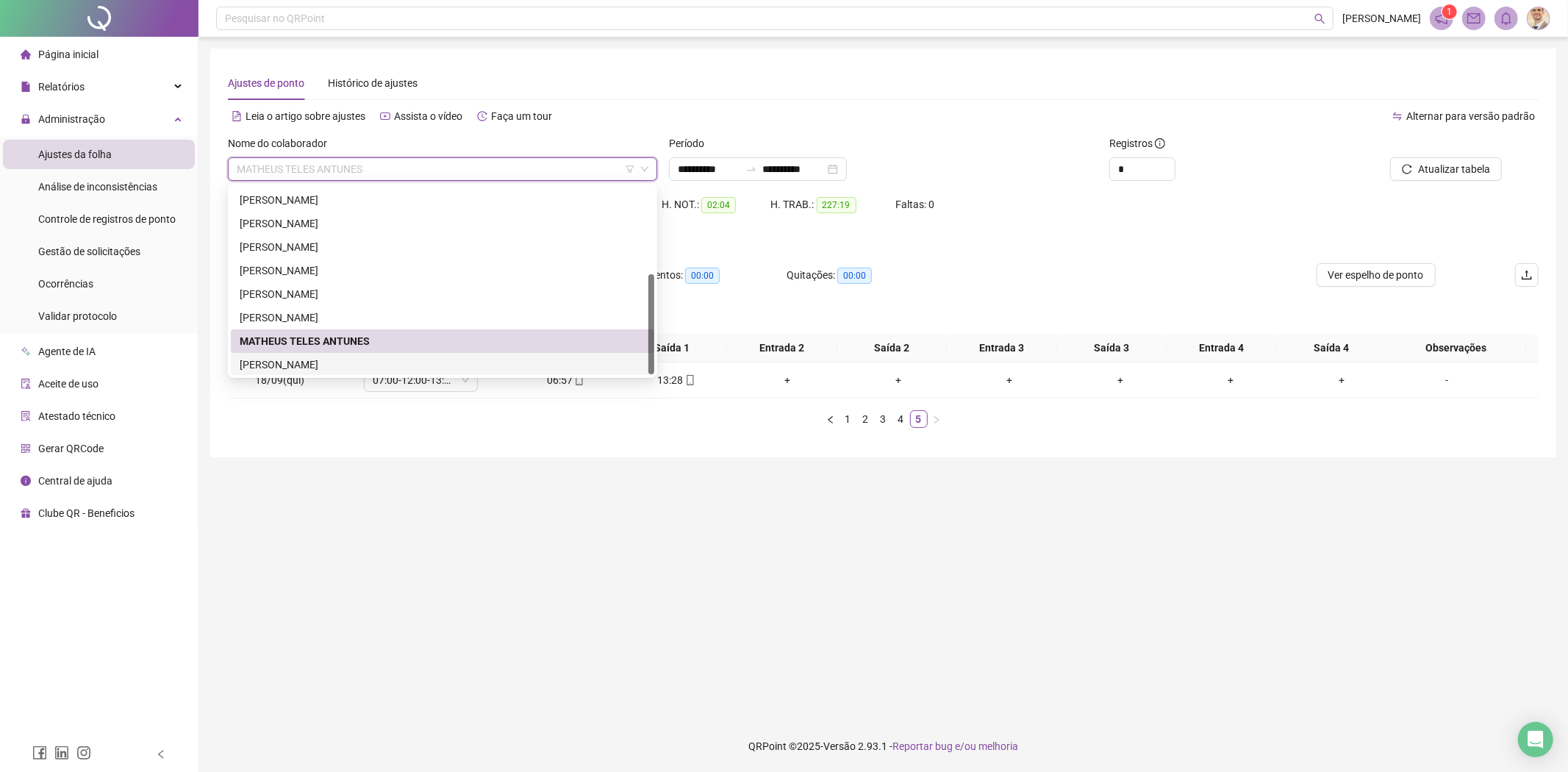
click at [311, 357] on div "[PERSON_NAME]" at bounding box center [442, 364] width 406 height 16
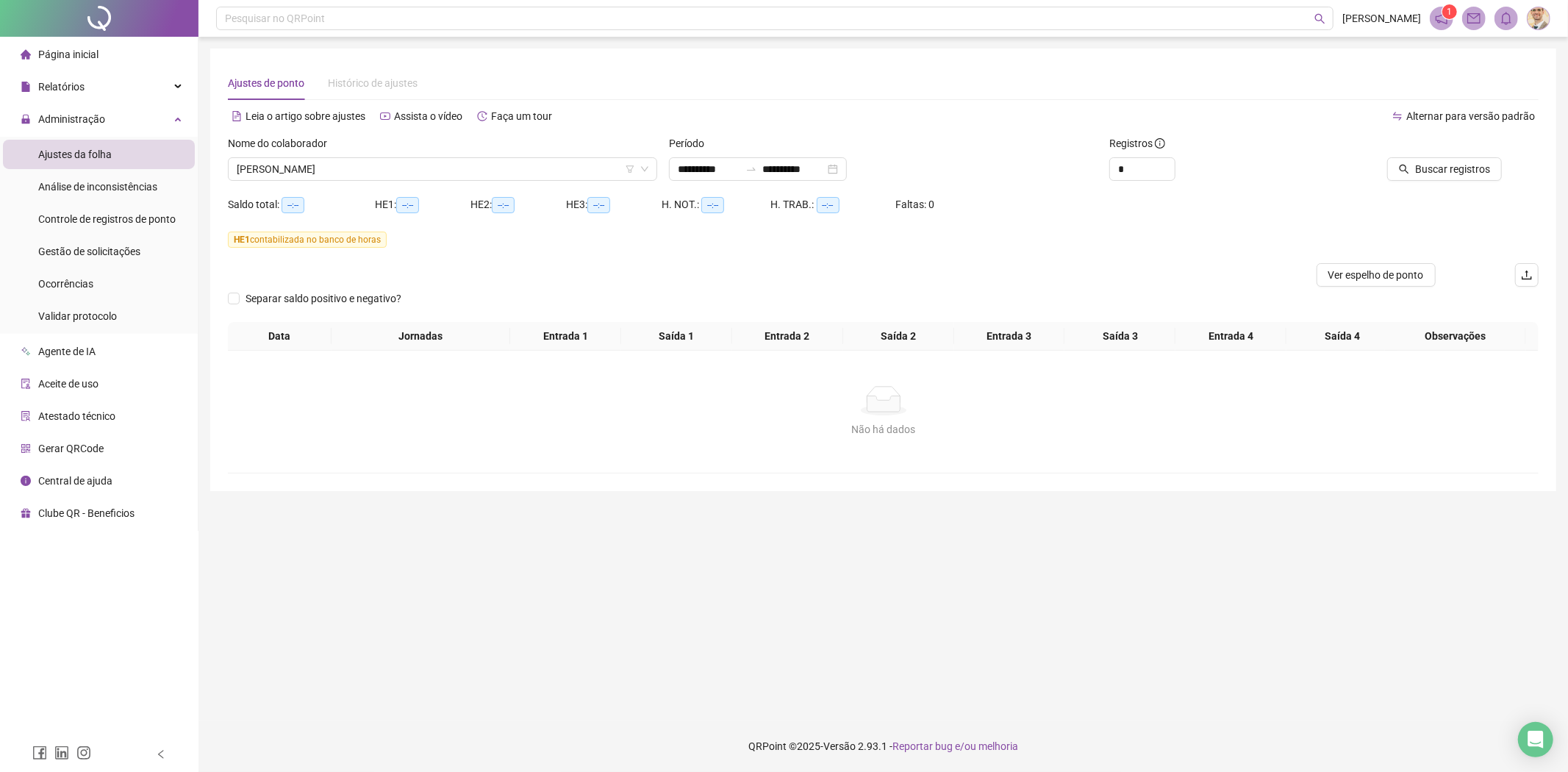
click at [1528, 163] on div "Buscar registros" at bounding box center [1434, 158] width 209 height 46
click at [1474, 174] on span "Buscar registros" at bounding box center [1452, 169] width 75 height 16
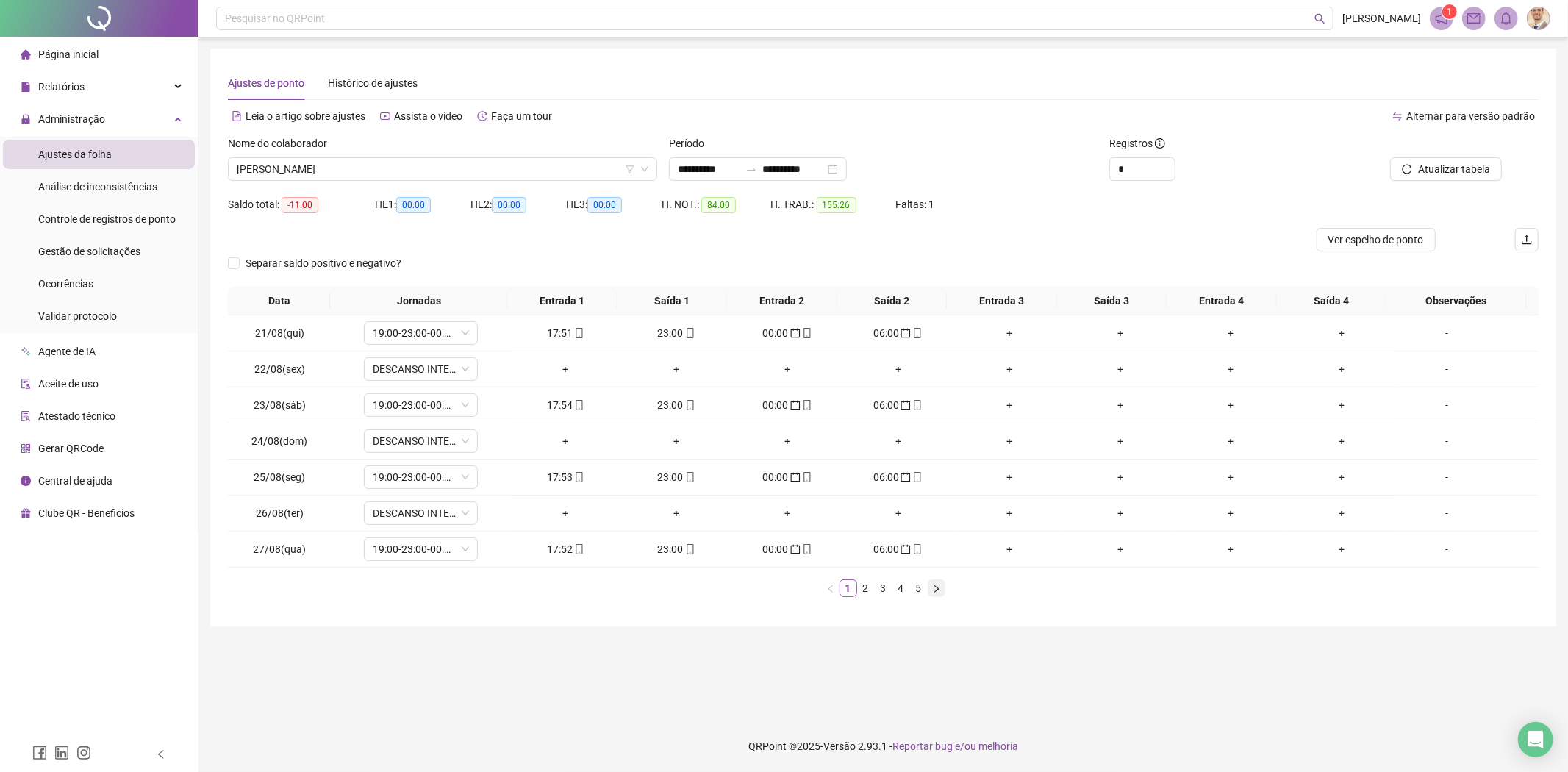
click at [932, 585] on icon "right" at bounding box center [936, 588] width 9 height 9
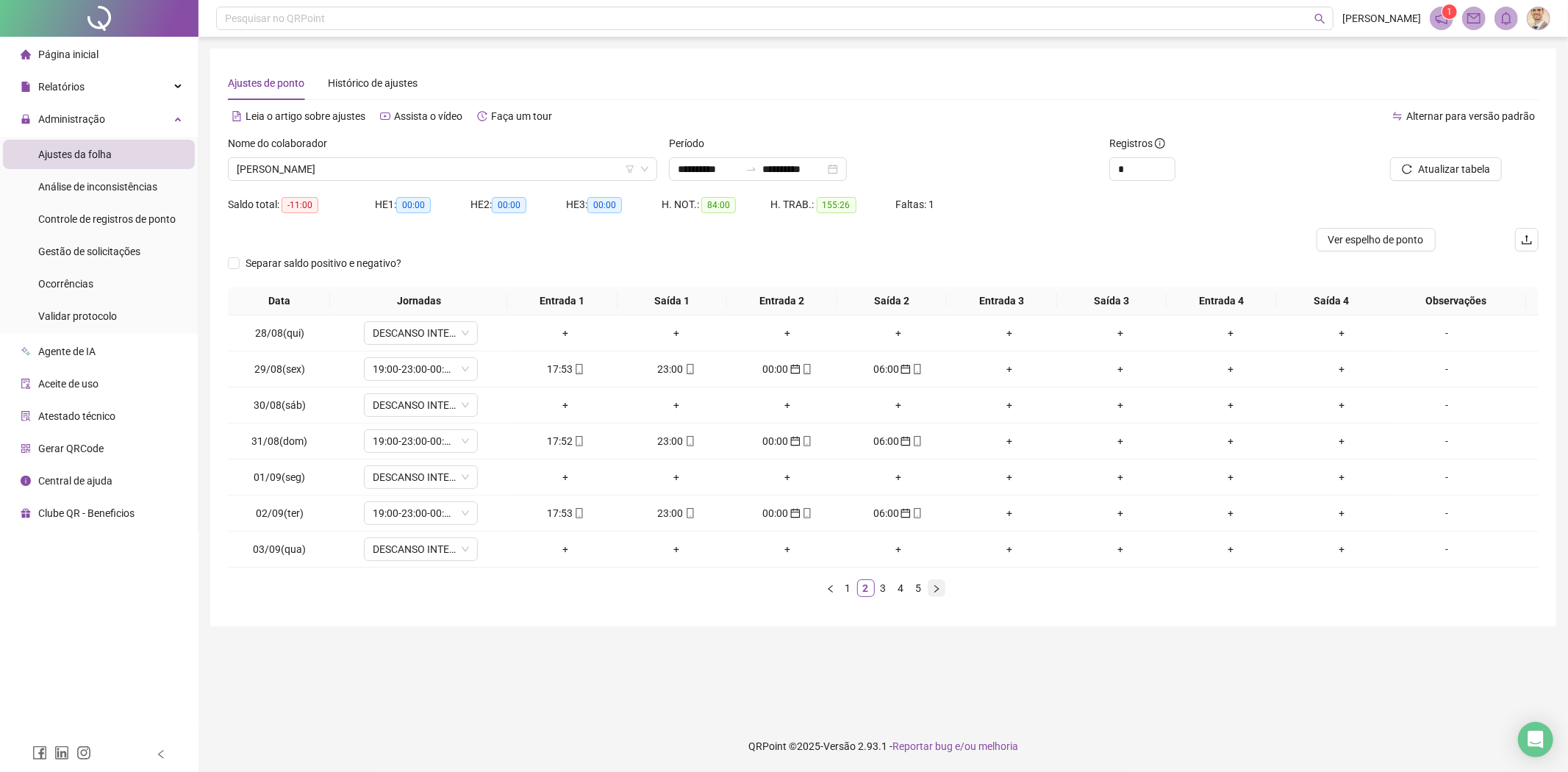
click at [935, 588] on icon "right" at bounding box center [936, 588] width 9 height 9
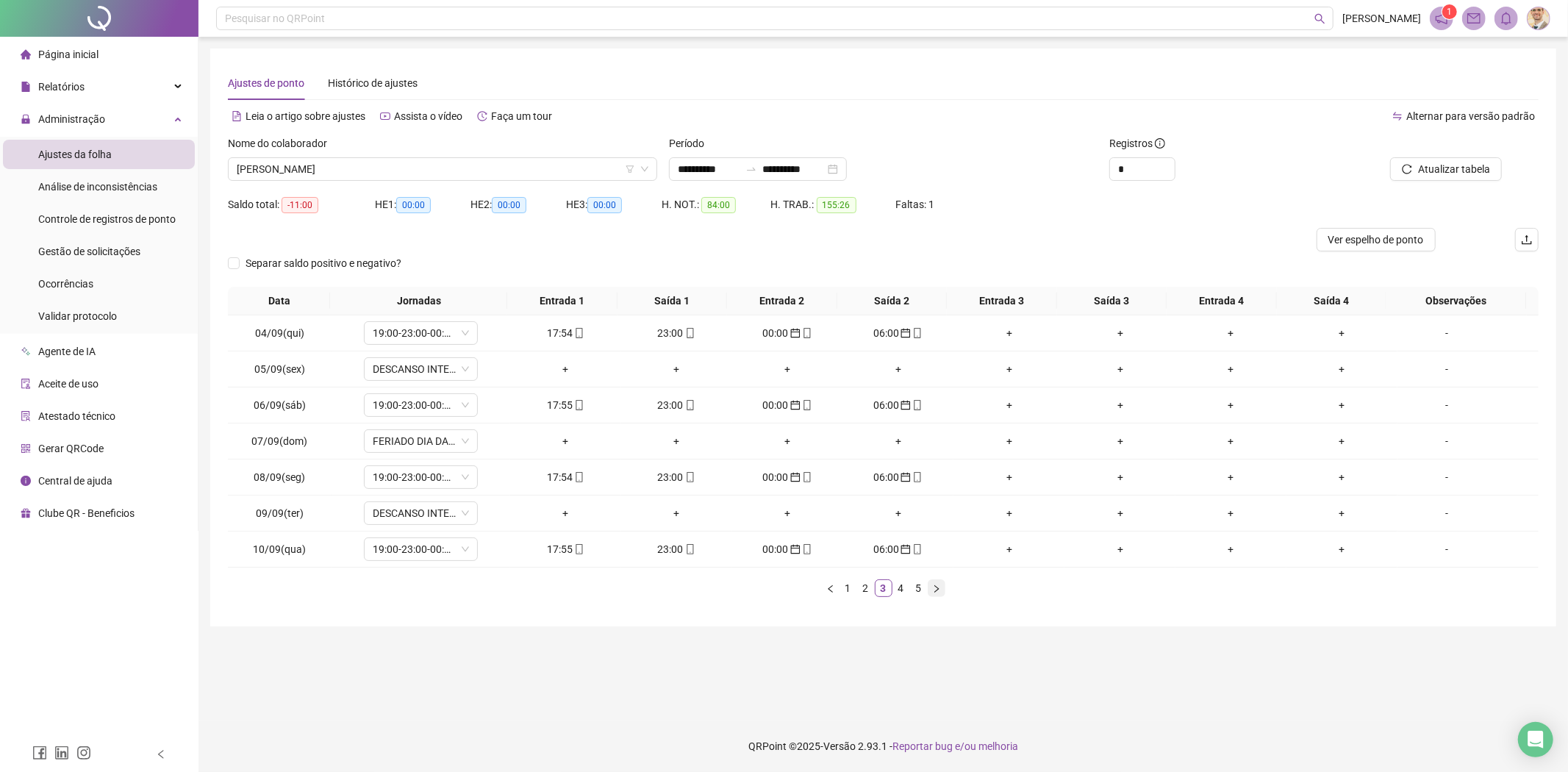
click at [935, 588] on icon "right" at bounding box center [936, 588] width 9 height 9
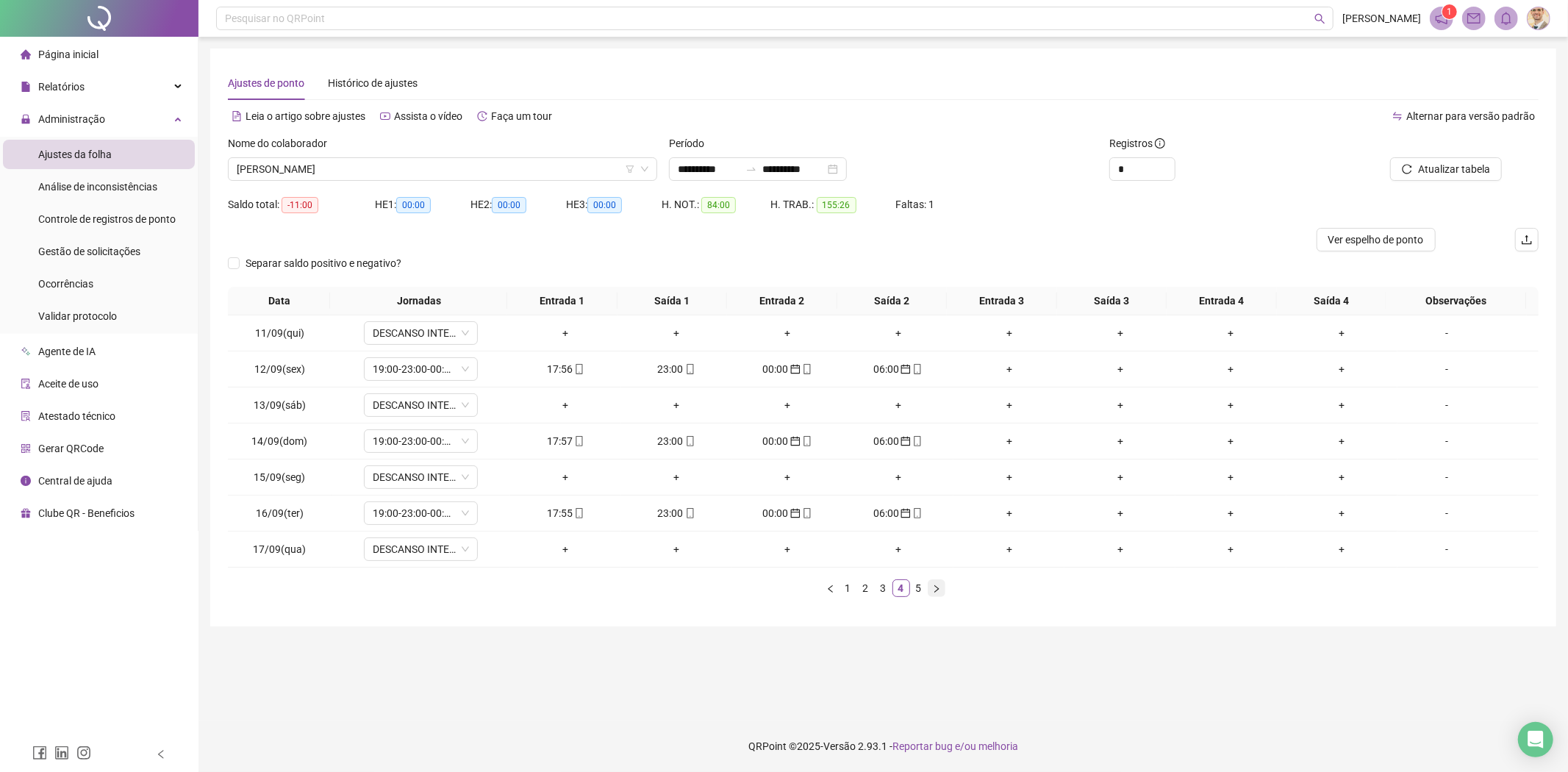
click at [935, 588] on icon "right" at bounding box center [936, 588] width 9 height 9
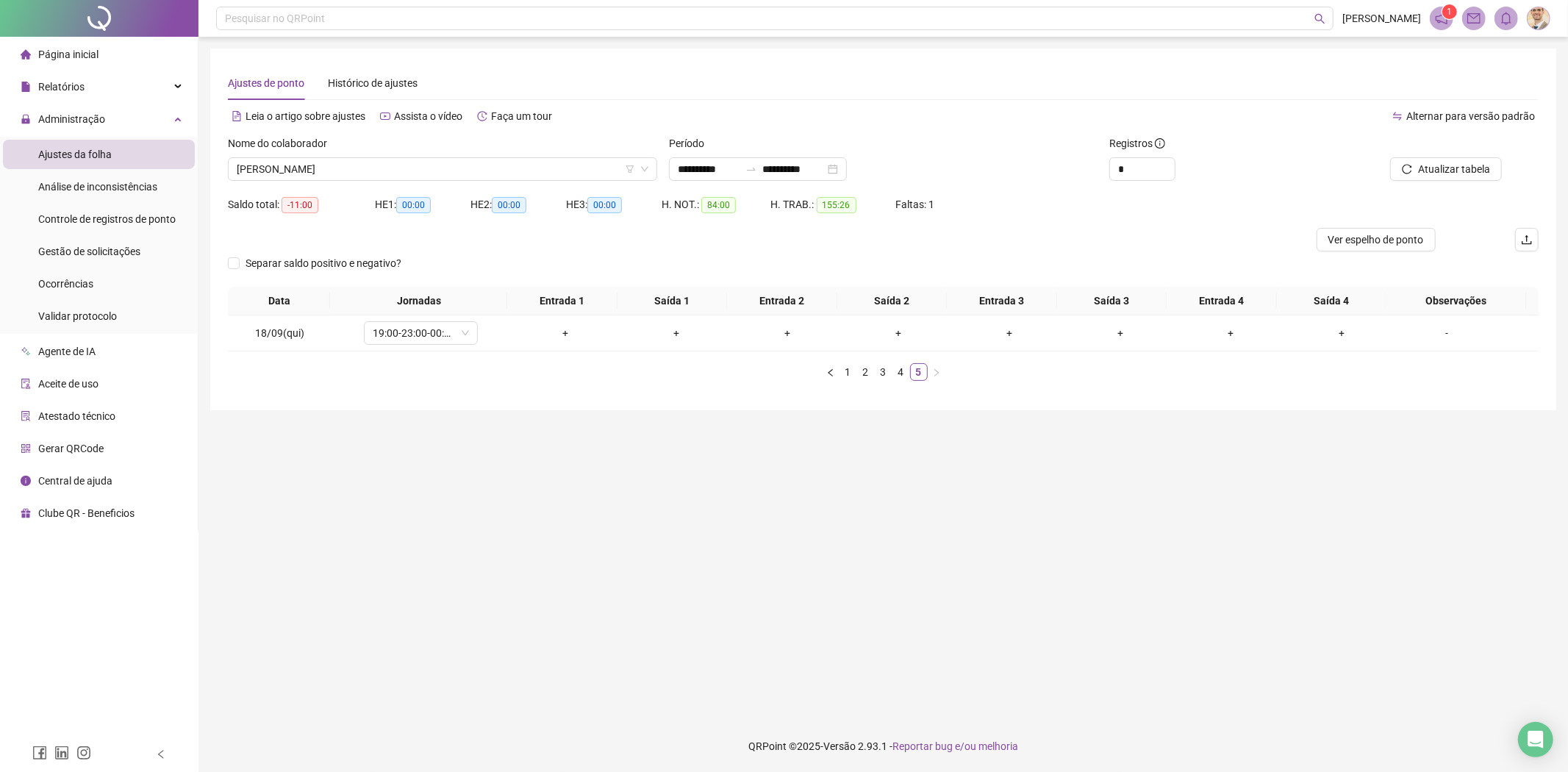
click at [1532, 19] on img at bounding box center [1539, 18] width 22 height 22
click at [1476, 163] on span "Sair" at bounding box center [1483, 165] width 109 height 16
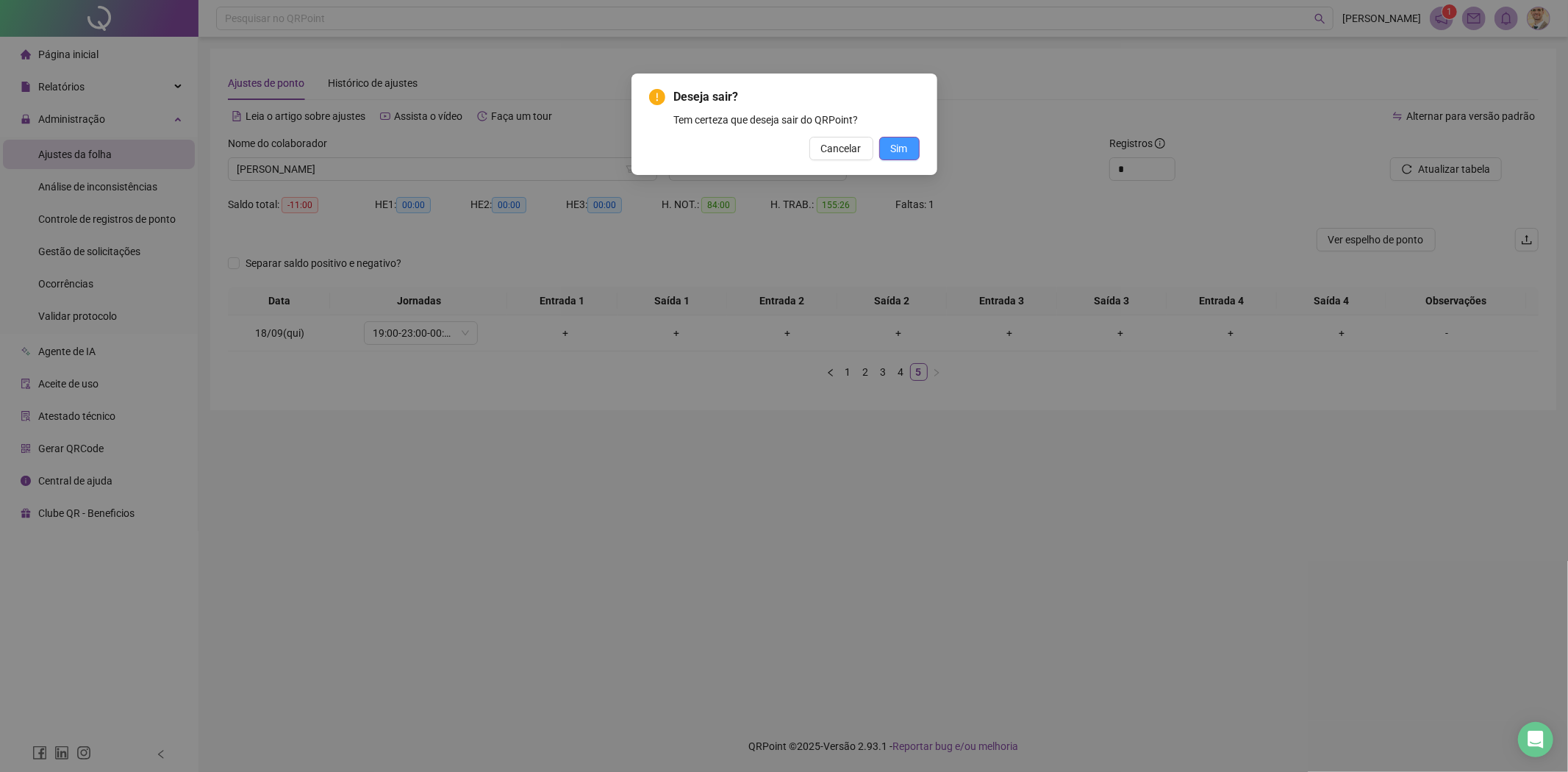
click at [894, 148] on span "Sim" at bounding box center [900, 148] width 17 height 16
